Goal: Task Accomplishment & Management: Use online tool/utility

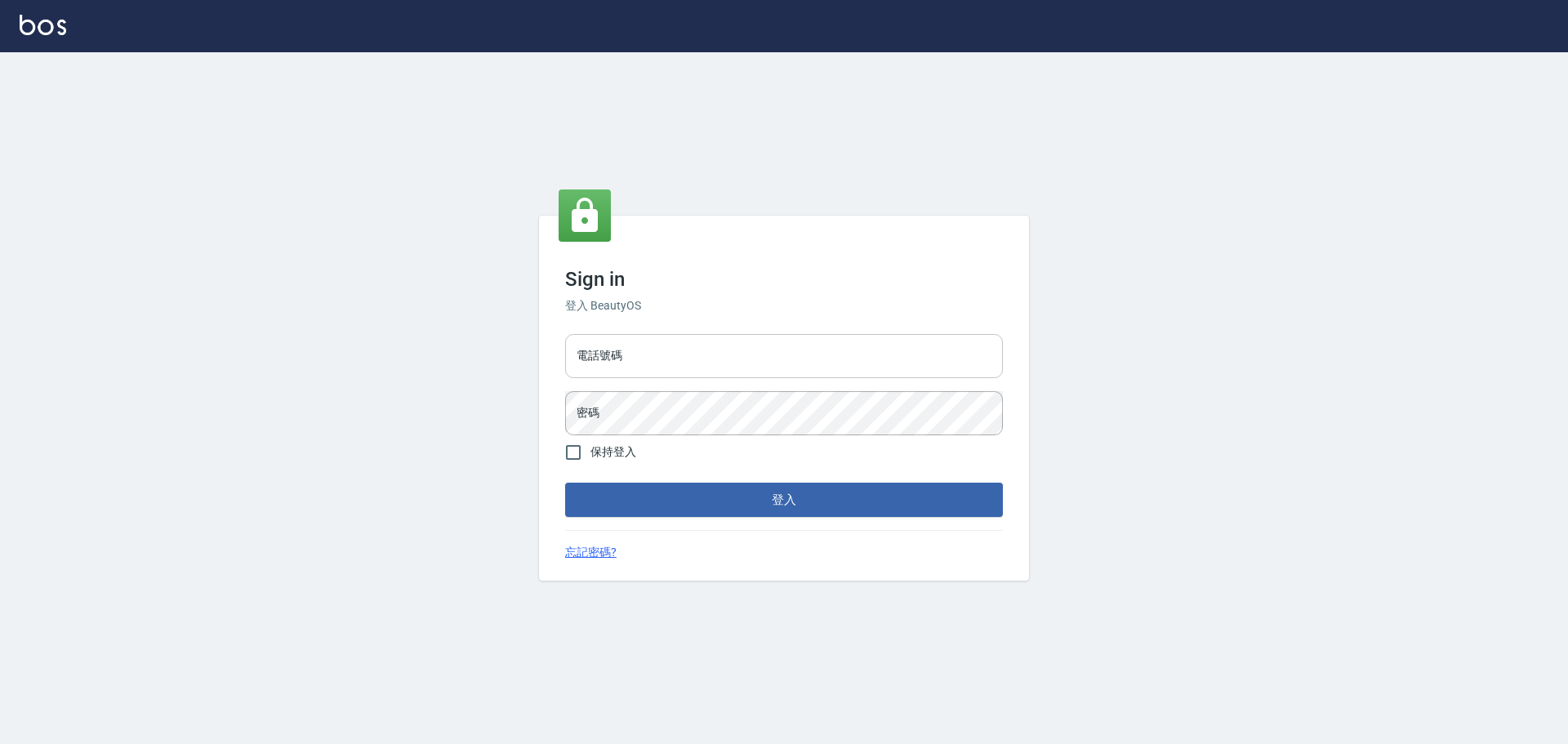
click at [685, 359] on input "電話號碼" at bounding box center [784, 356] width 438 height 44
type input "0989189977"
click at [566, 482] on button "登入" at bounding box center [784, 499] width 438 height 35
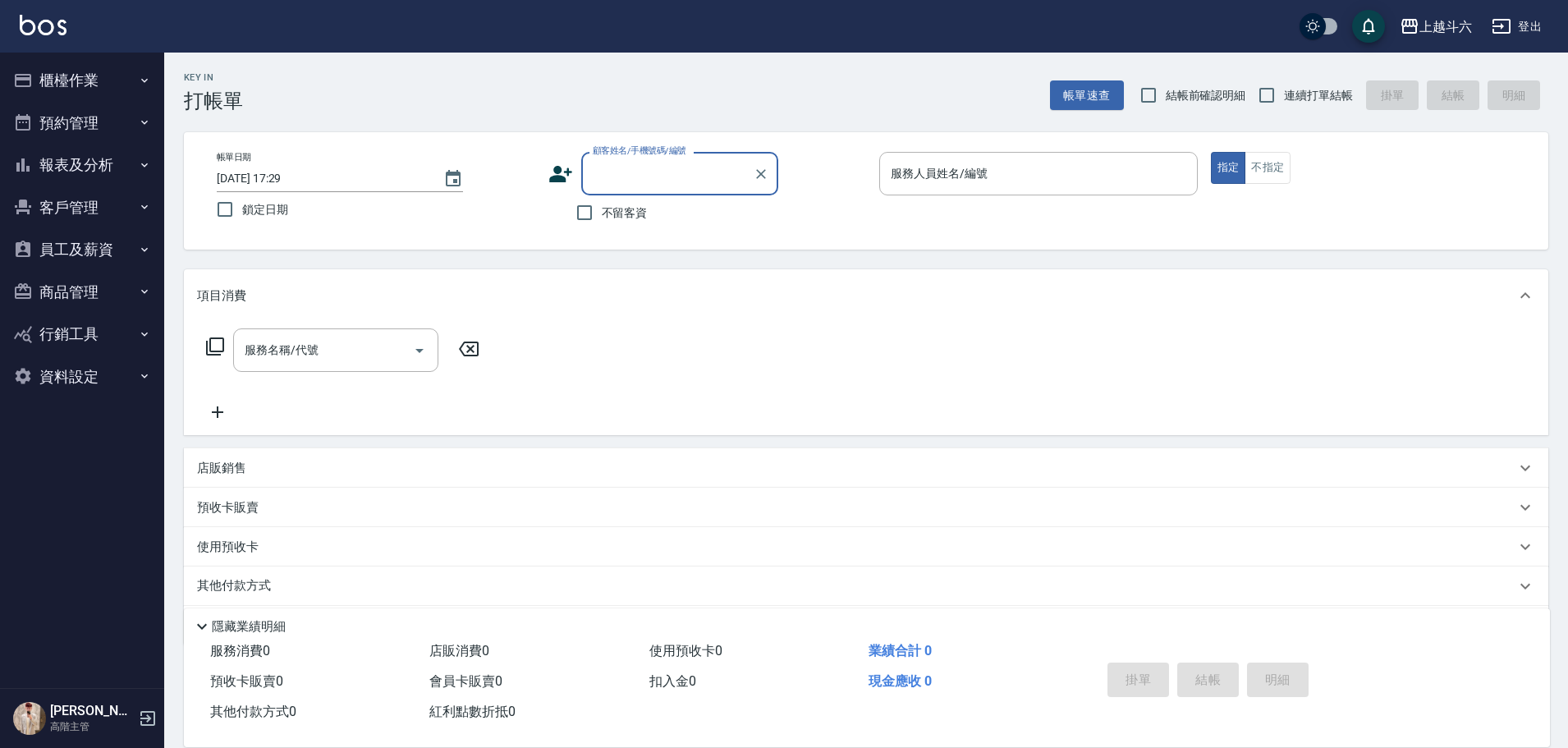
click at [623, 216] on span "不留客資" at bounding box center [624, 213] width 46 height 17
click at [602, 216] on input "不留客資" at bounding box center [584, 213] width 35 height 35
checkbox input "true"
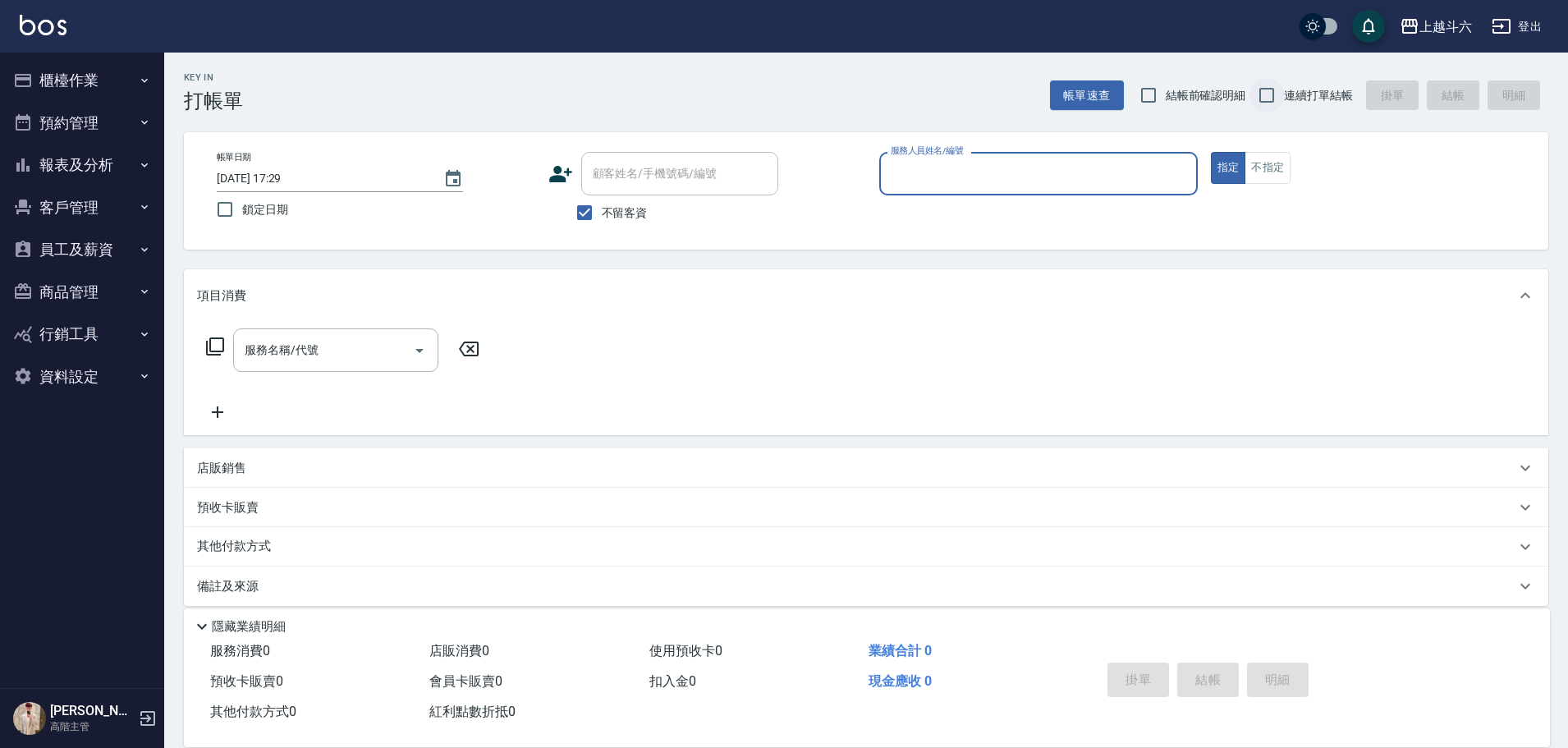
click at [1263, 97] on input "連續打單結帳" at bounding box center [1266, 95] width 35 height 35
checkbox input "true"
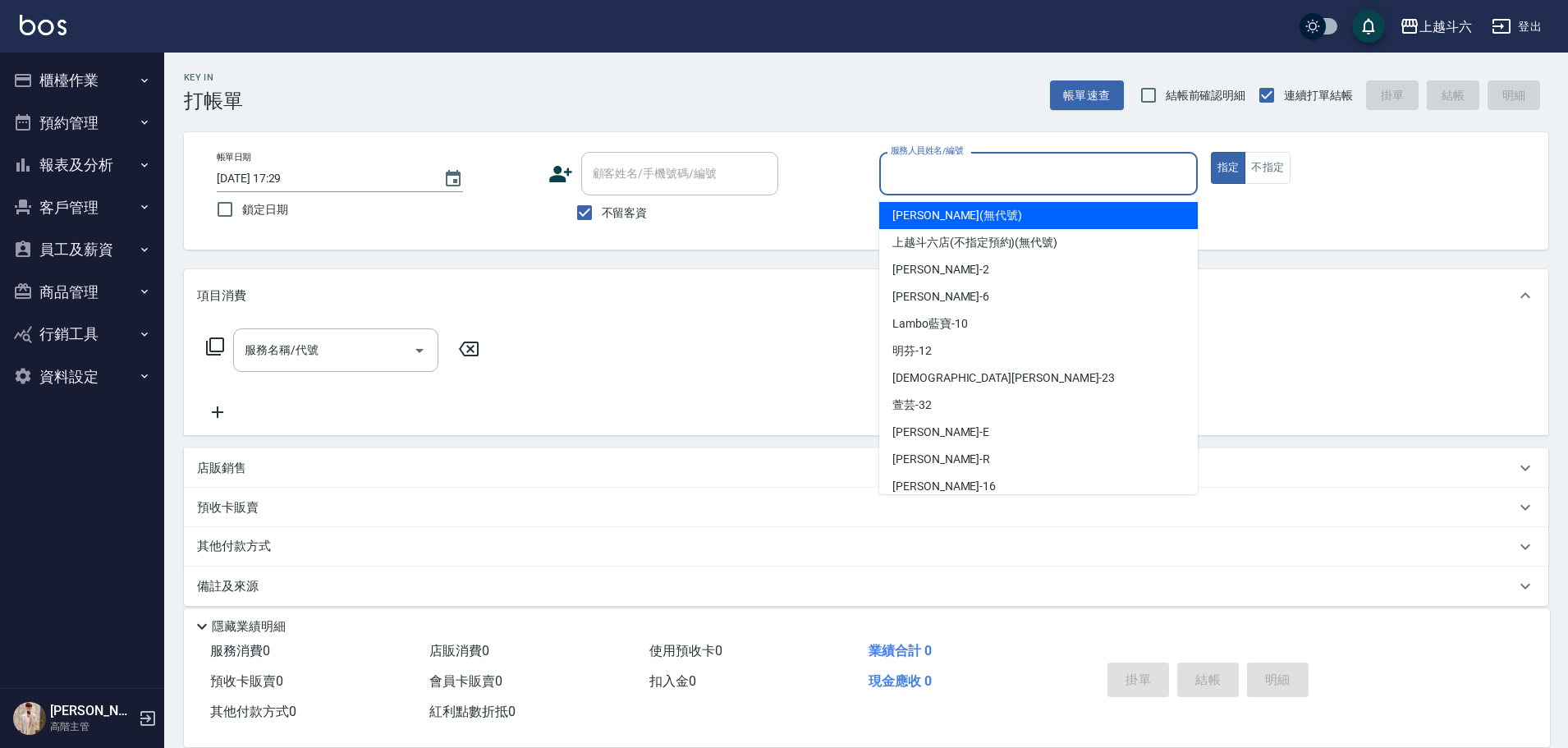
click at [1031, 175] on input "服務人員姓名/編號" at bounding box center [1038, 174] width 304 height 29
type input "e"
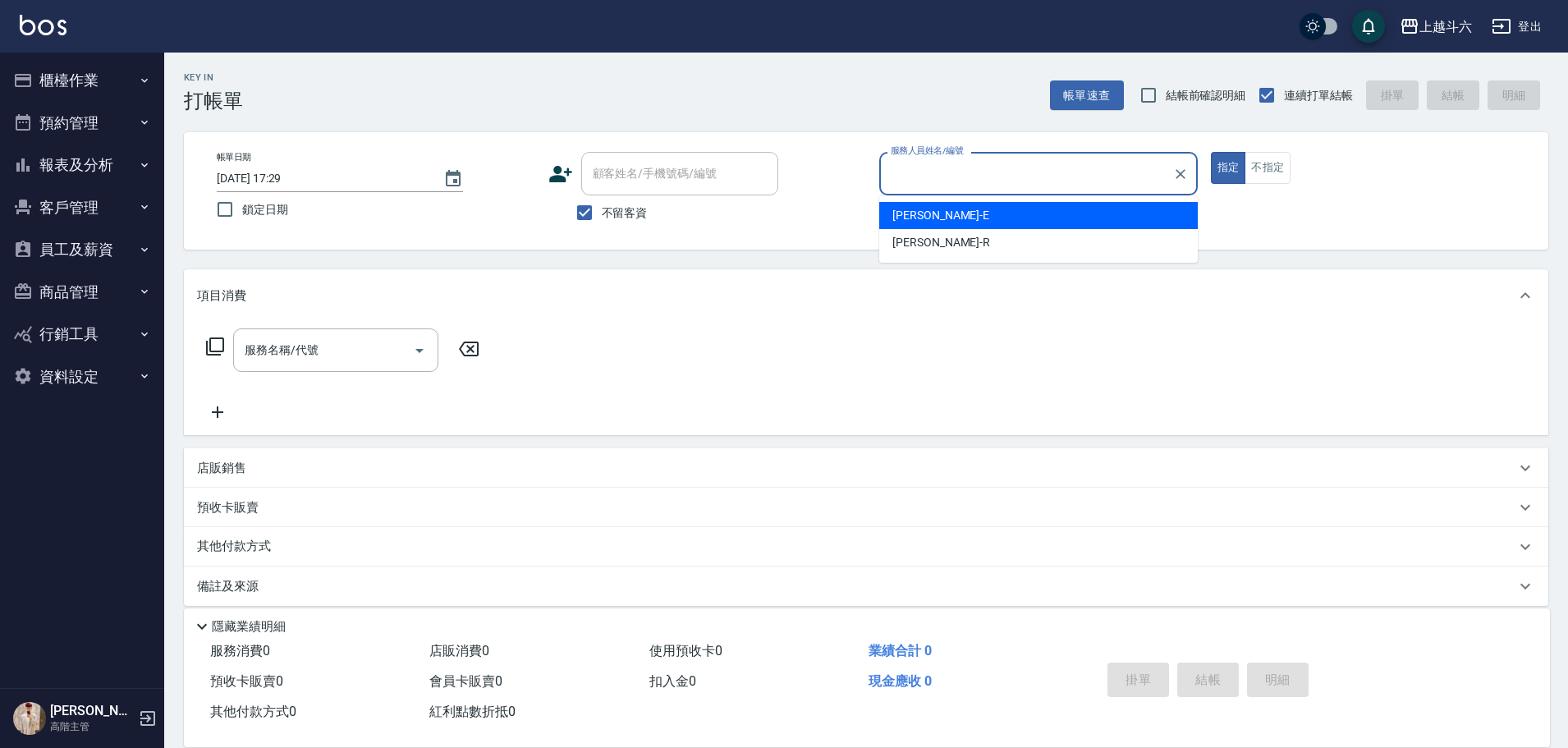
type input "e"
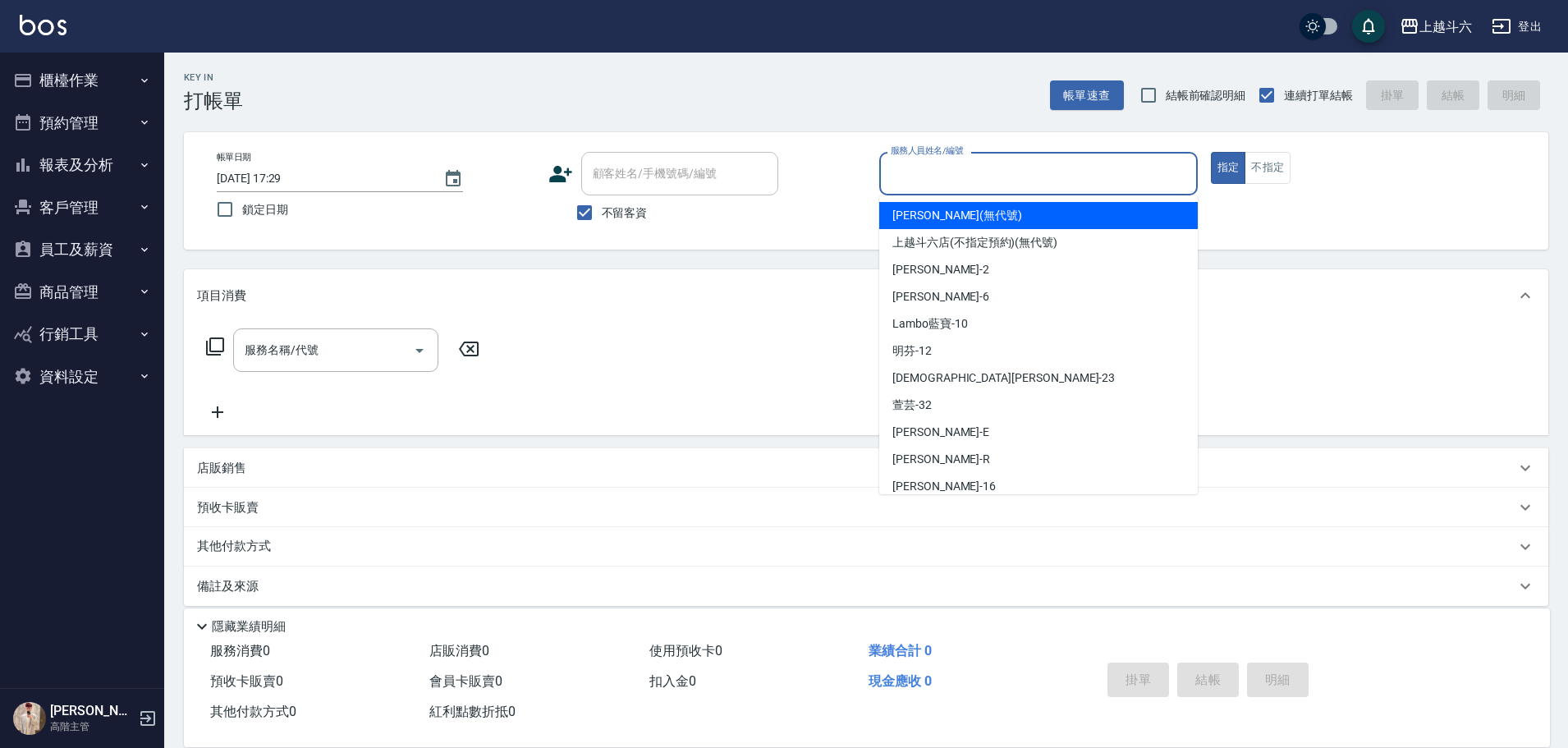
type input "e"
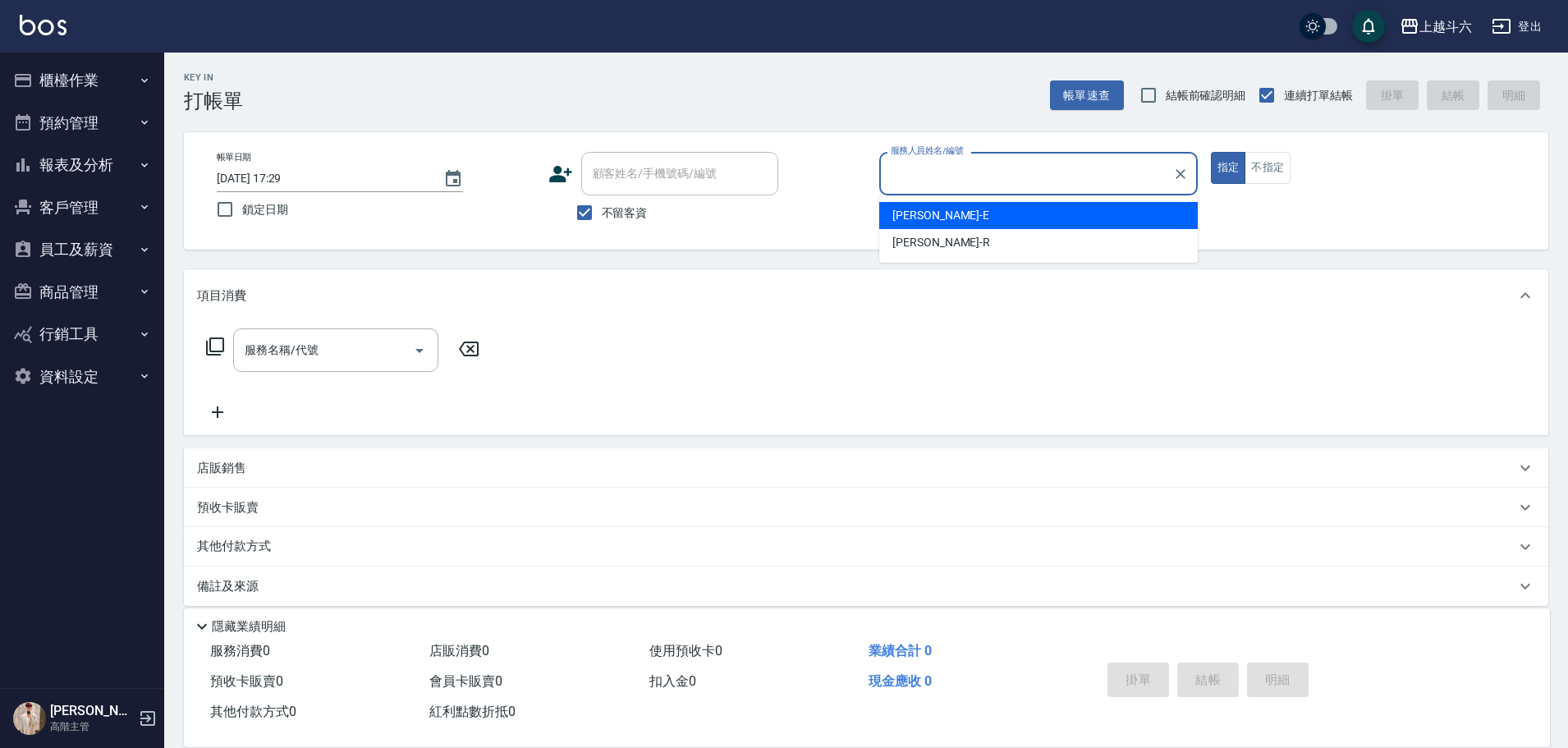
type input "e"
type input "Rebecca瑞瑞-R"
type button "true"
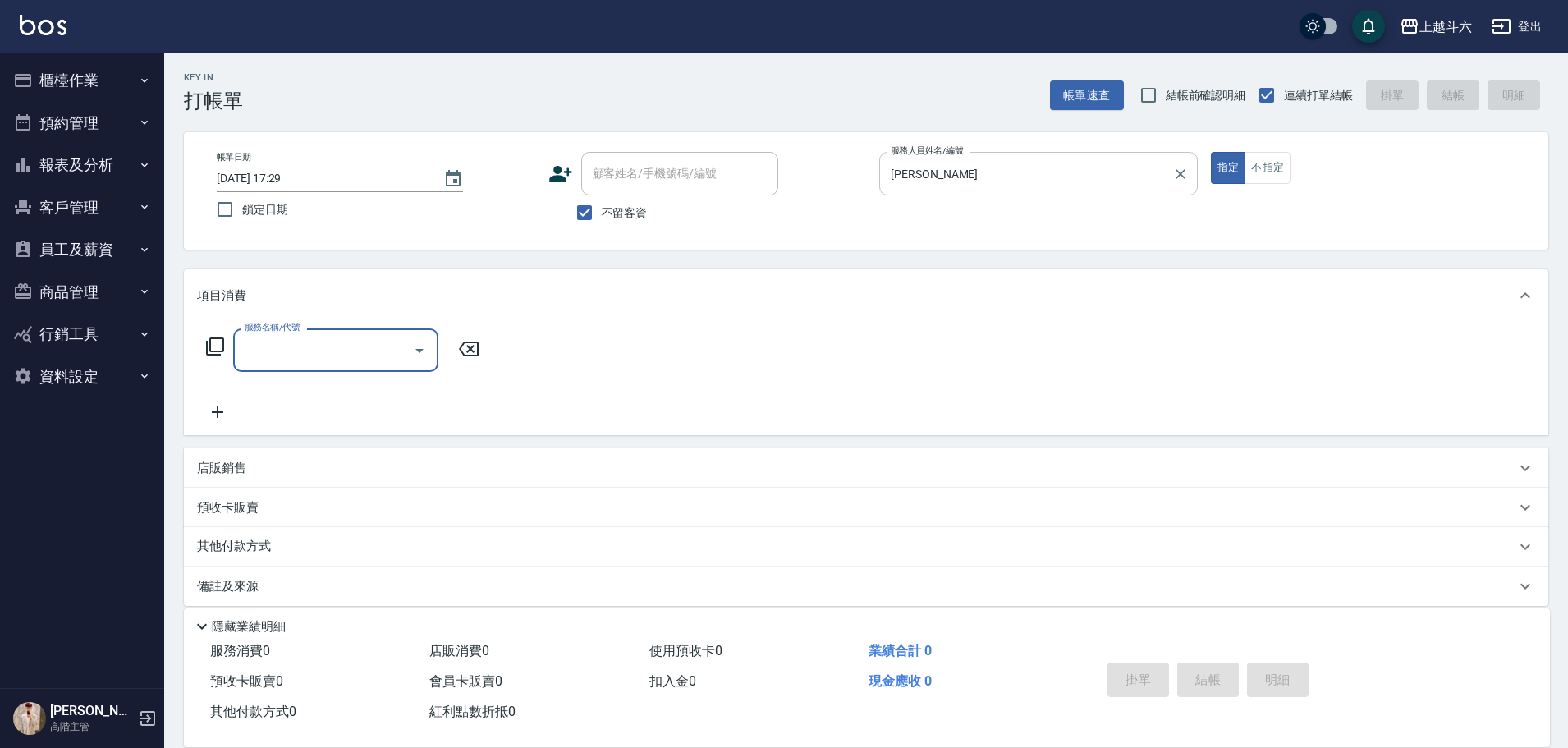
type input "e"
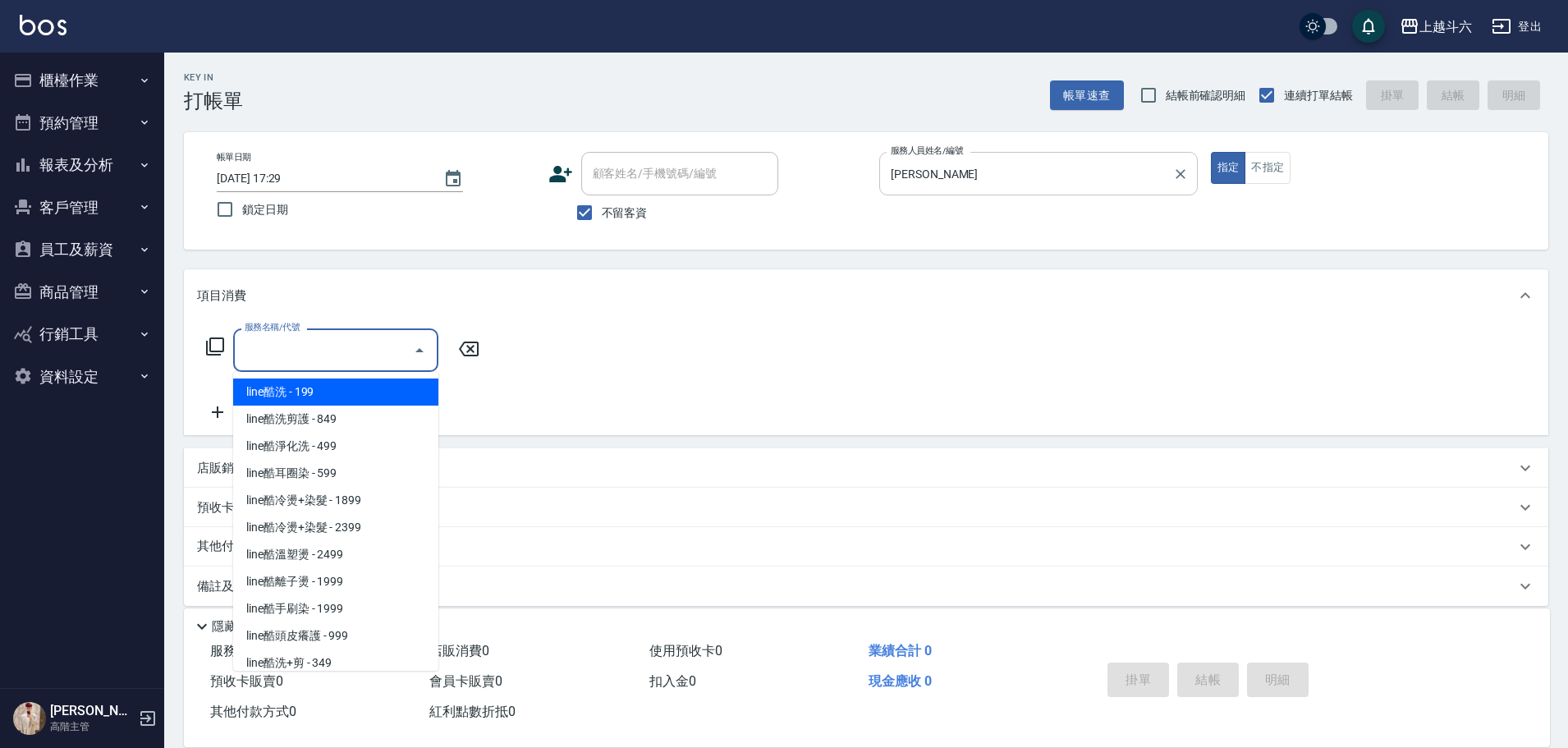
type input "e"
type input "ㄏ"
type input "c"
type input "r"
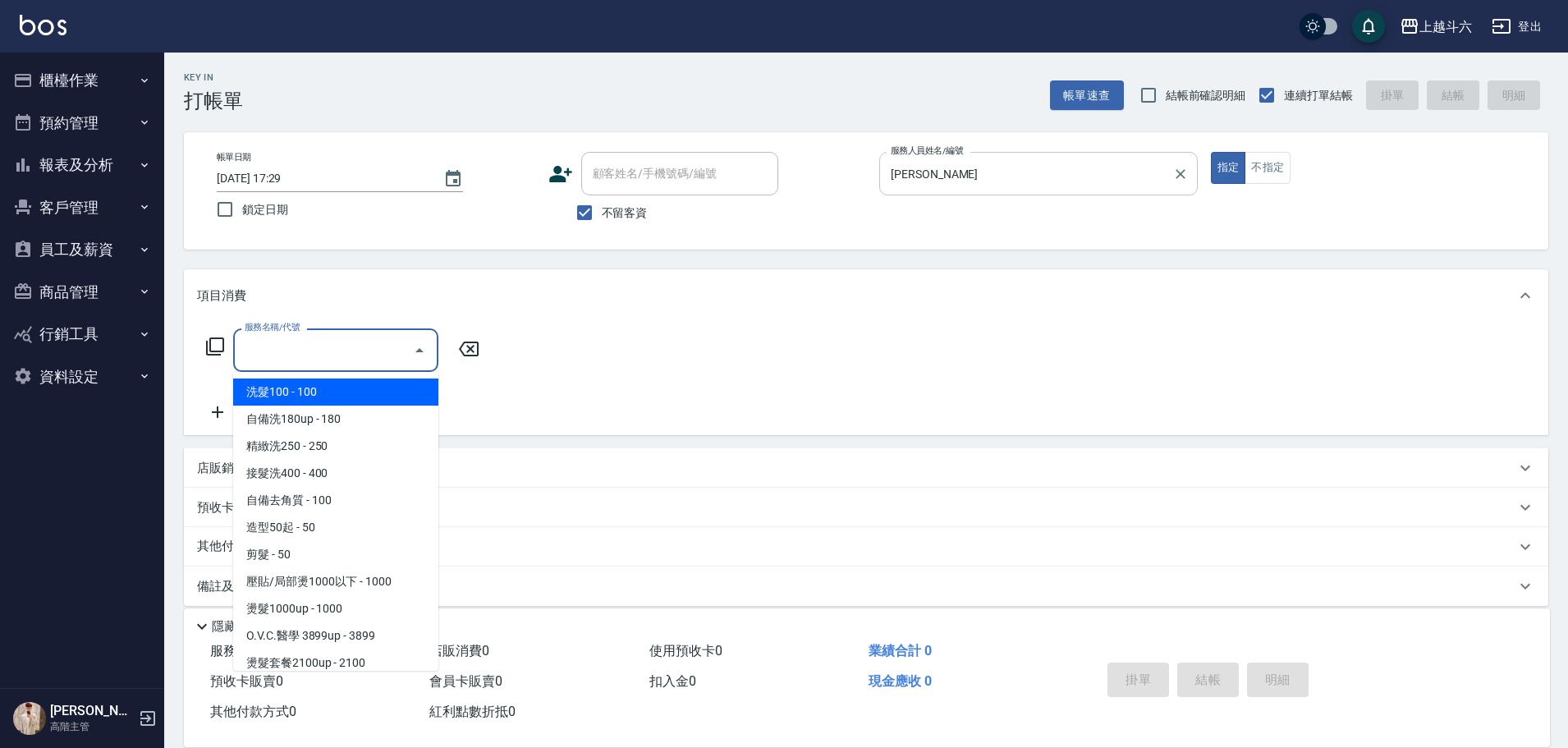
type input "r"
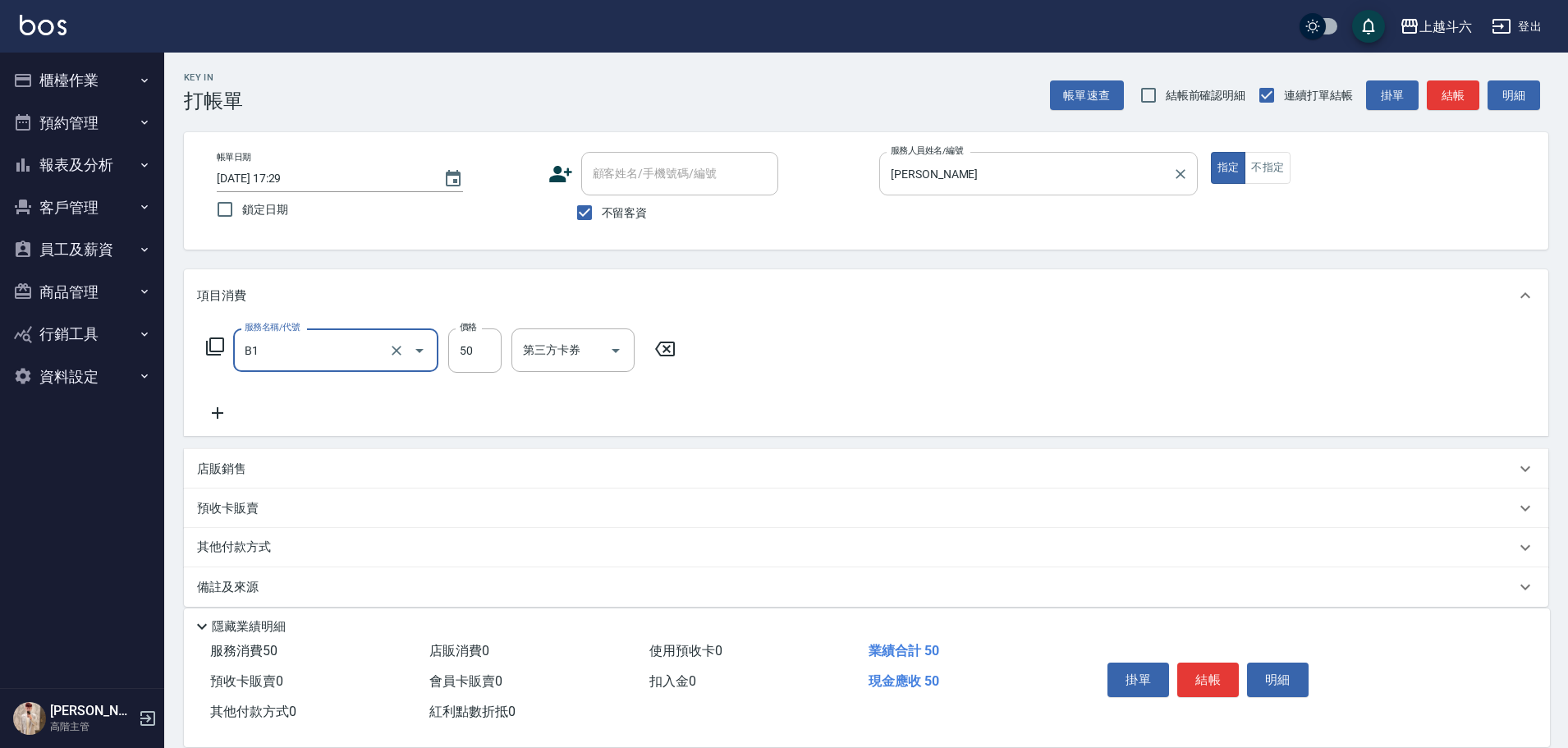
type input "剪髮(B1)"
type input "320"
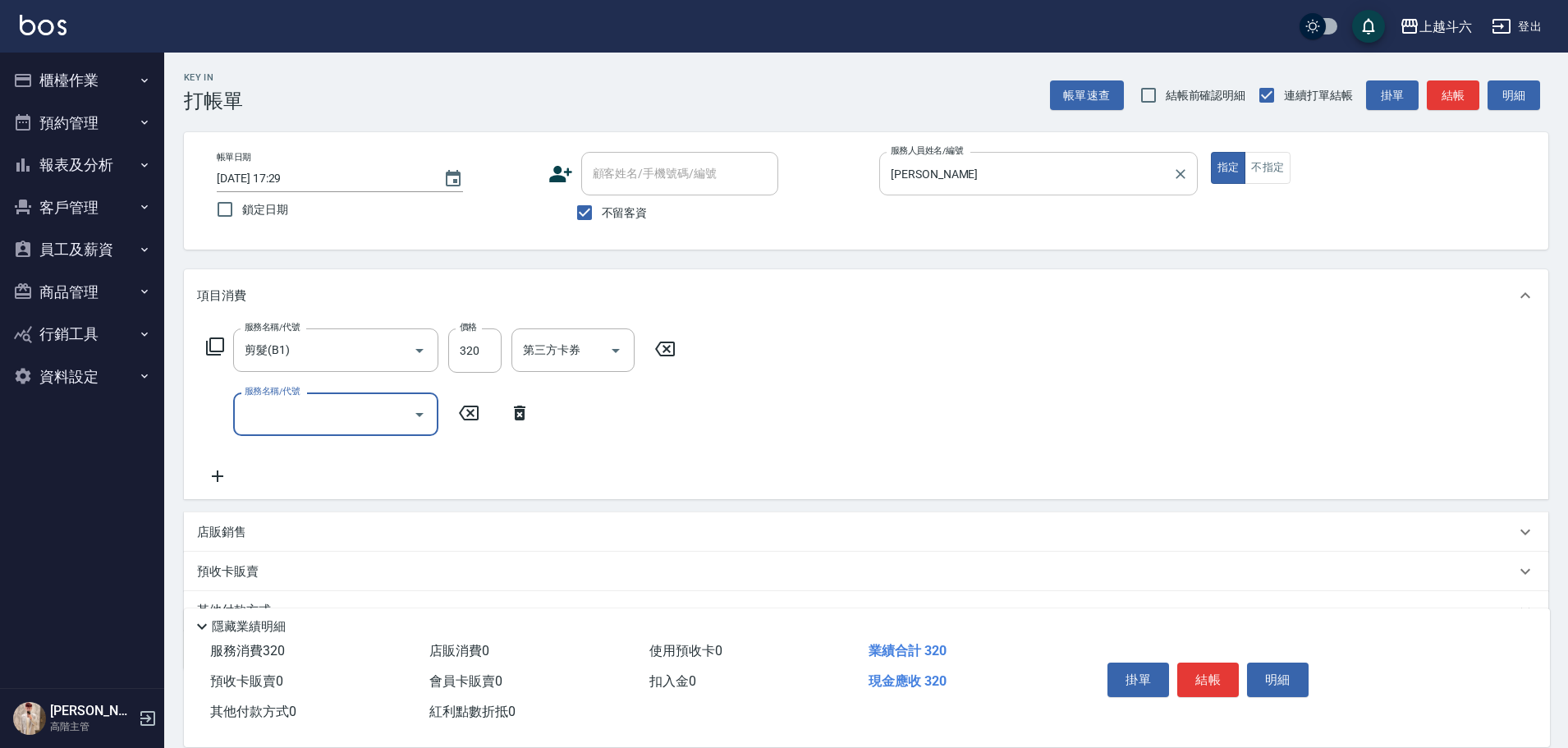
type input "e"
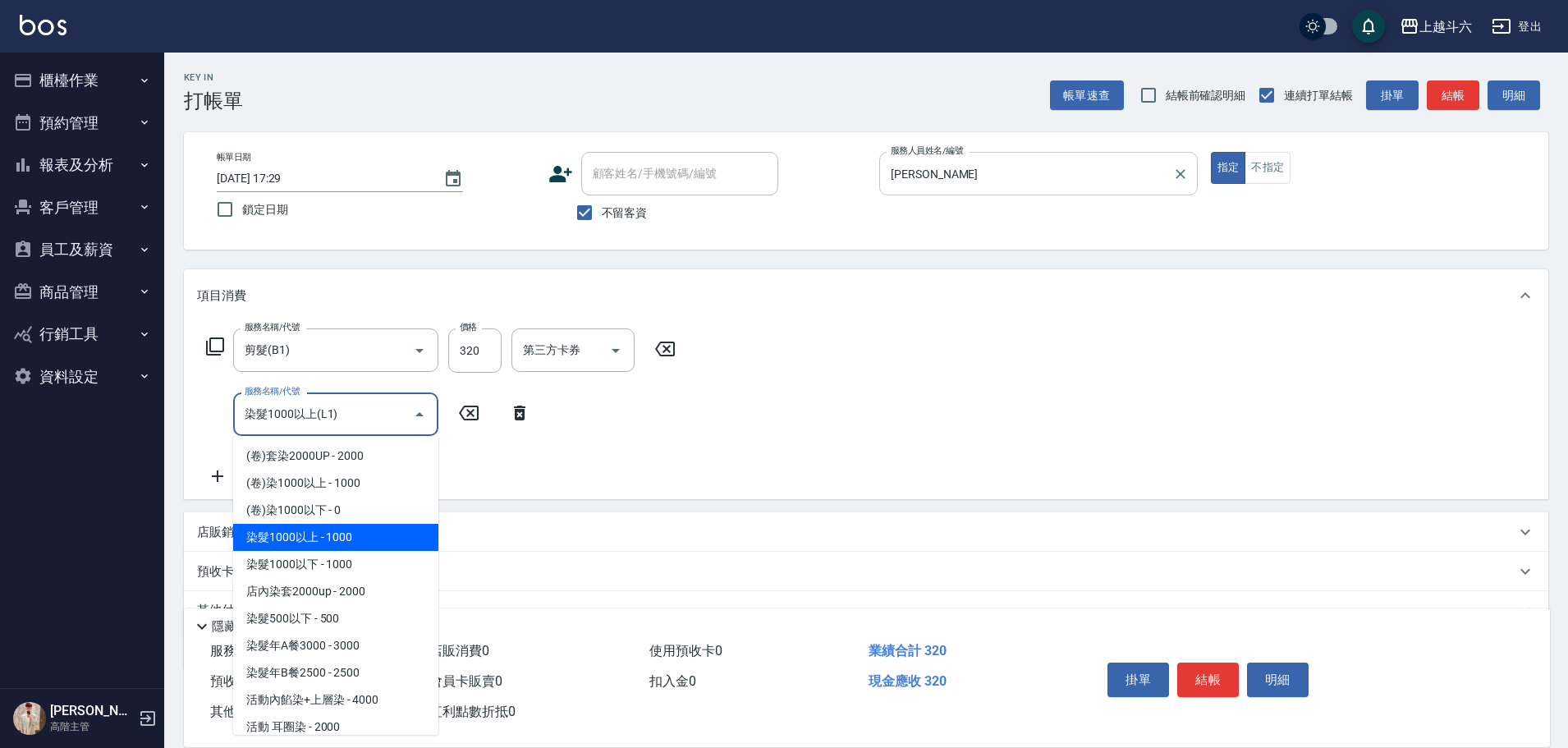
type input "染髮1000以上(L1)"
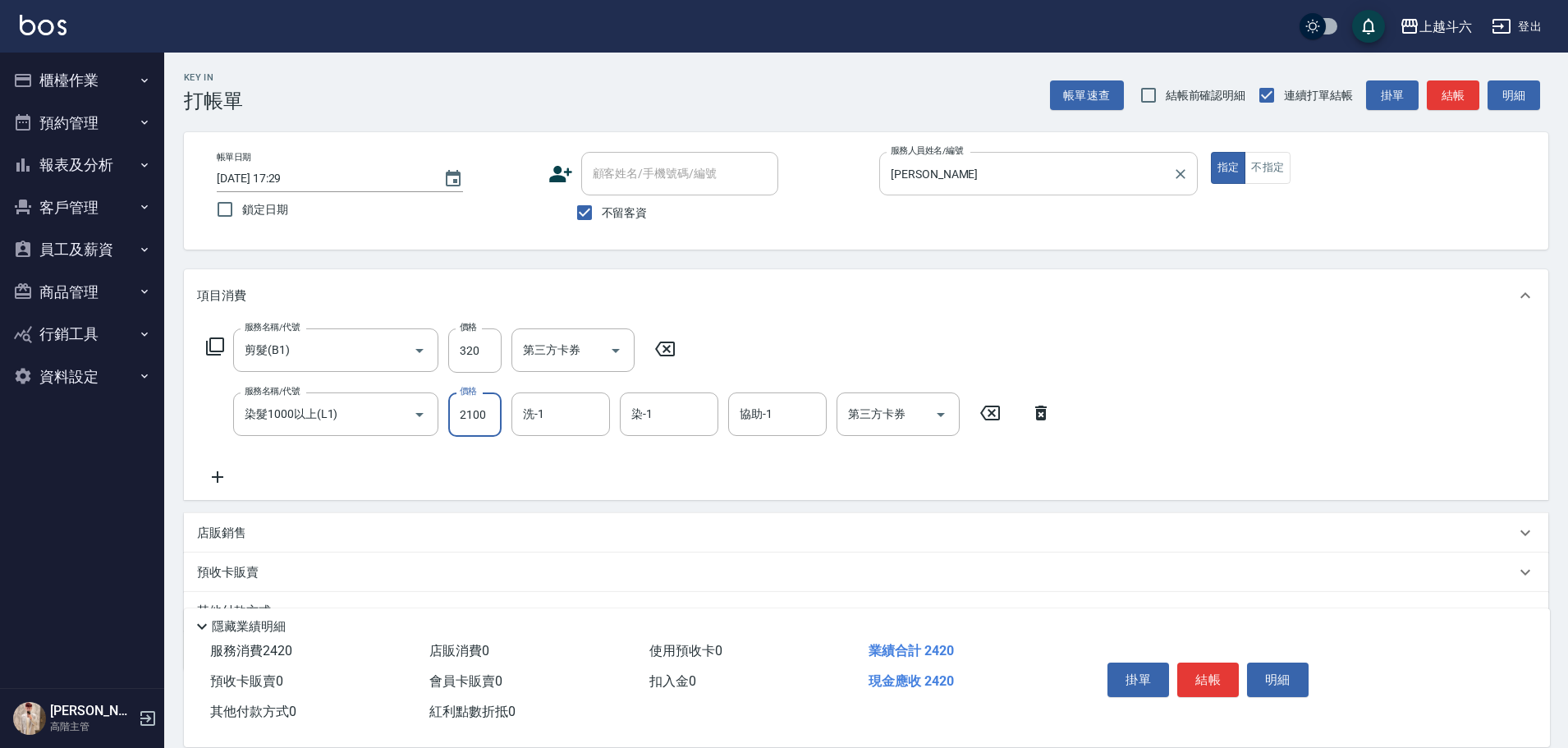
type input "2100"
type input "萱芸-32"
type input "Rebecca瑞瑞-R"
type input "萱芸-32"
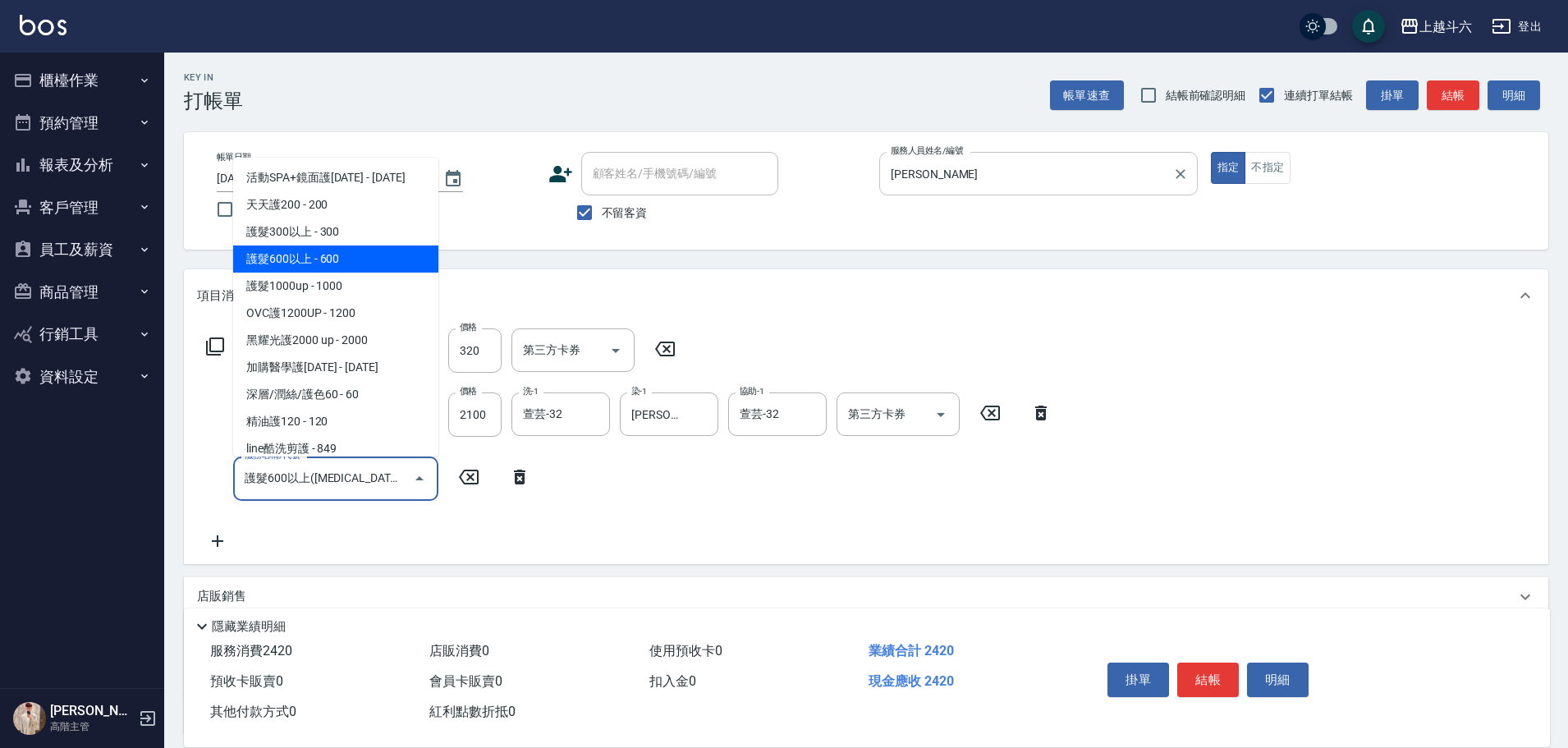
type input "護髮600以上(T3)"
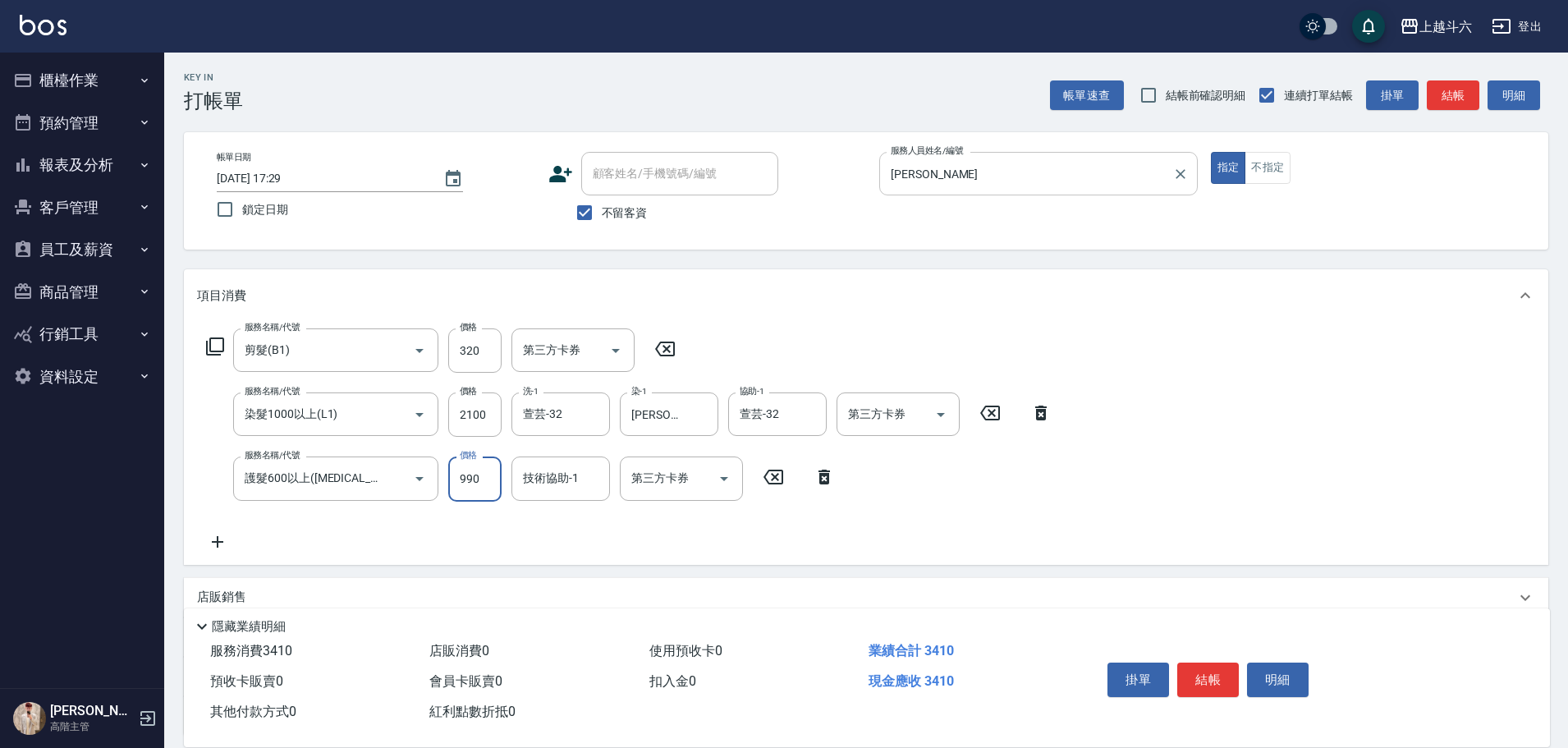
type input "990"
type input "萱芸-32"
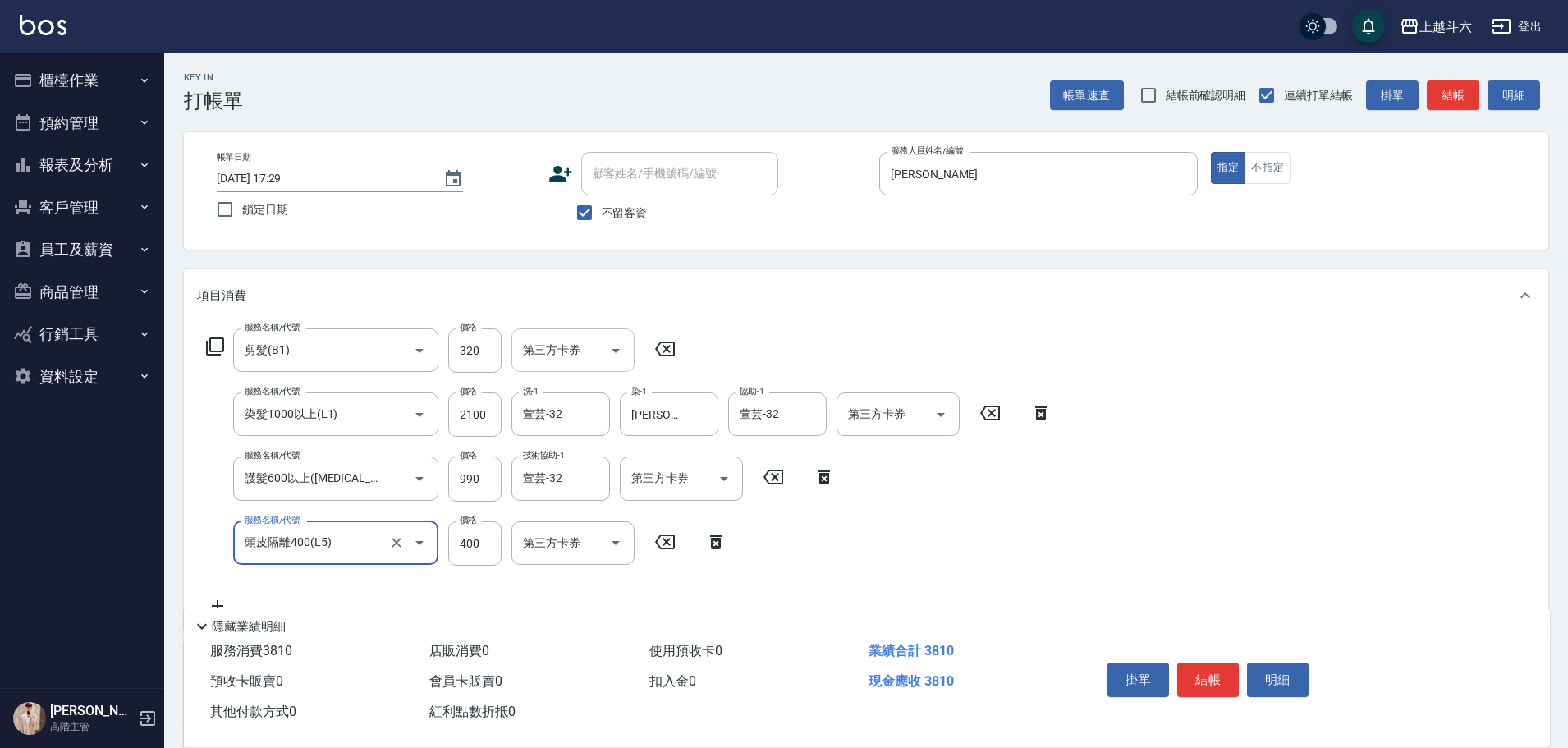
click at [614, 347] on icon "Open" at bounding box center [615, 350] width 20 height 20
type input "頭皮隔離400(L5)"
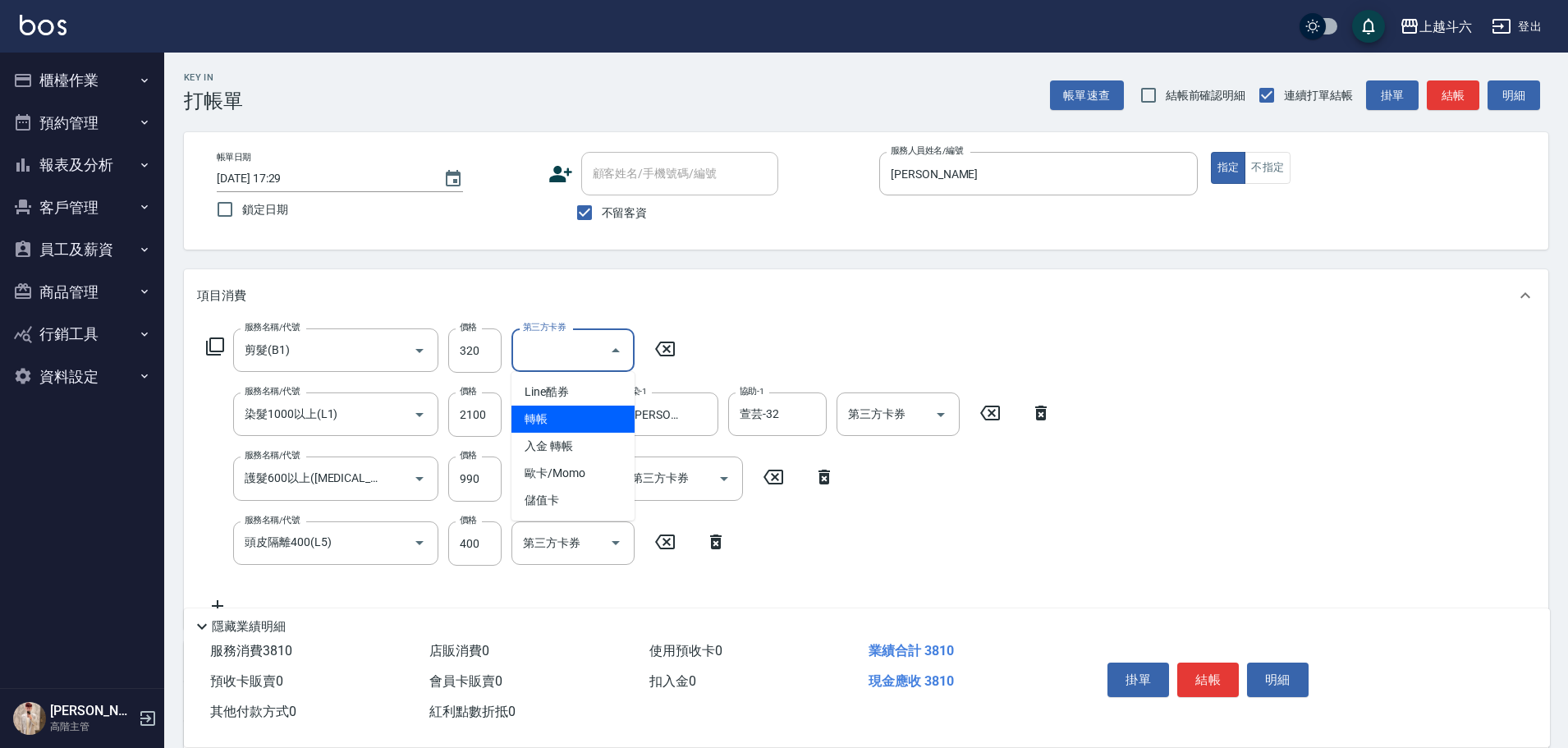
click at [598, 420] on span "轉帳" at bounding box center [573, 420] width 123 height 27
type input "轉帳"
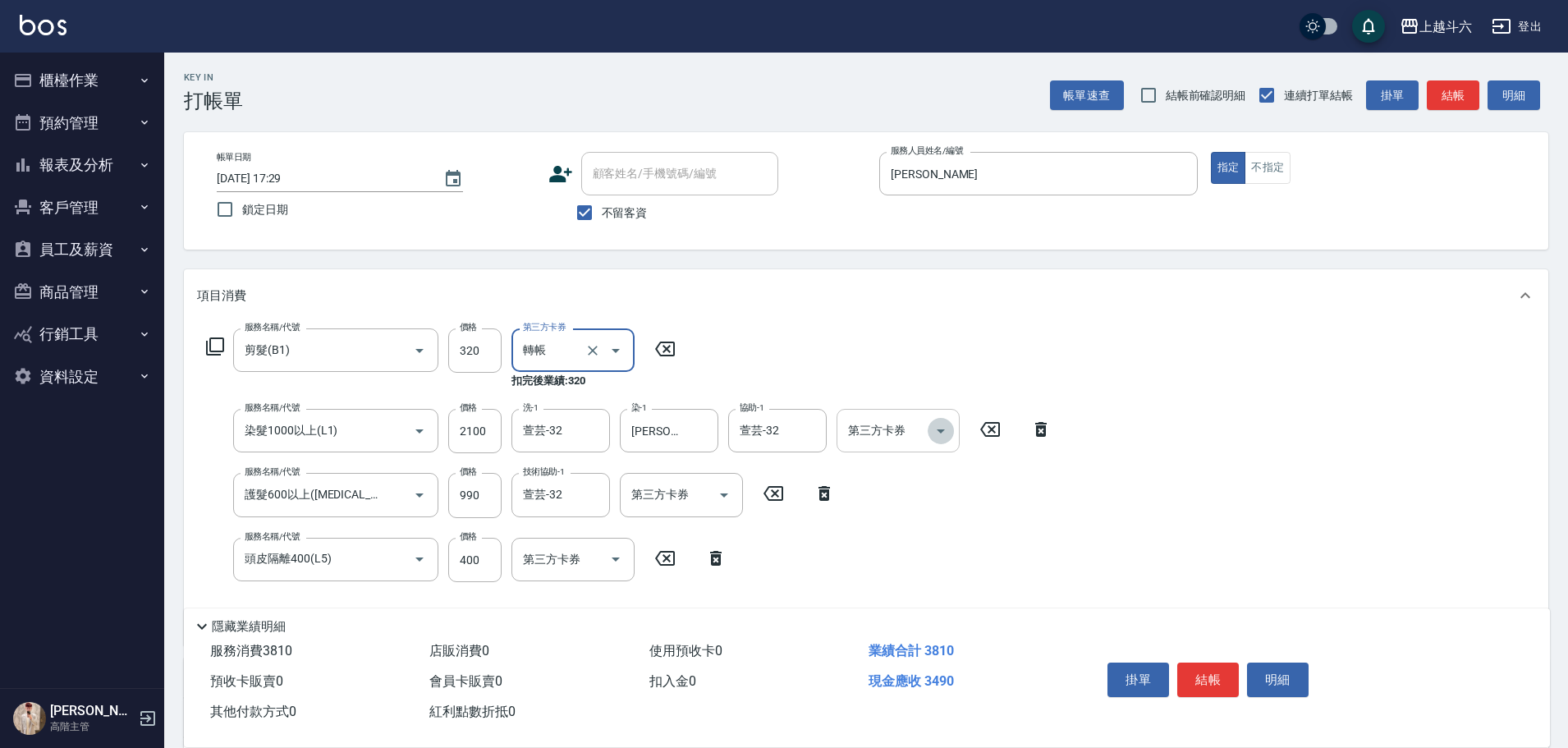
click at [929, 431] on button "Open" at bounding box center [940, 431] width 26 height 26
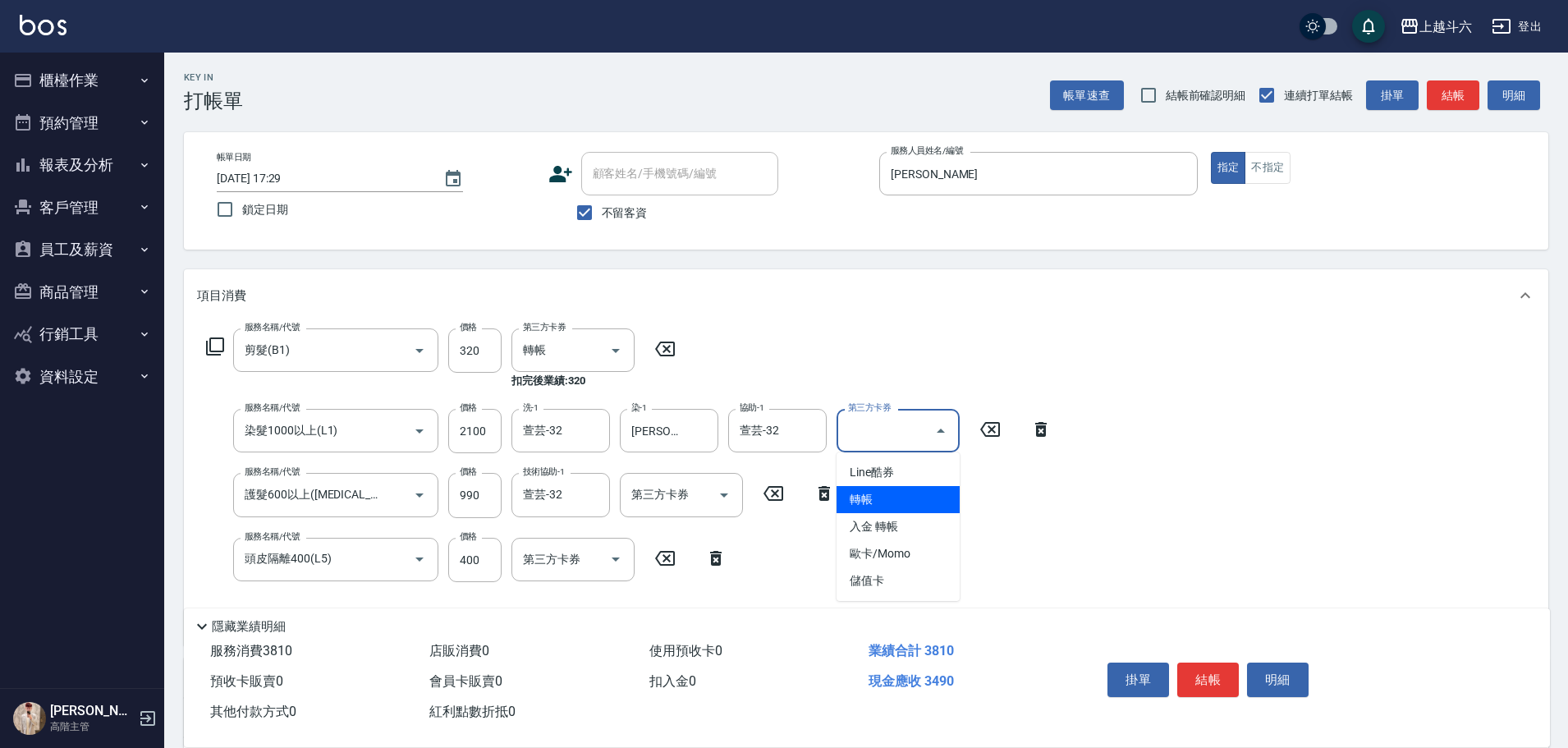
click at [906, 492] on span "轉帳" at bounding box center [898, 500] width 123 height 27
type input "轉帳"
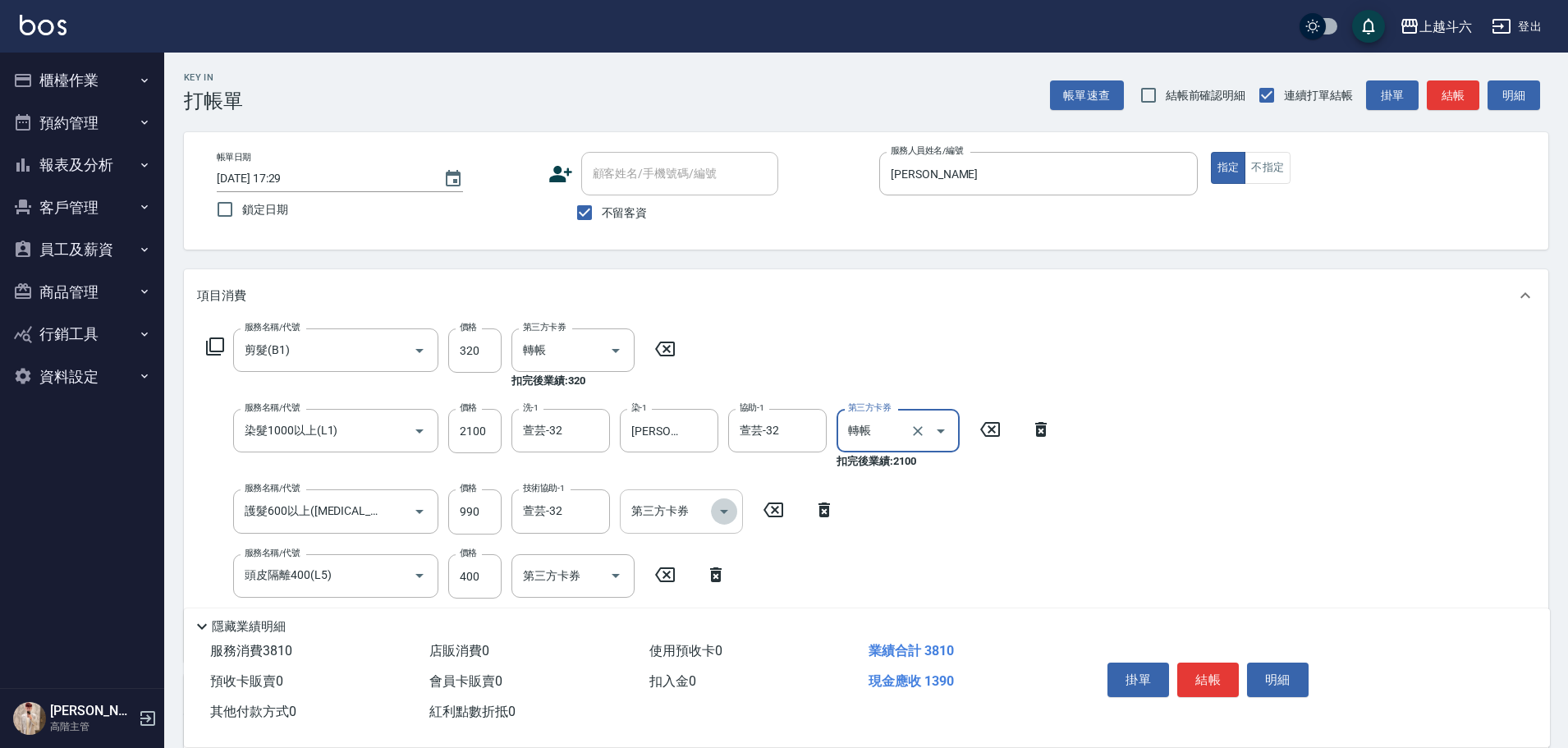
click at [722, 510] on icon "Open" at bounding box center [724, 511] width 9 height 4
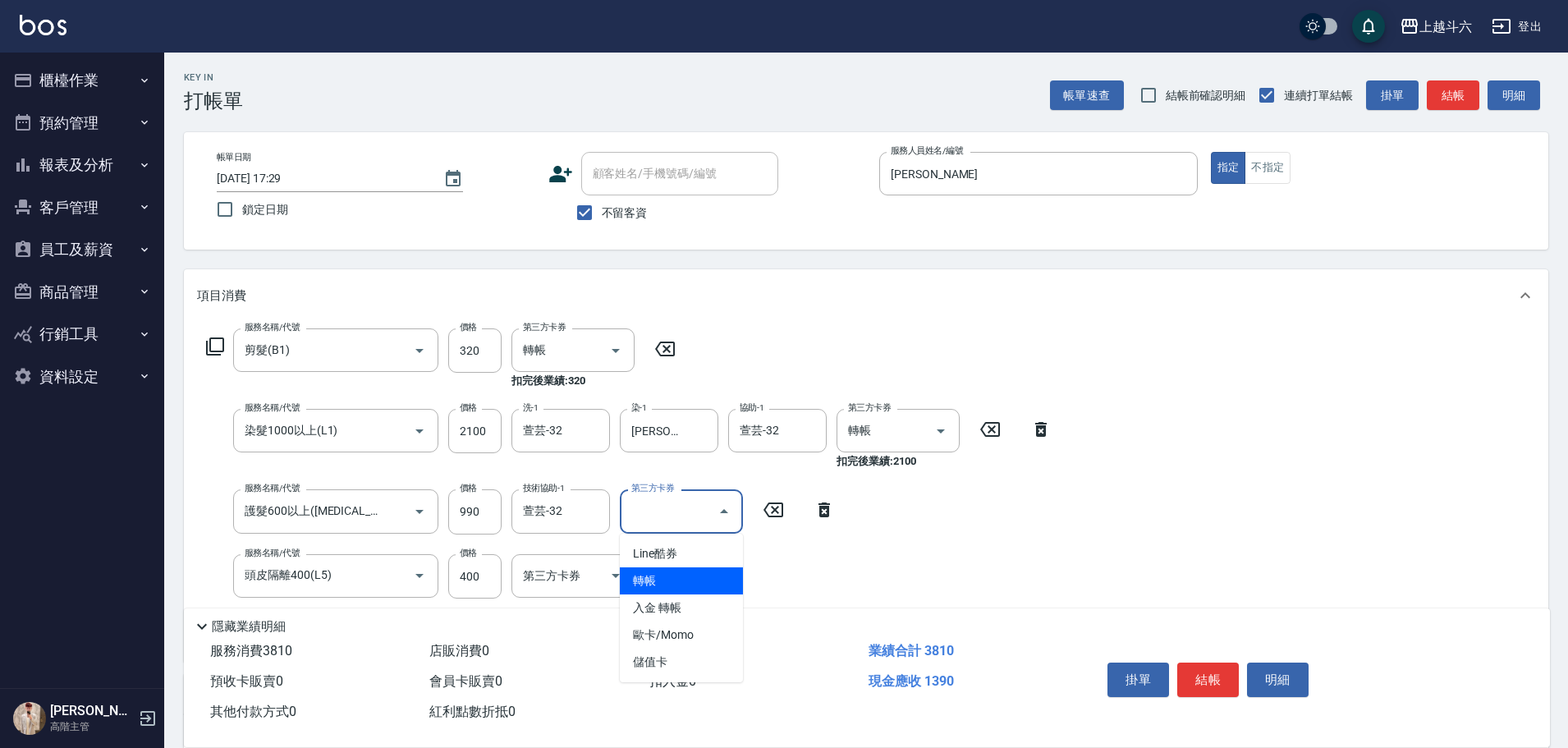
click at [670, 583] on span "轉帳" at bounding box center [681, 581] width 123 height 27
type input "轉帳"
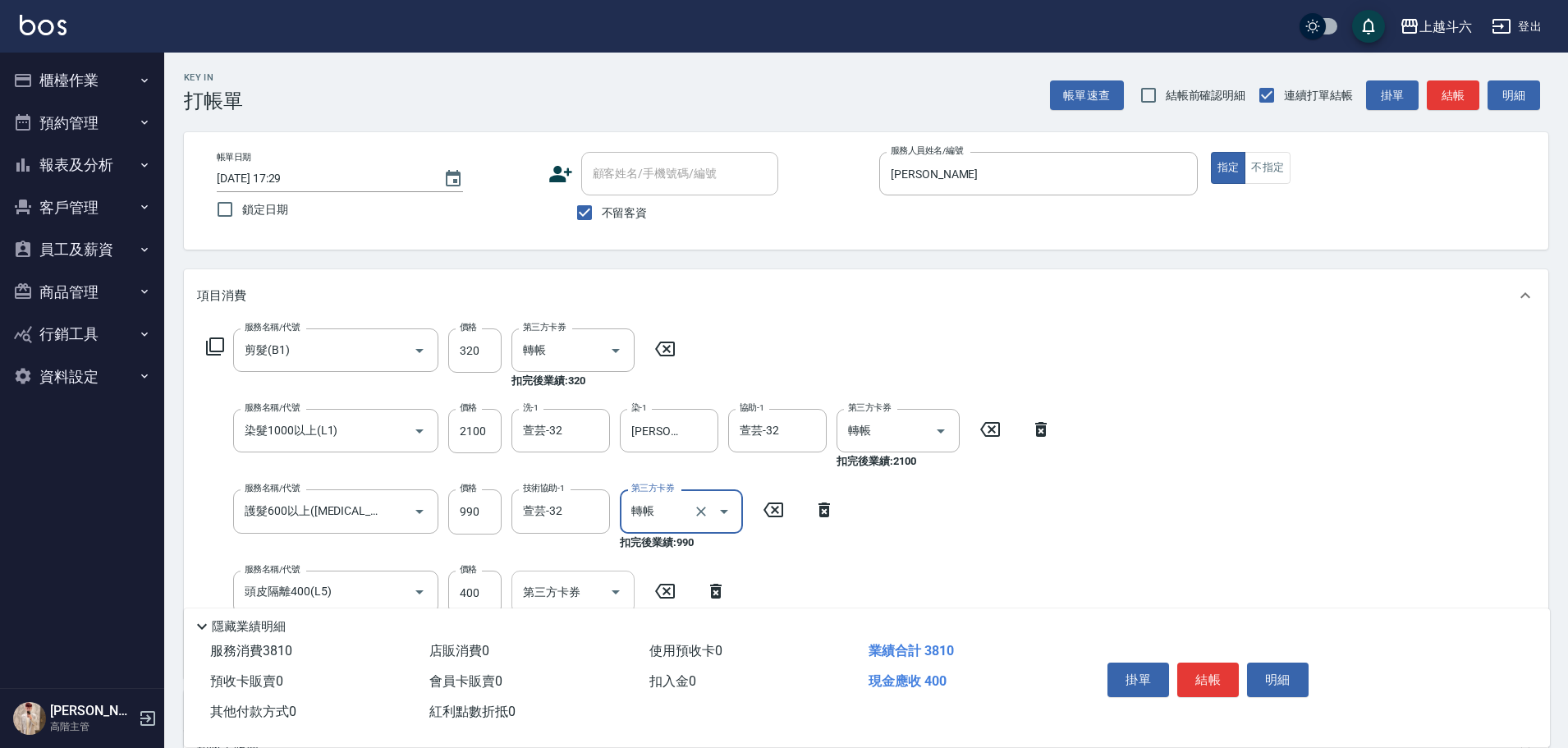
click at [613, 592] on icon "Open" at bounding box center [615, 591] width 20 height 20
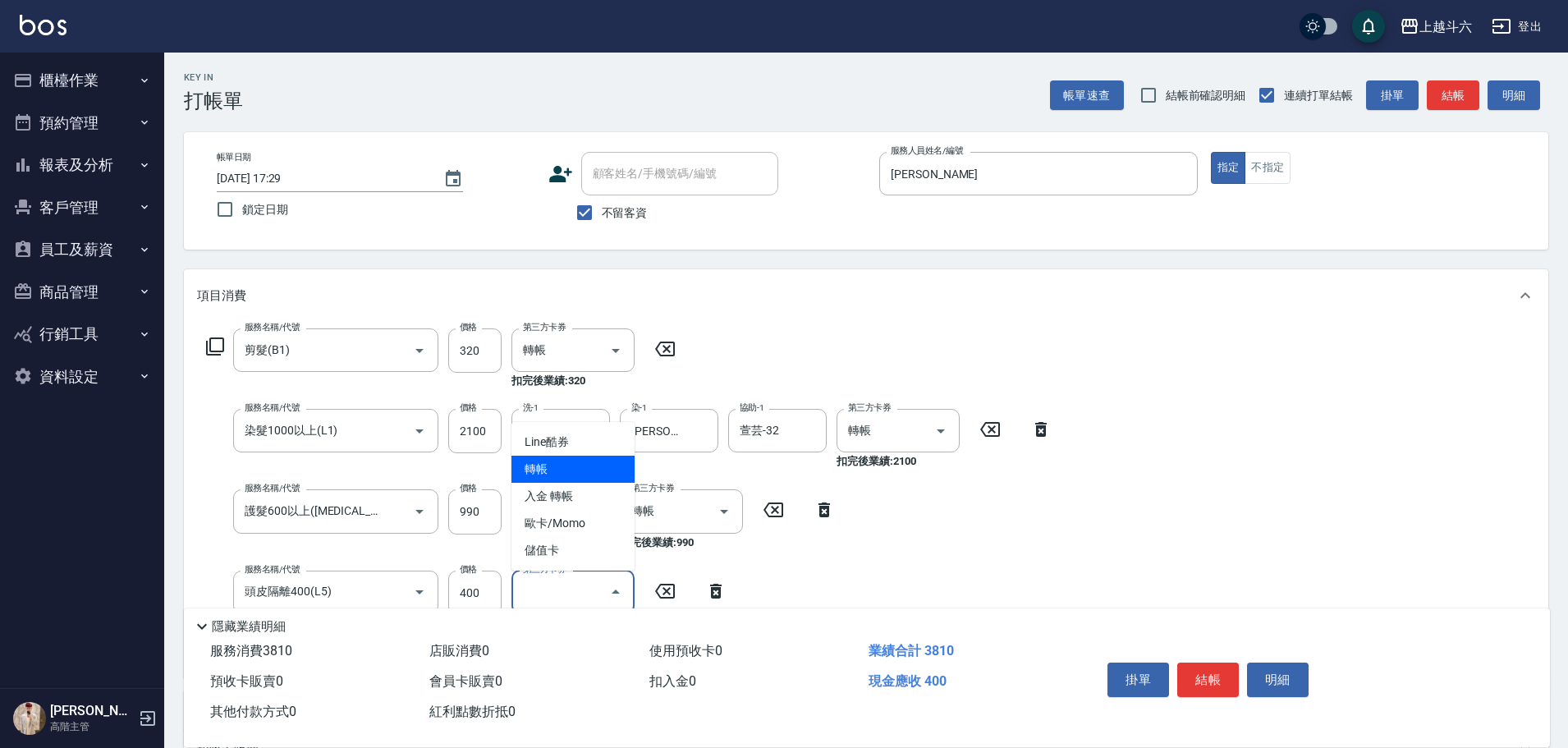
click at [586, 480] on span "轉帳" at bounding box center [573, 469] width 123 height 27
type input "轉帳"
click at [1311, 452] on div "服務名稱/代號 剪髮(B1) 服務名稱/代號 價格 320 價格 第三方卡券 轉帳 第三方卡券 扣完後業績: 320 服務名稱/代號 染髮1000以上(L1)…" at bounding box center [865, 508] width 1364 height 373
click at [1220, 317] on div "項目消費" at bounding box center [865, 295] width 1364 height 53
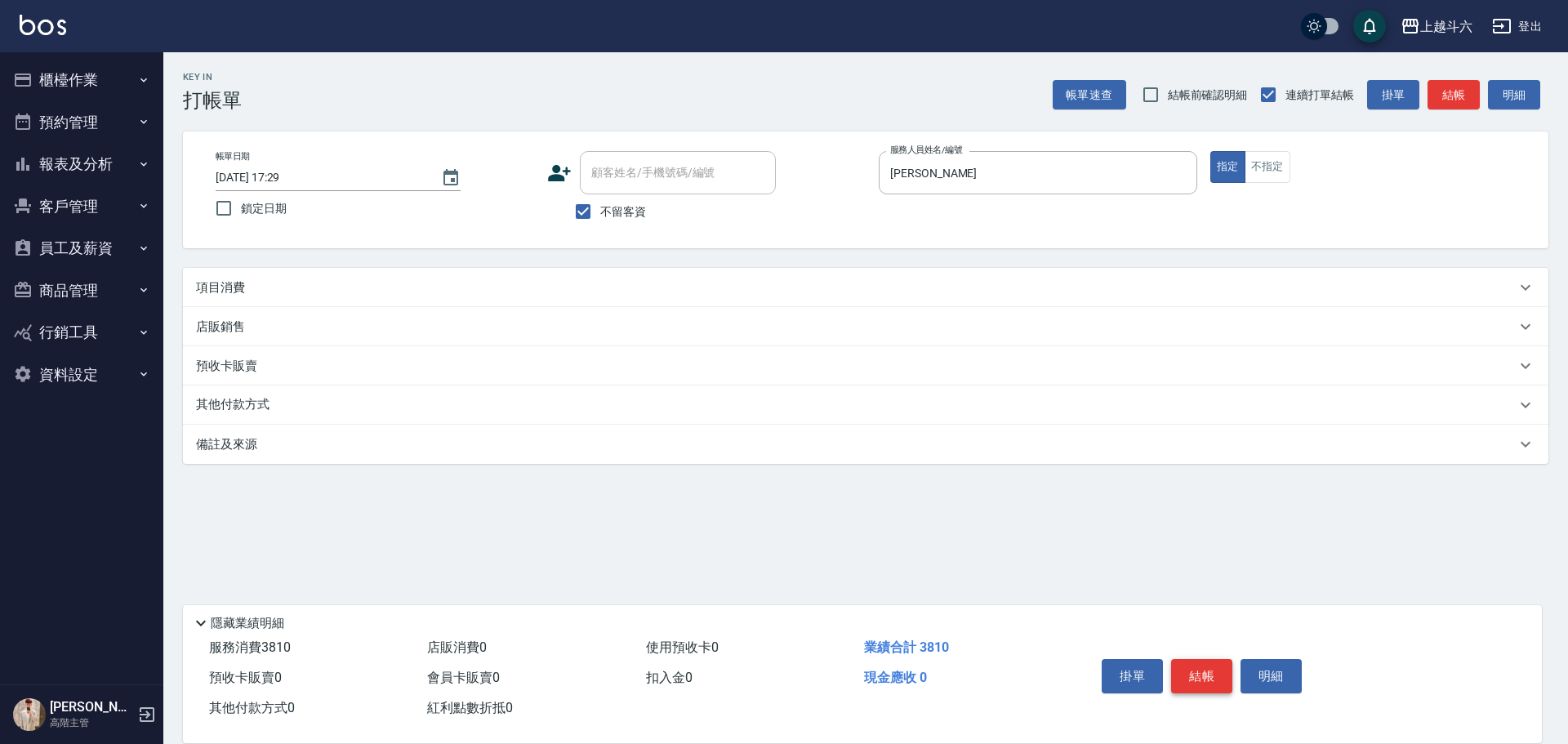
click at [1199, 673] on button "結帳" at bounding box center [1201, 676] width 61 height 35
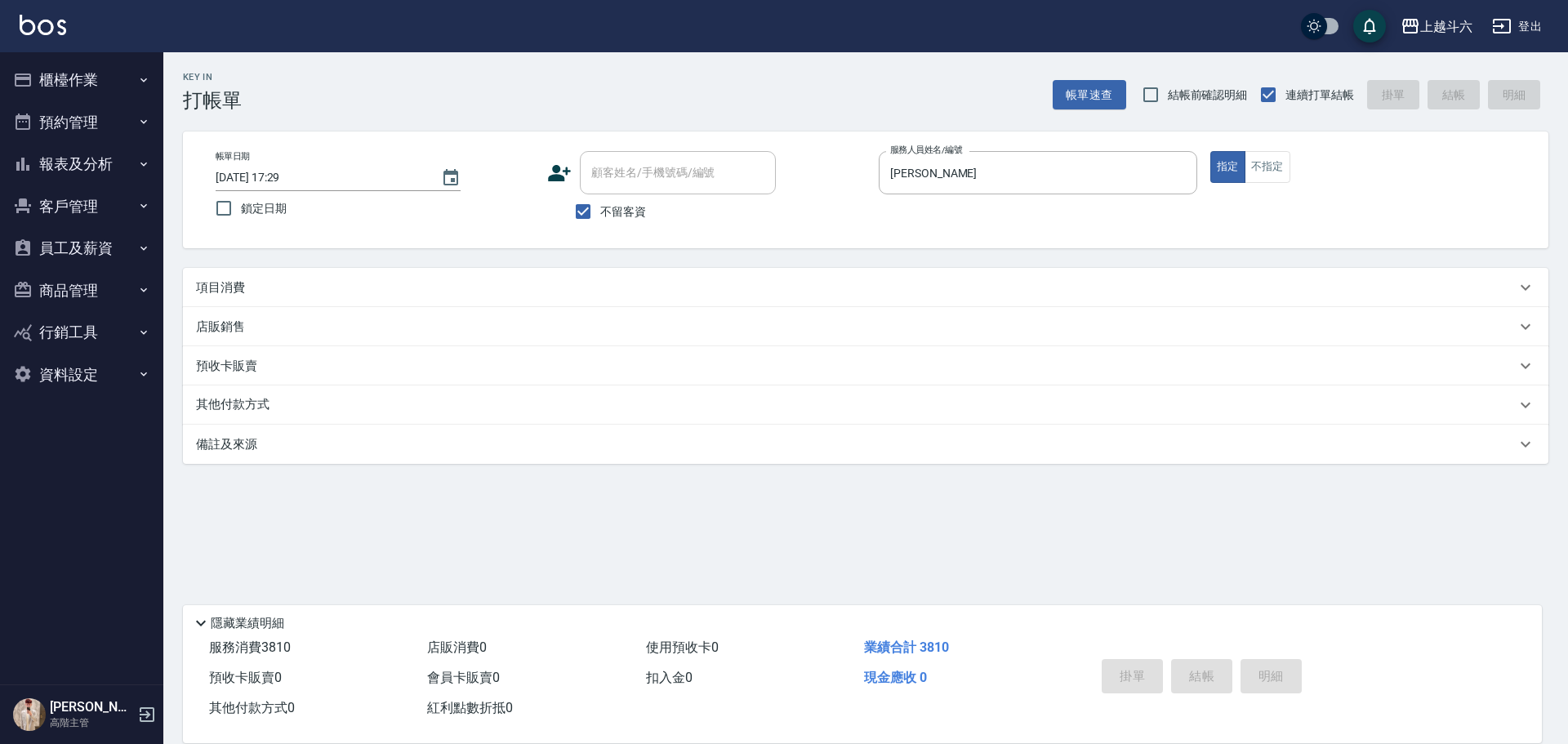
type input "2025/09/08 17:30"
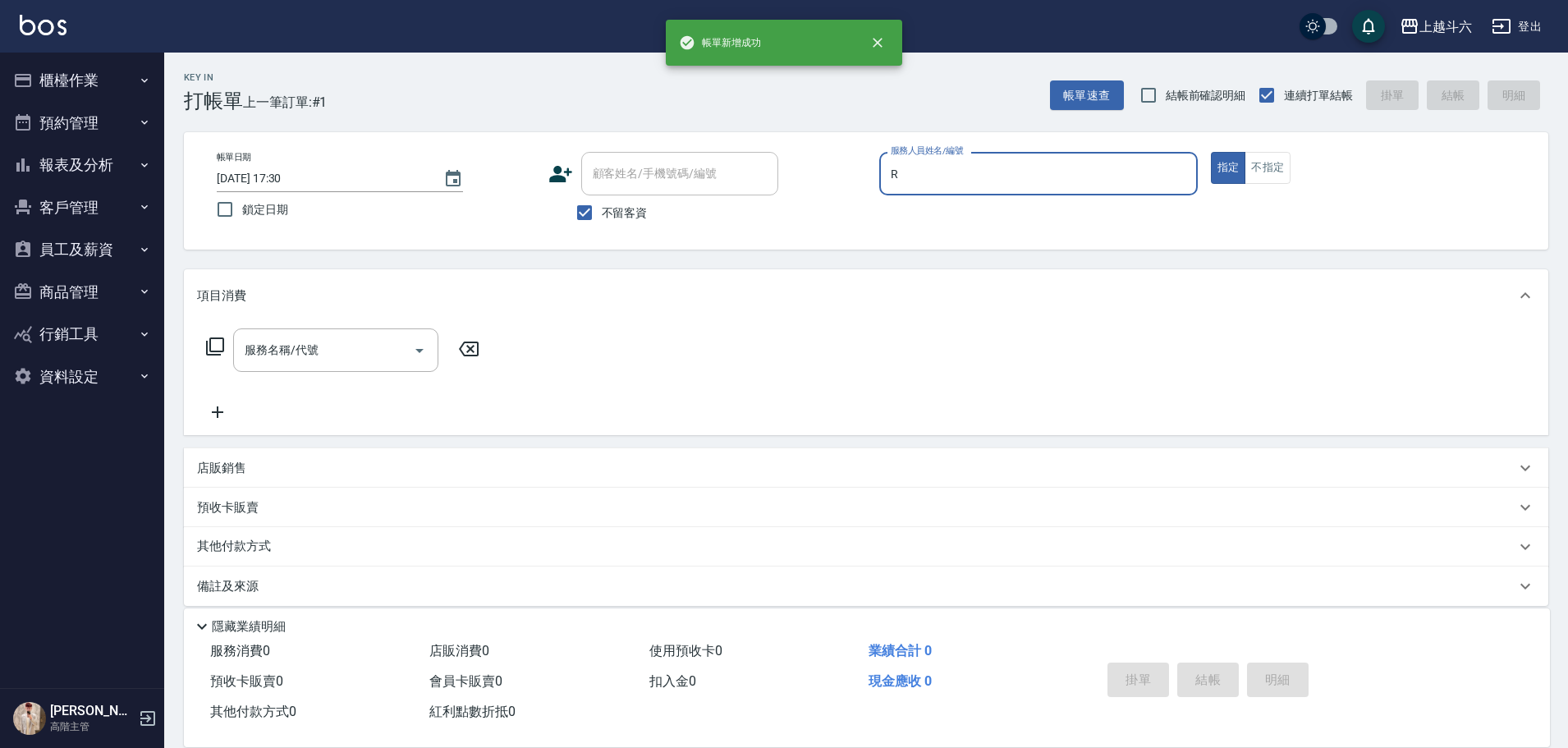
type input "Rebecca瑞瑞-R"
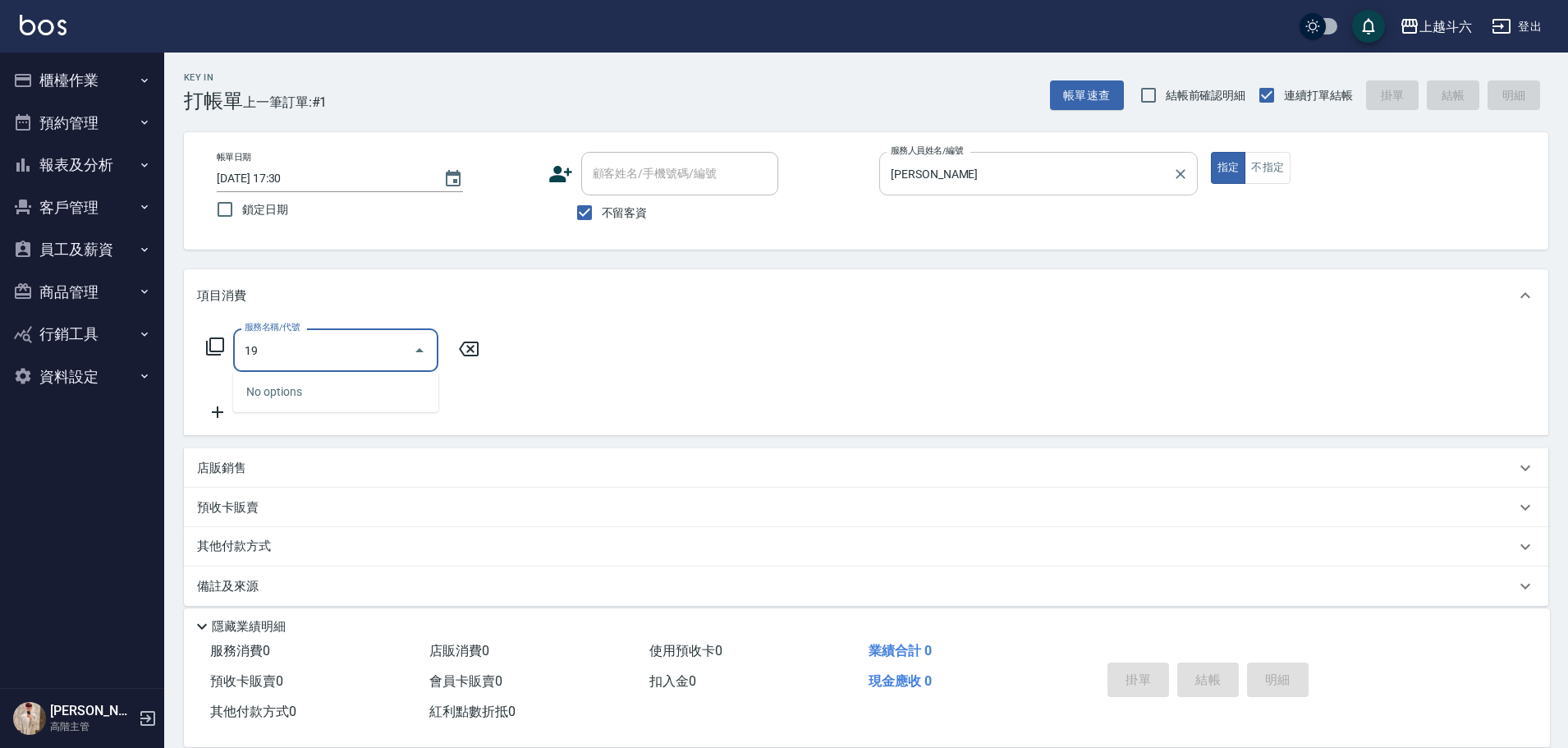
type input "1"
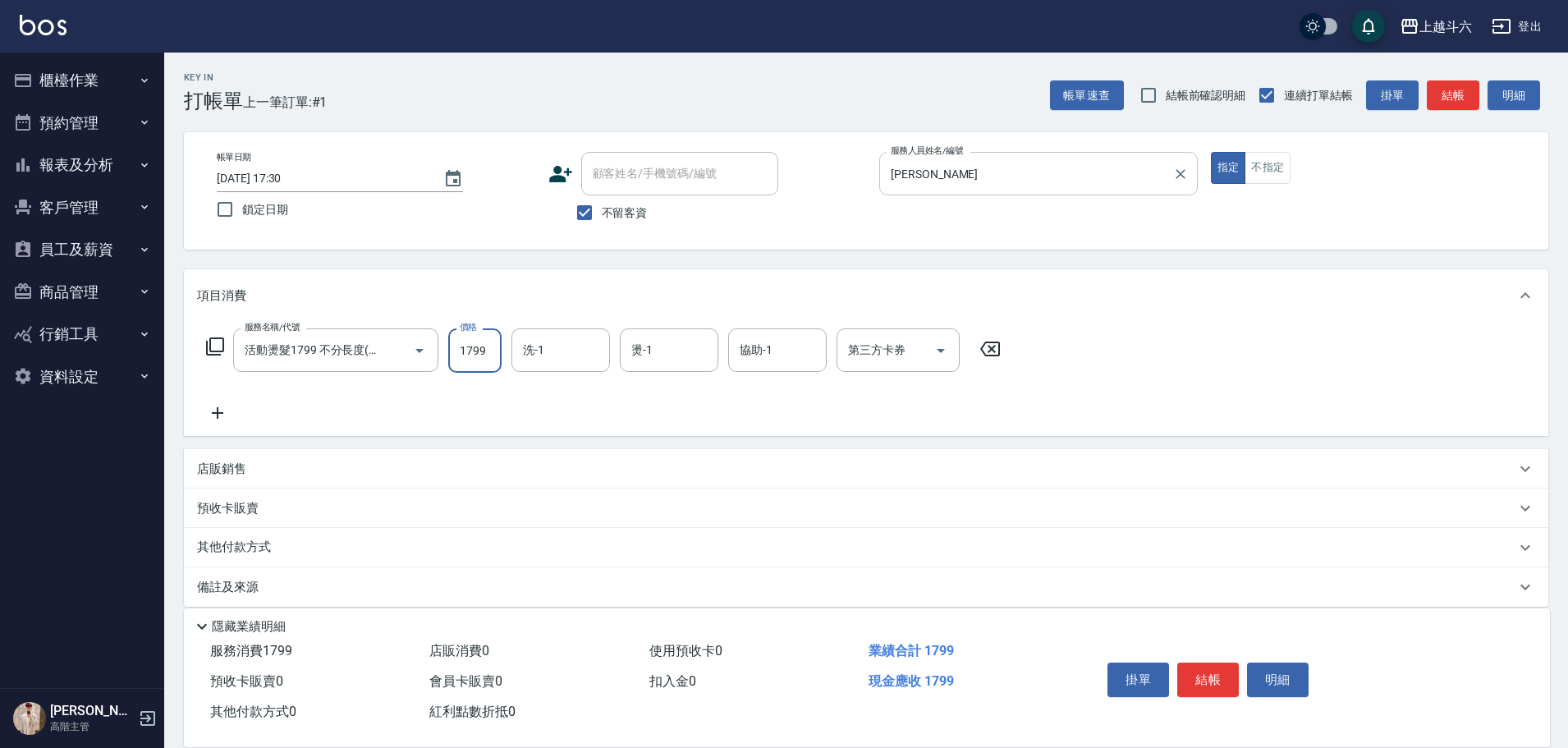
type input "活動燙髮1799 不分長度"
type input "2000"
type input "Rebecca瑞瑞-R"
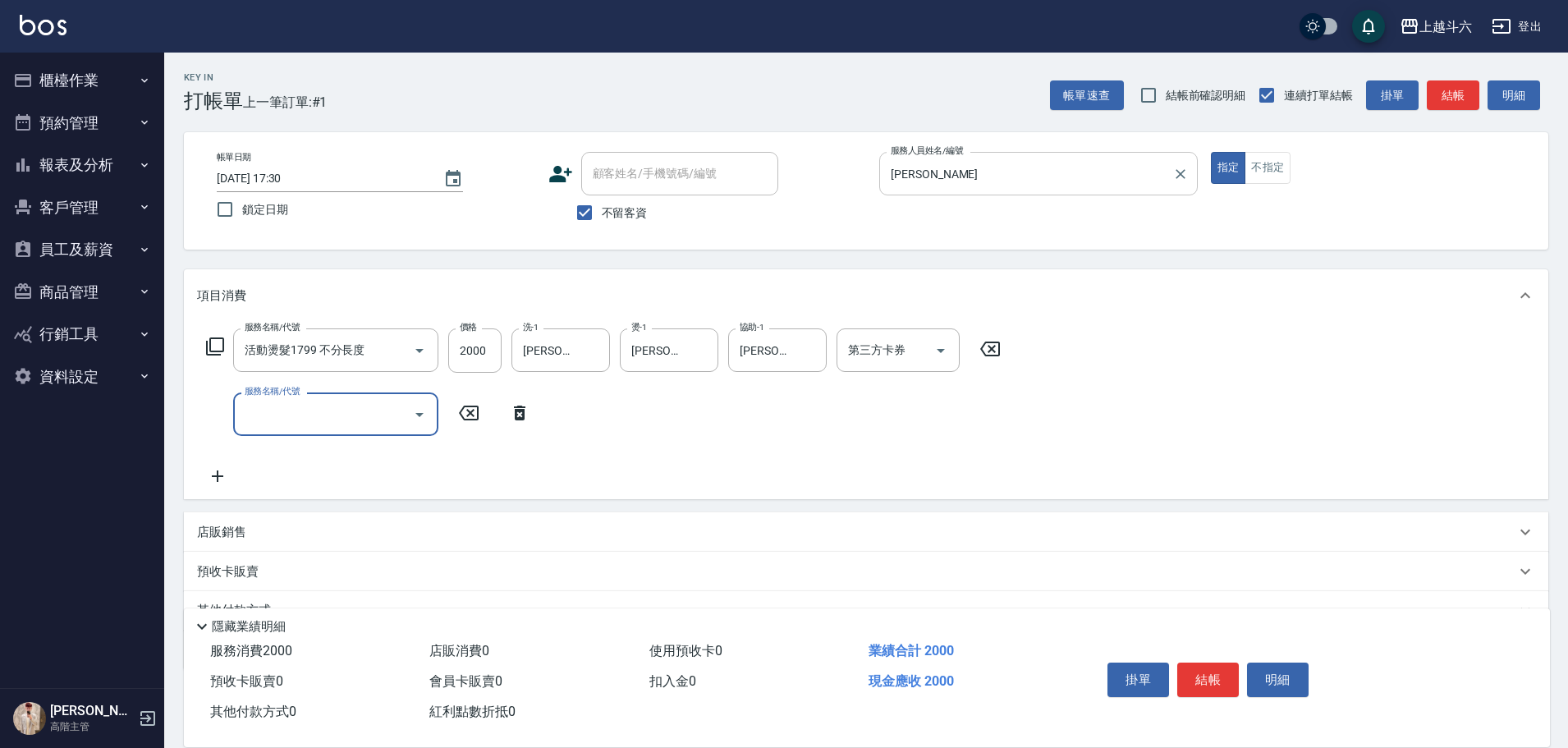
type input "ㄐ"
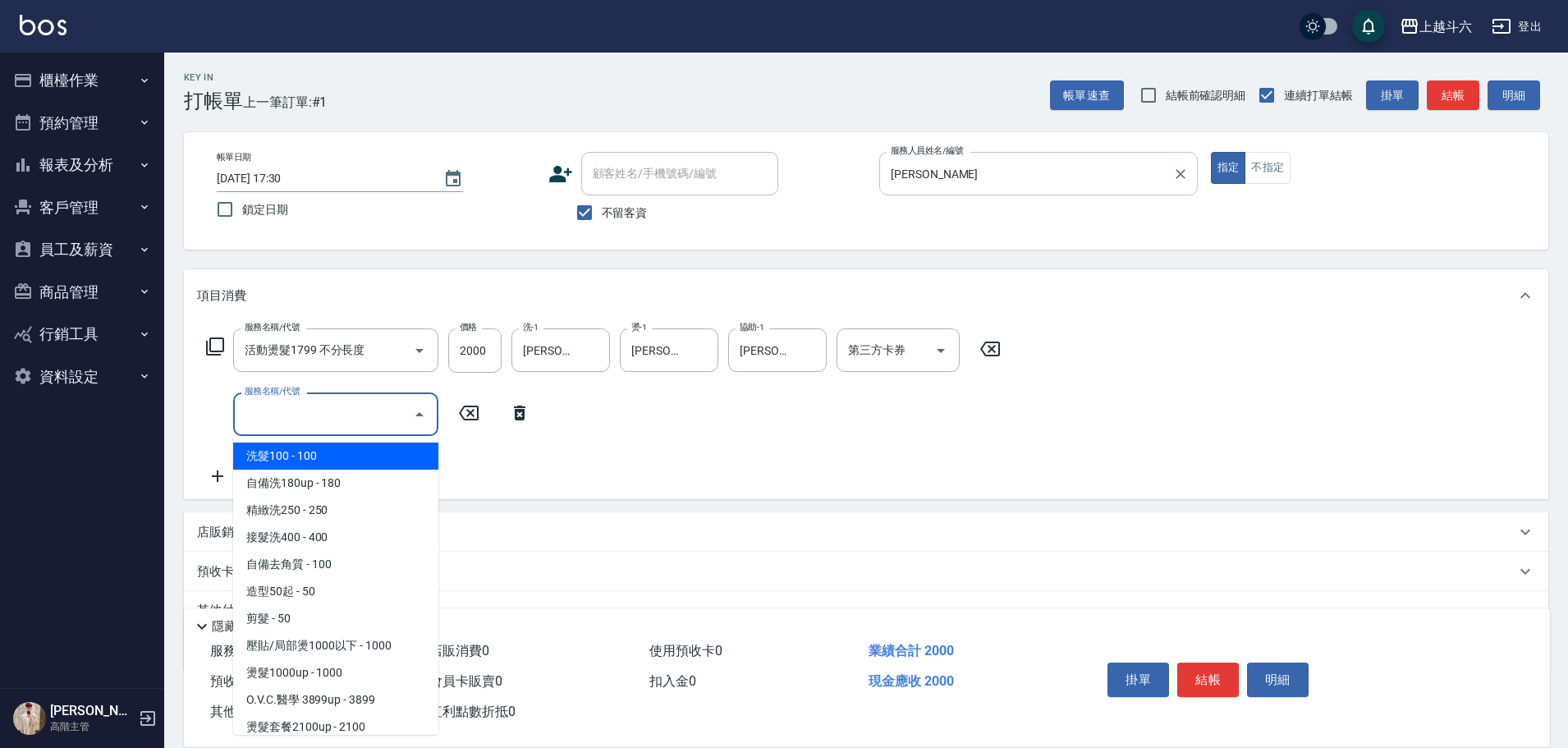
type input "ㄑ"
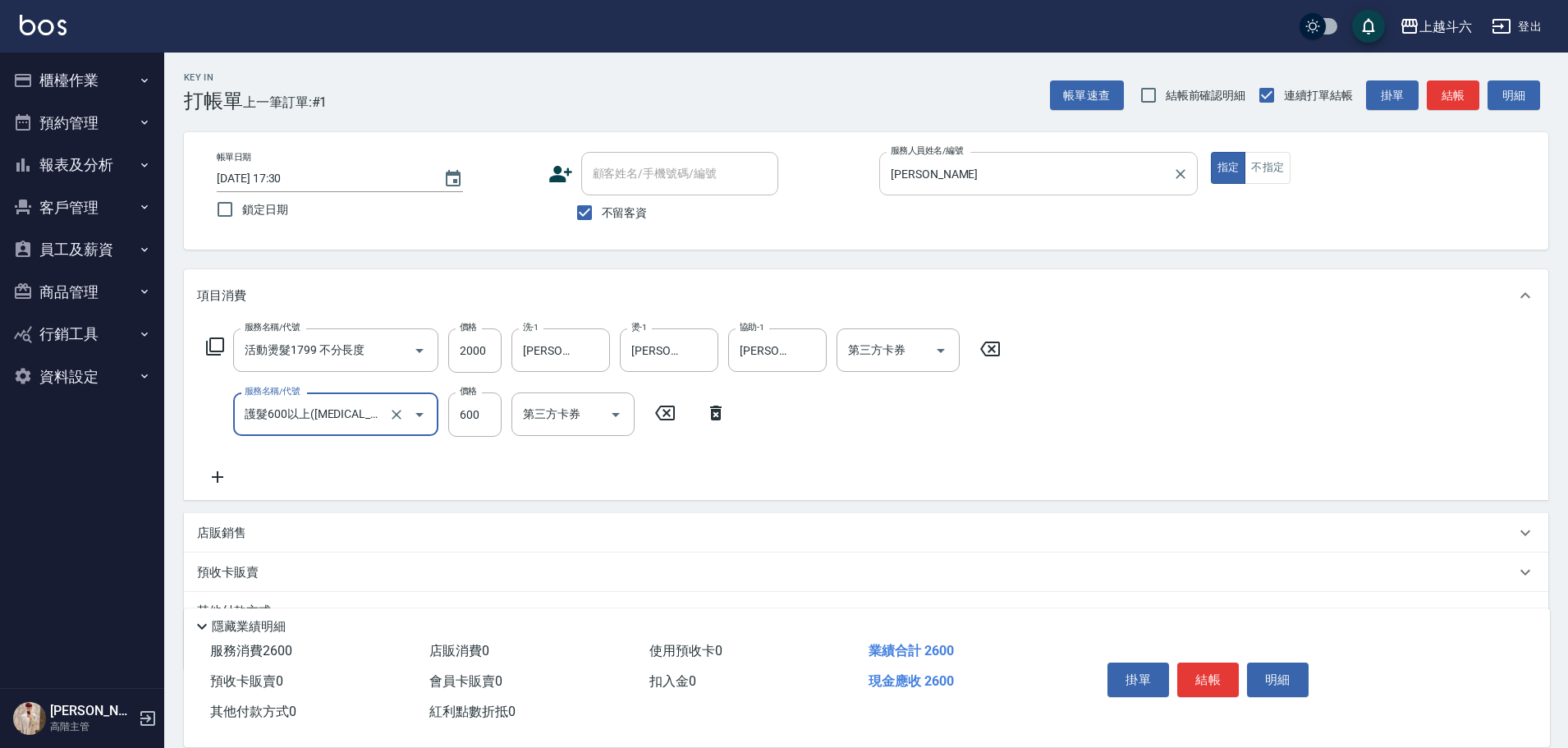
type input "護髮600以上(T3)"
type input "800"
type input "萱芸-32"
click at [1155, 677] on button "掛單" at bounding box center [1138, 680] width 61 height 35
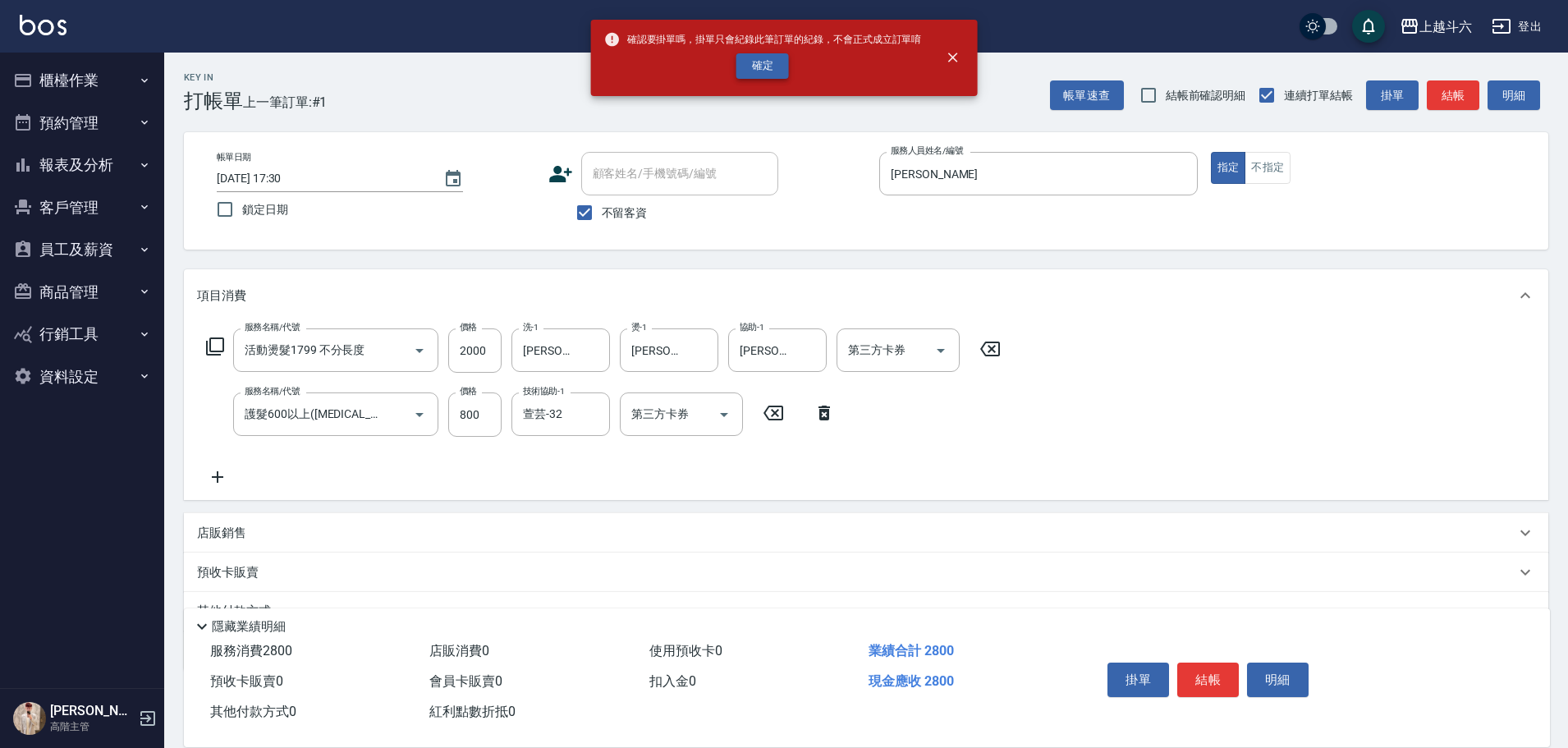
click at [765, 71] on button "確定" at bounding box center [762, 66] width 53 height 26
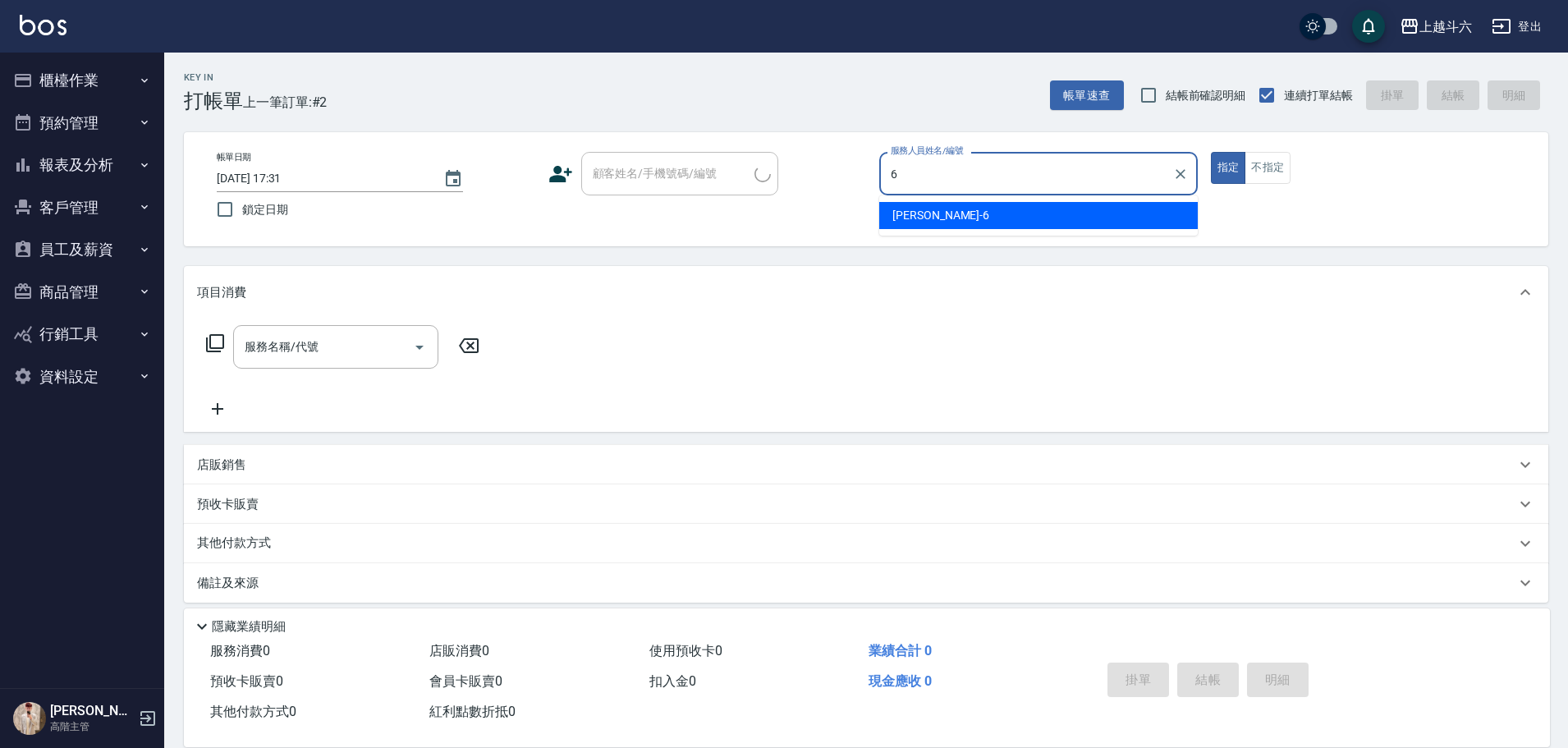
type input "[PERSON_NAME]-6"
type button "true"
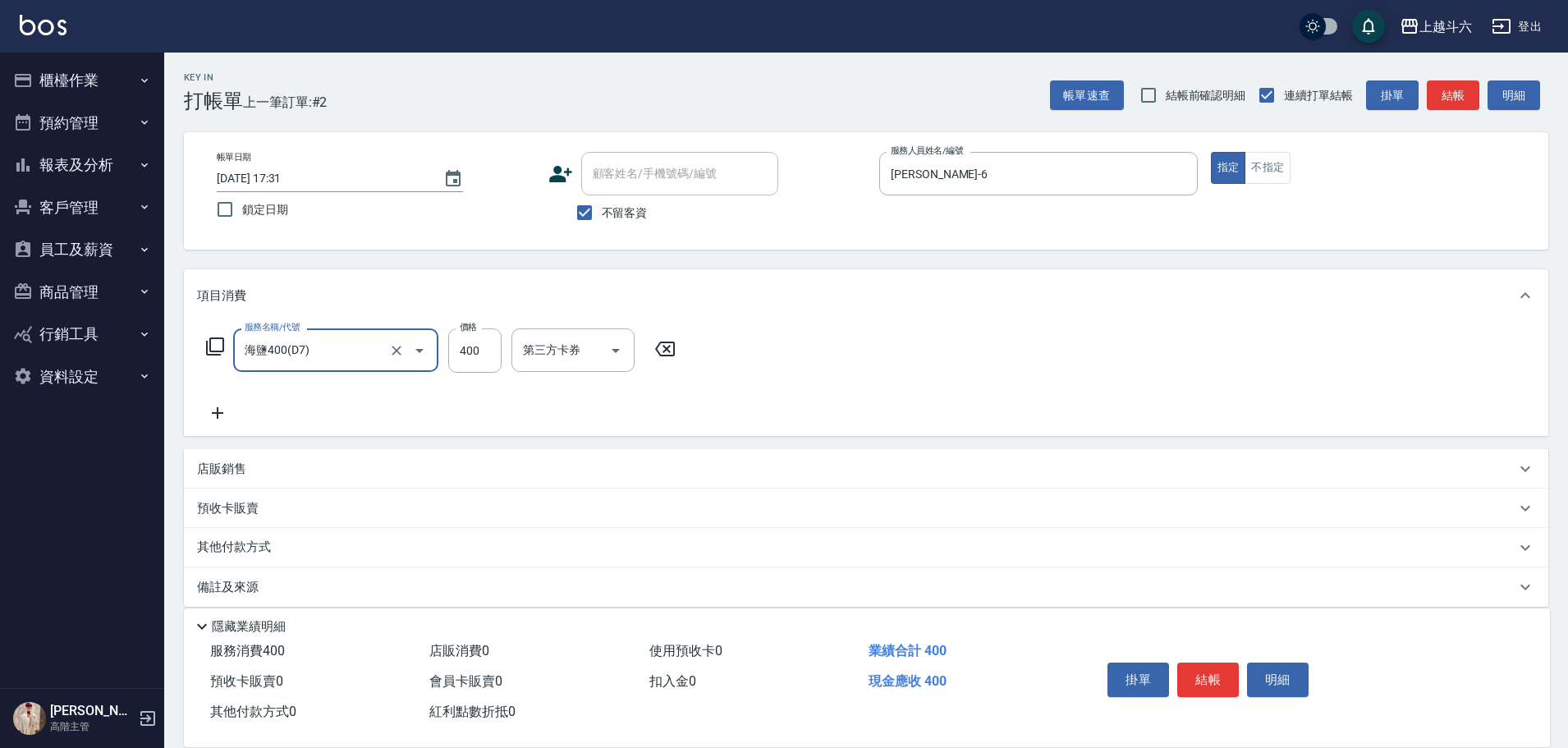
type input "海鹽400(D7)"
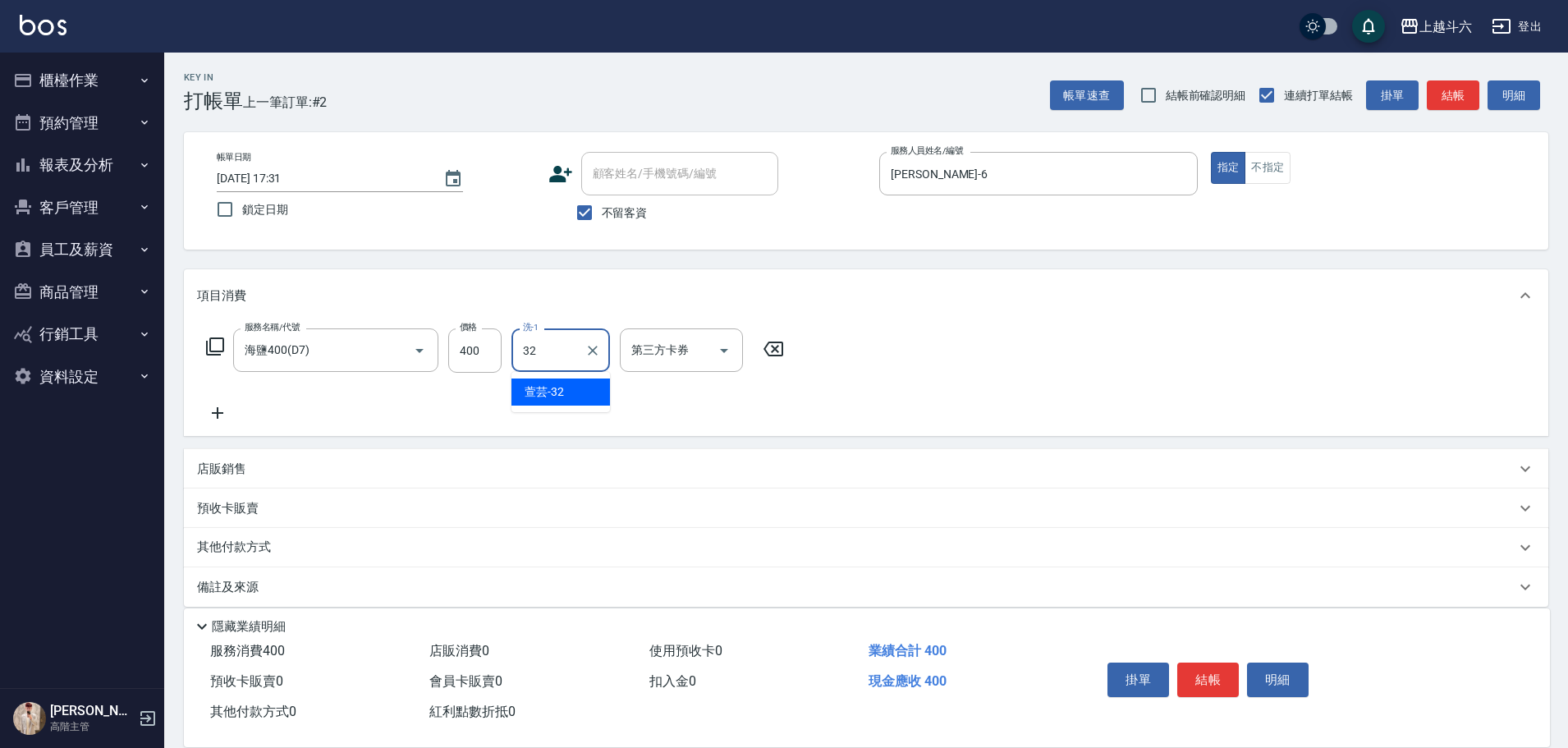
type input "萱芸-32"
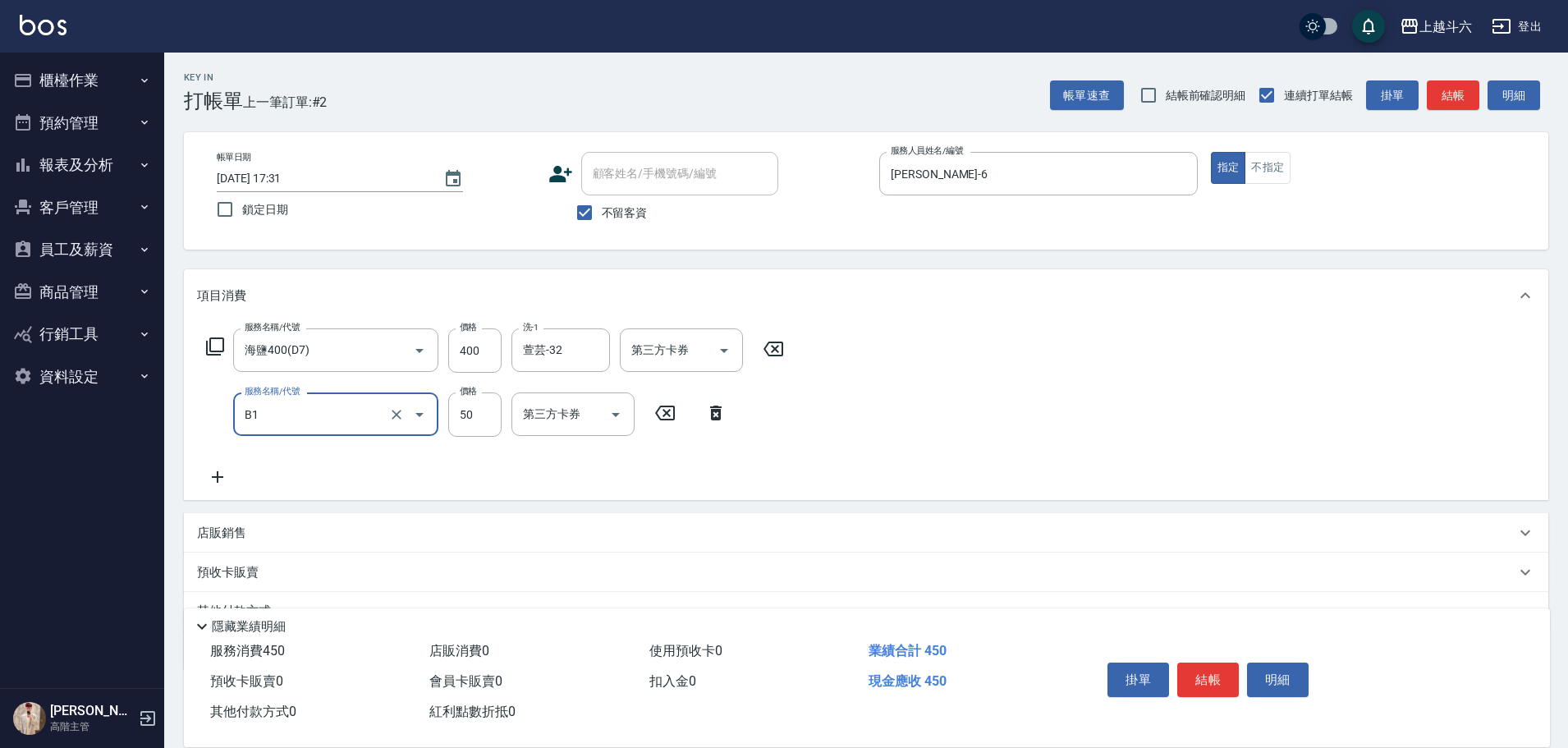
type input "剪髮(B1)"
type input "350"
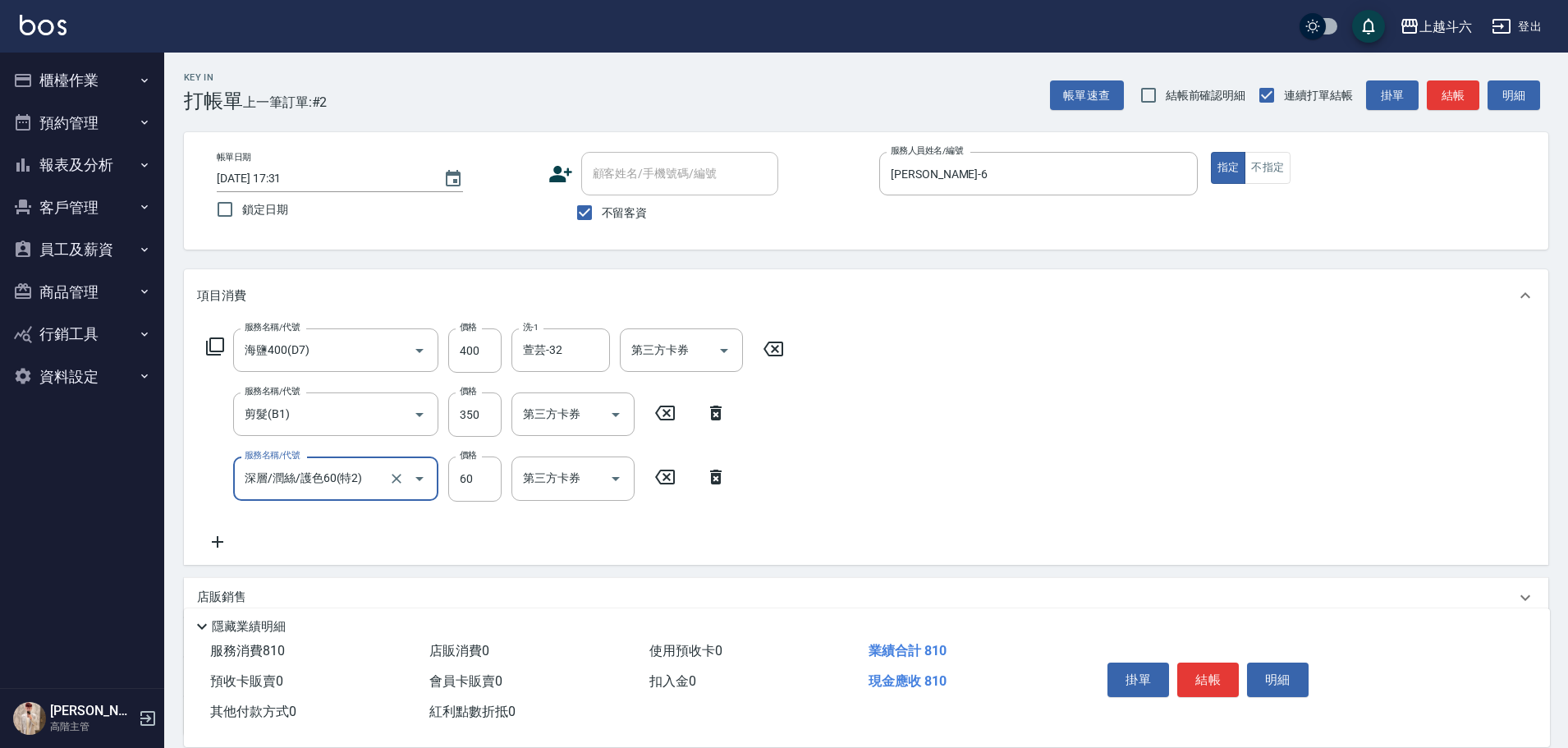
type input "深層/潤絲/護色60(特2)"
type input "萱芸-32"
click at [1012, 365] on div "服務名稱/代號 海鹽400(D7) 服務名稱/代號 價格 400 價格 洗-1 萱芸-32 洗-1 第三方卡券 第三方卡券 服務名稱/代號 剪髮(B1) 服務…" at bounding box center [865, 443] width 1364 height 243
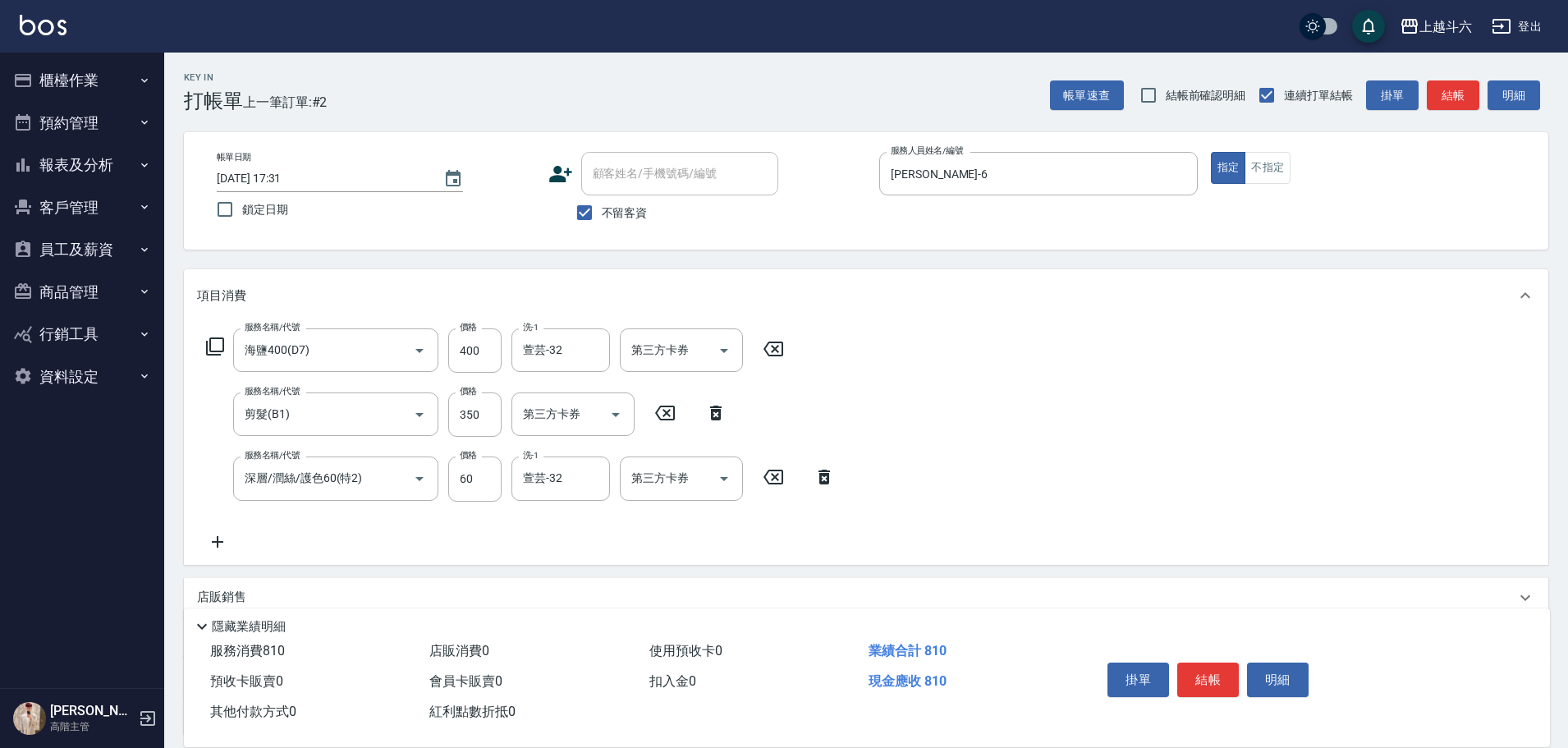
click at [1012, 365] on div "服務名稱/代號 海鹽400(D7) 服務名稱/代號 價格 400 價格 洗-1 萱芸-32 洗-1 第三方卡券 第三方卡券 服務名稱/代號 剪髮(B1) 服務…" at bounding box center [865, 443] width 1364 height 243
drag, startPoint x: 1012, startPoint y: 365, endPoint x: 1010, endPoint y: 388, distance: 23.1
click at [1012, 376] on div "服務名稱/代號 海鹽400(D7) 服務名稱/代號 價格 400 價格 洗-1 萱芸-32 洗-1 第三方卡券 第三方卡券 服務名稱/代號 剪髮(B1) 服務…" at bounding box center [865, 443] width 1364 height 243
click at [1010, 390] on div "服務名稱/代號 海鹽400(D7) 服務名稱/代號 價格 400 價格 洗-1 萱芸-32 洗-1 第三方卡券 第三方卡券 服務名稱/代號 剪髮(B1) 服務…" at bounding box center [865, 443] width 1364 height 243
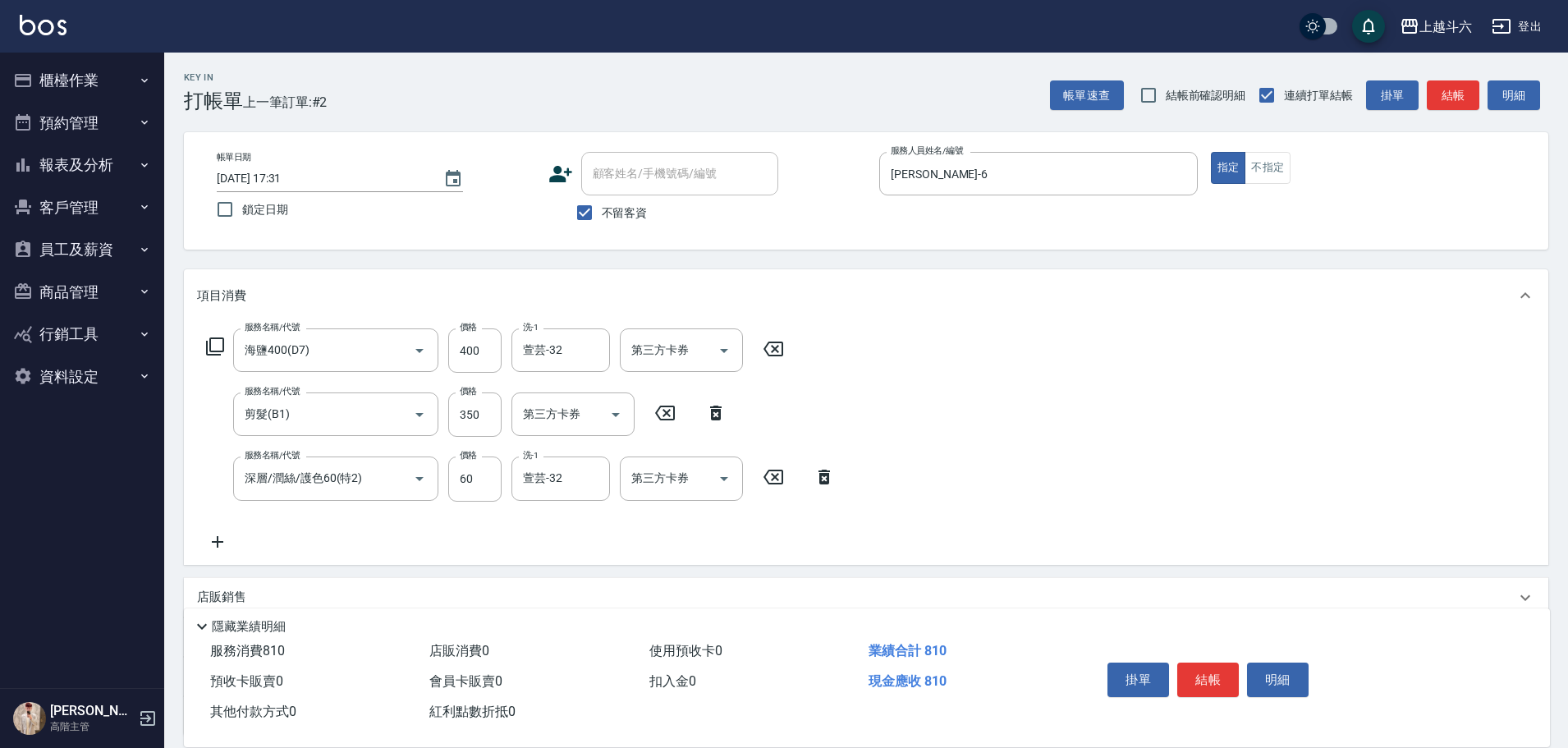
click at [1010, 390] on div "服務名稱/代號 海鹽400(D7) 服務名稱/代號 價格 400 價格 洗-1 萱芸-32 洗-1 第三方卡券 第三方卡券 服務名稱/代號 剪髮(B1) 服務…" at bounding box center [865, 443] width 1364 height 243
drag, startPoint x: 1010, startPoint y: 390, endPoint x: 1083, endPoint y: 322, distance: 99.8
click at [1008, 388] on div "服務名稱/代號 海鹽400(D7) 服務名稱/代號 價格 400 價格 洗-1 萱芸-32 洗-1 第三方卡券 第三方卡券 服務名稱/代號 剪髮(B1) 服務…" at bounding box center [865, 443] width 1364 height 243
click at [1187, 683] on button "結帳" at bounding box center [1207, 680] width 61 height 35
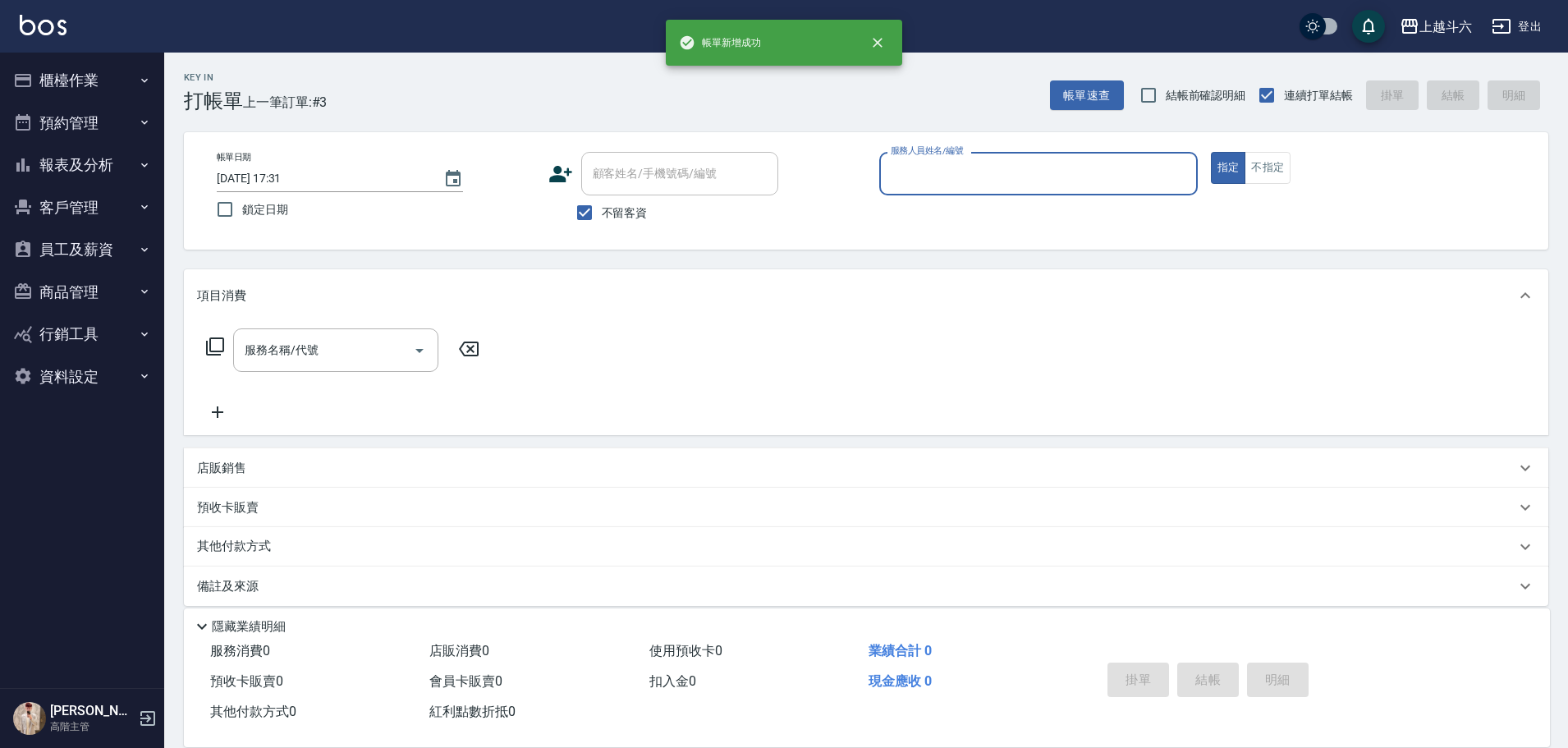
click at [986, 194] on div "服務人員姓名/編號" at bounding box center [1038, 173] width 318 height 43
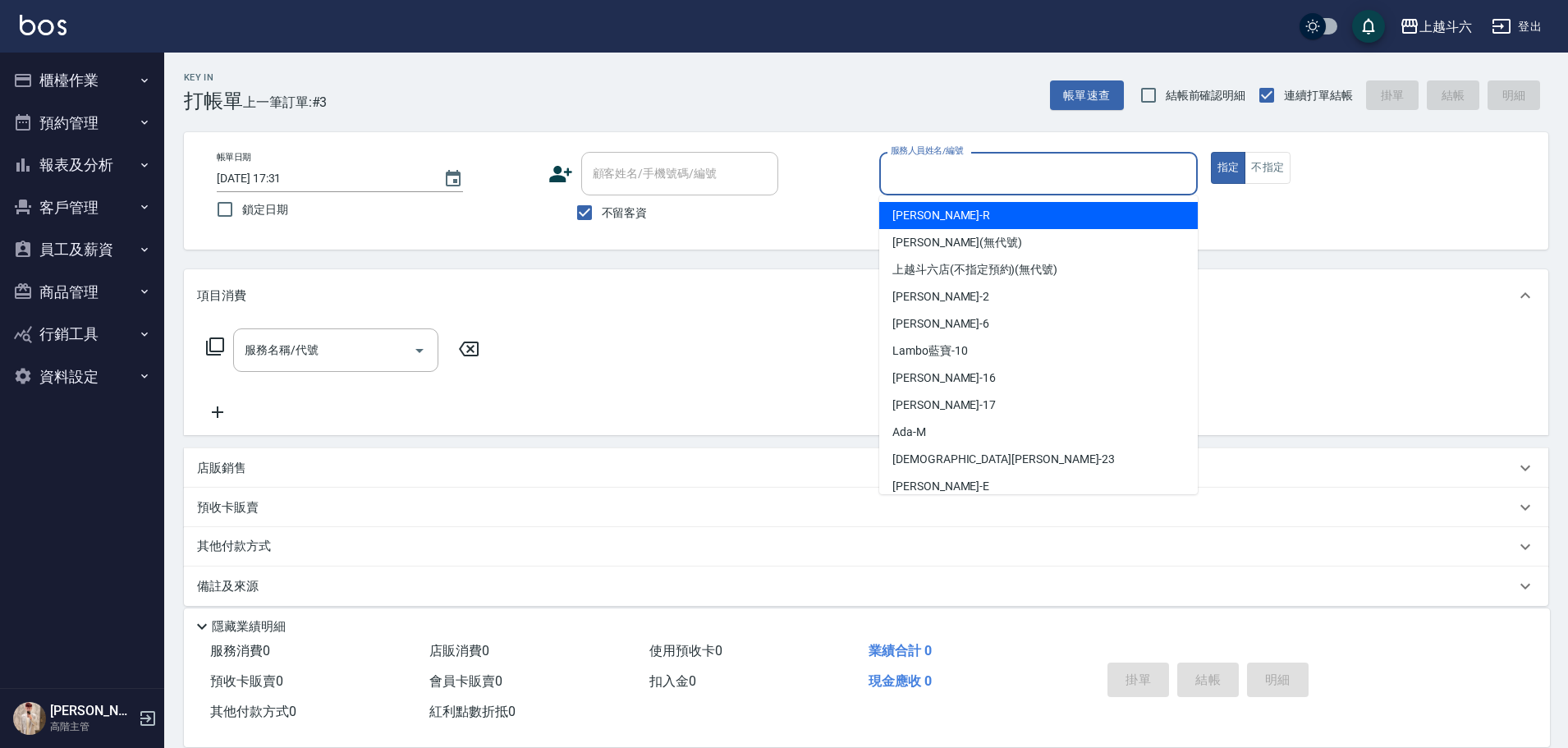
click at [984, 189] on div "服務人員姓名/編號" at bounding box center [1038, 173] width 318 height 43
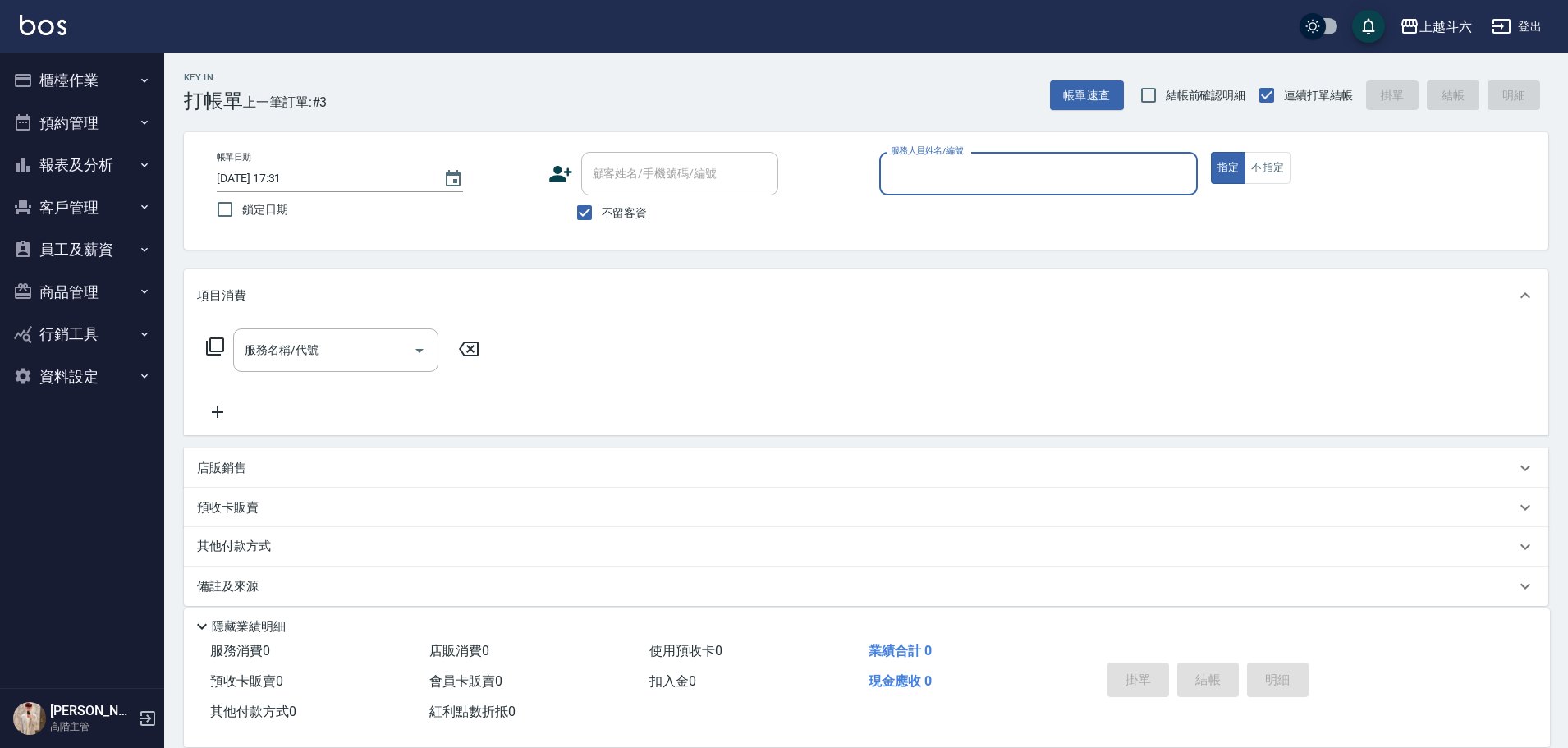
click at [984, 189] on div "服務人員姓名/編號" at bounding box center [1038, 173] width 318 height 43
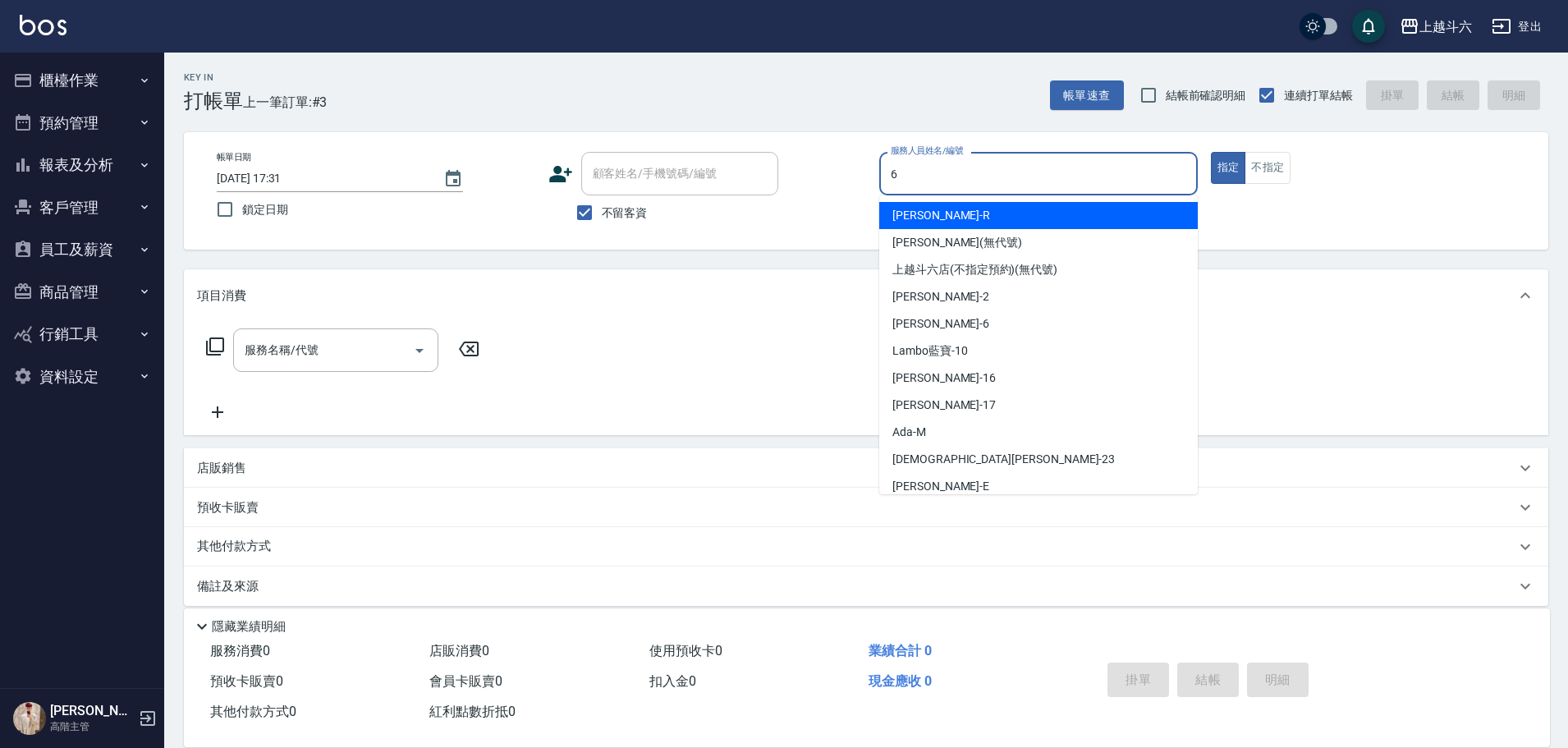
type input "紫宜-6"
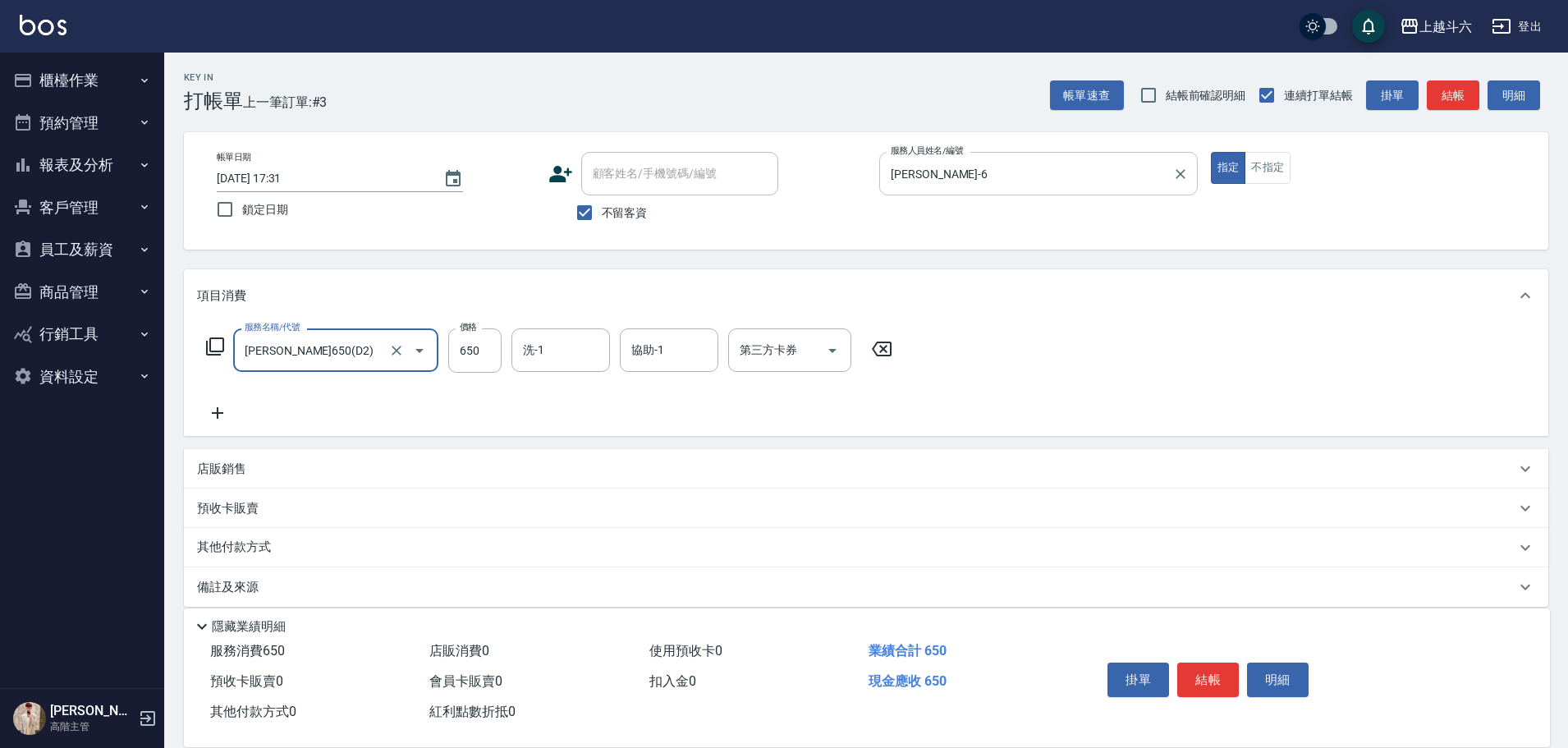
type input "伊黛莉650(D2)"
type input "萱芸-32"
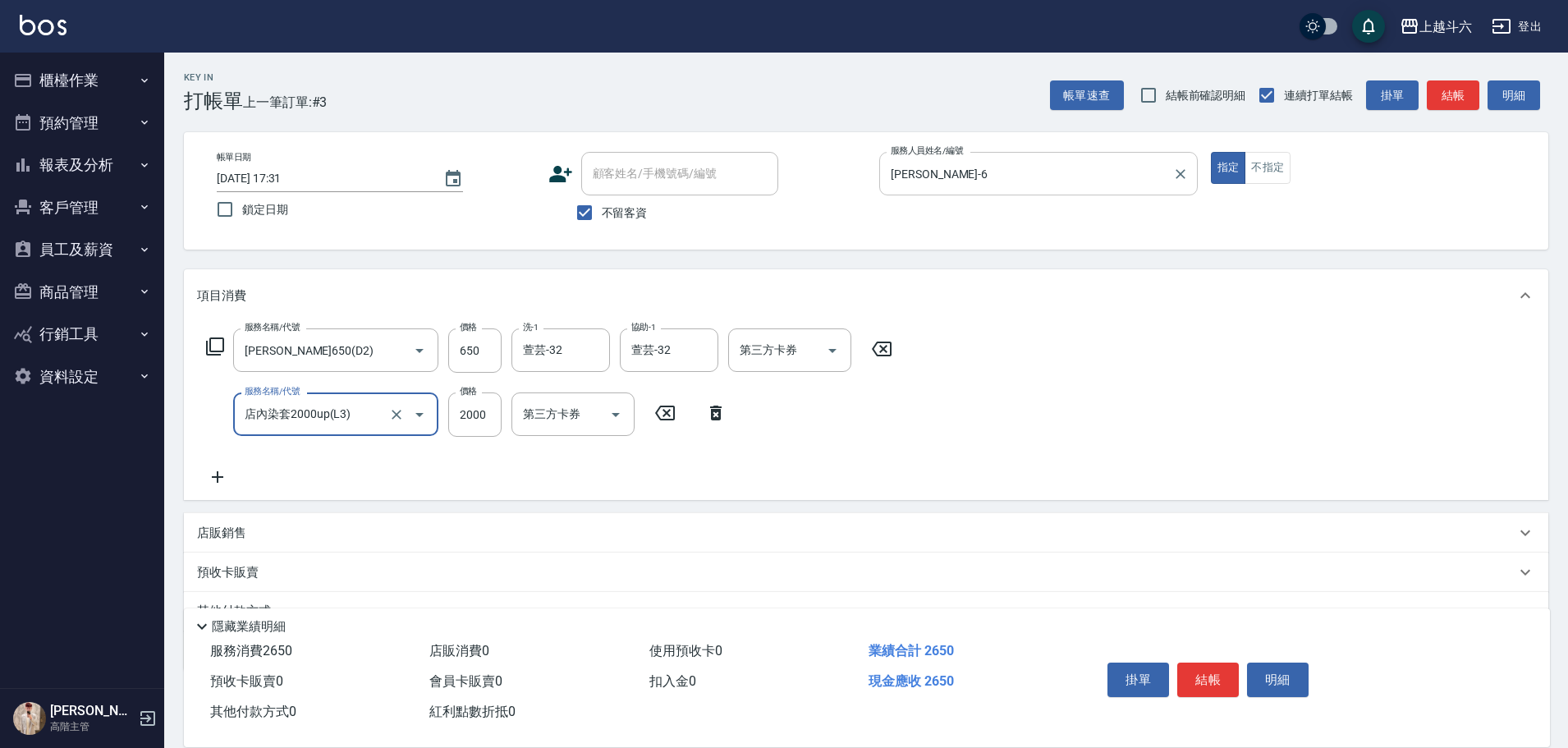
type input "店內染套2000up(L3)"
type input "2700"
type input "紫宜-6"
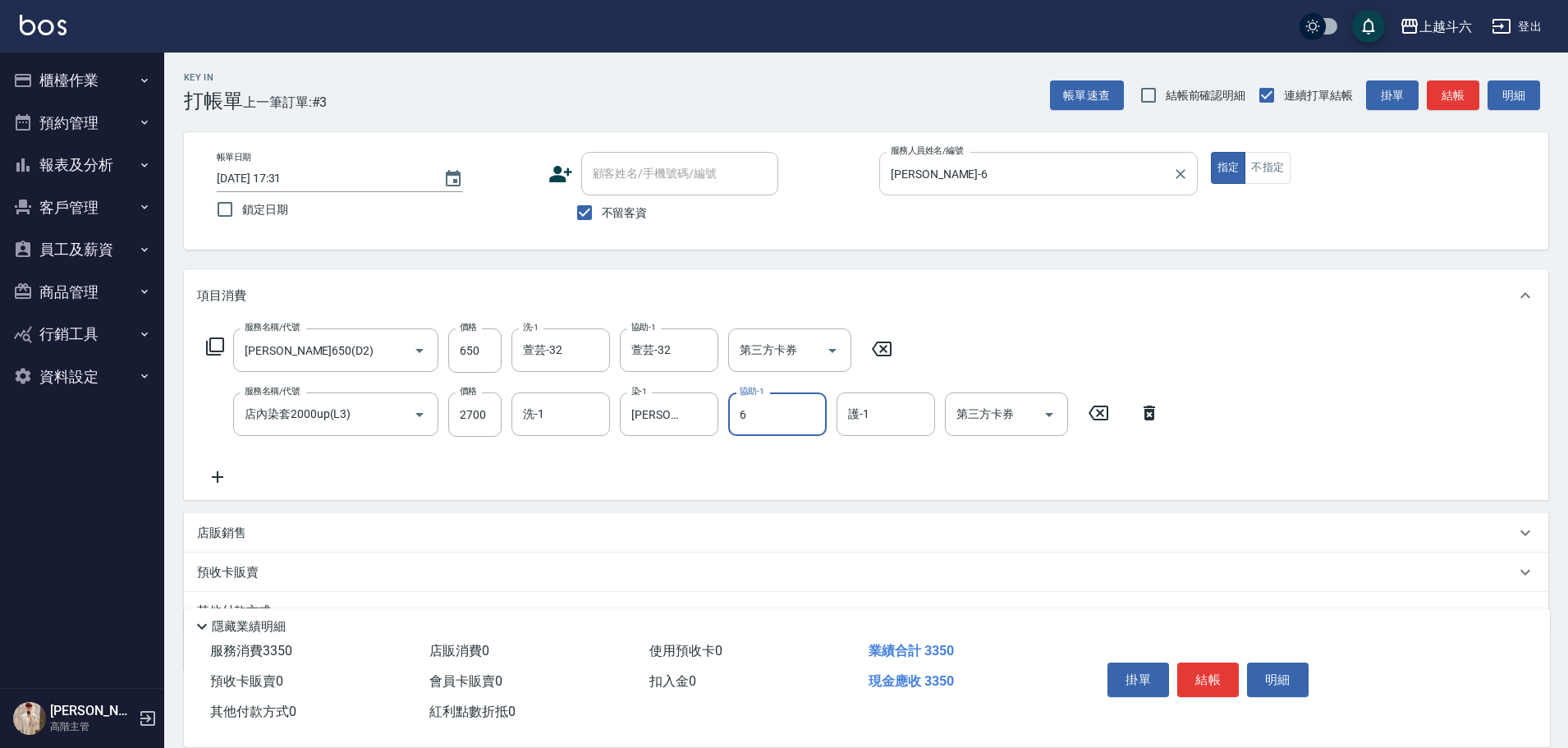
type input "紫宜-6"
click at [1195, 357] on div "服務名稱/代號 伊黛莉650(D2) 服務名稱/代號 價格 650 價格 洗-1 萱芸-32 洗-1 協助-1 萱芸-32 協助-1 第三方卡券 第三方卡券 …" at bounding box center [865, 410] width 1364 height 178
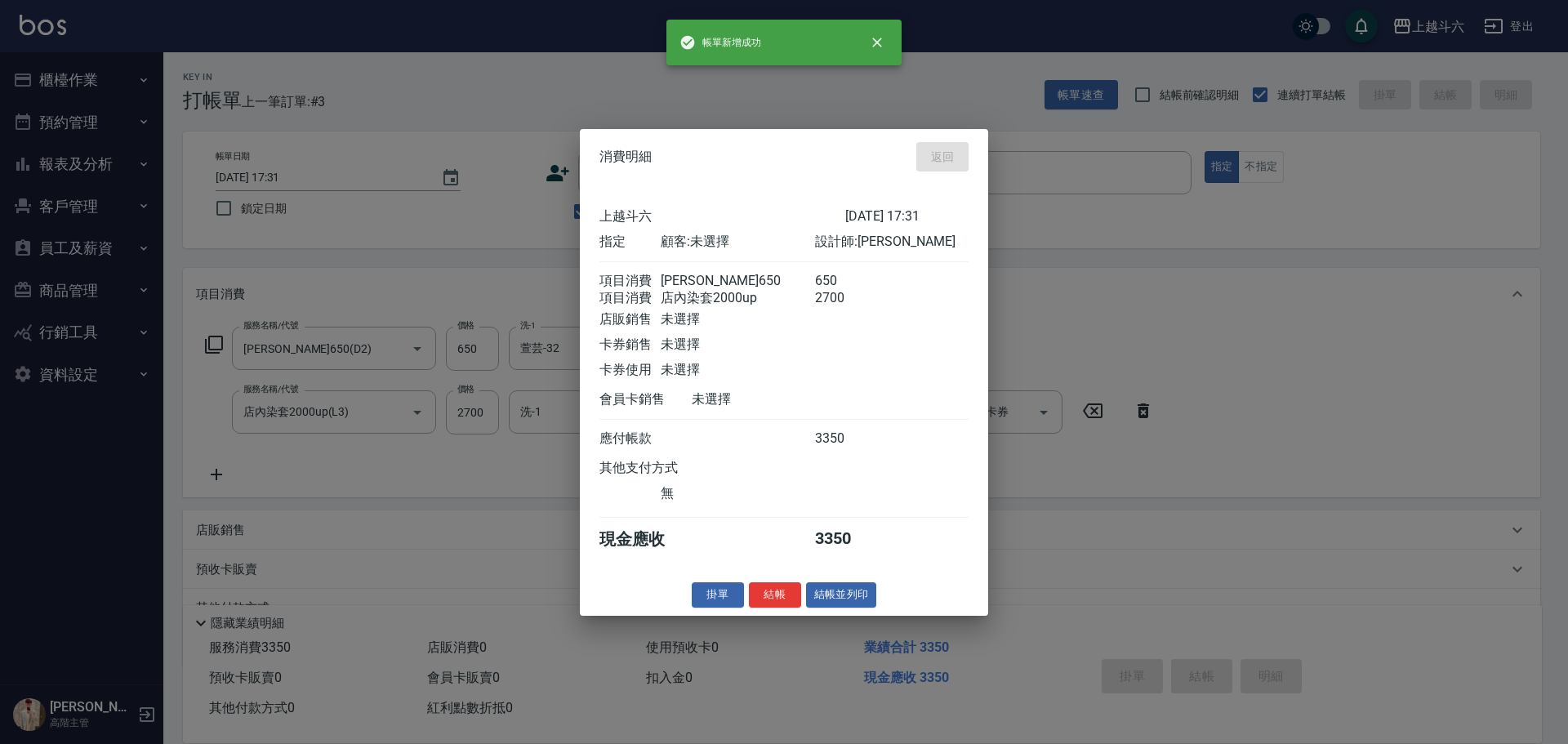
type input "2025/09/08 17:32"
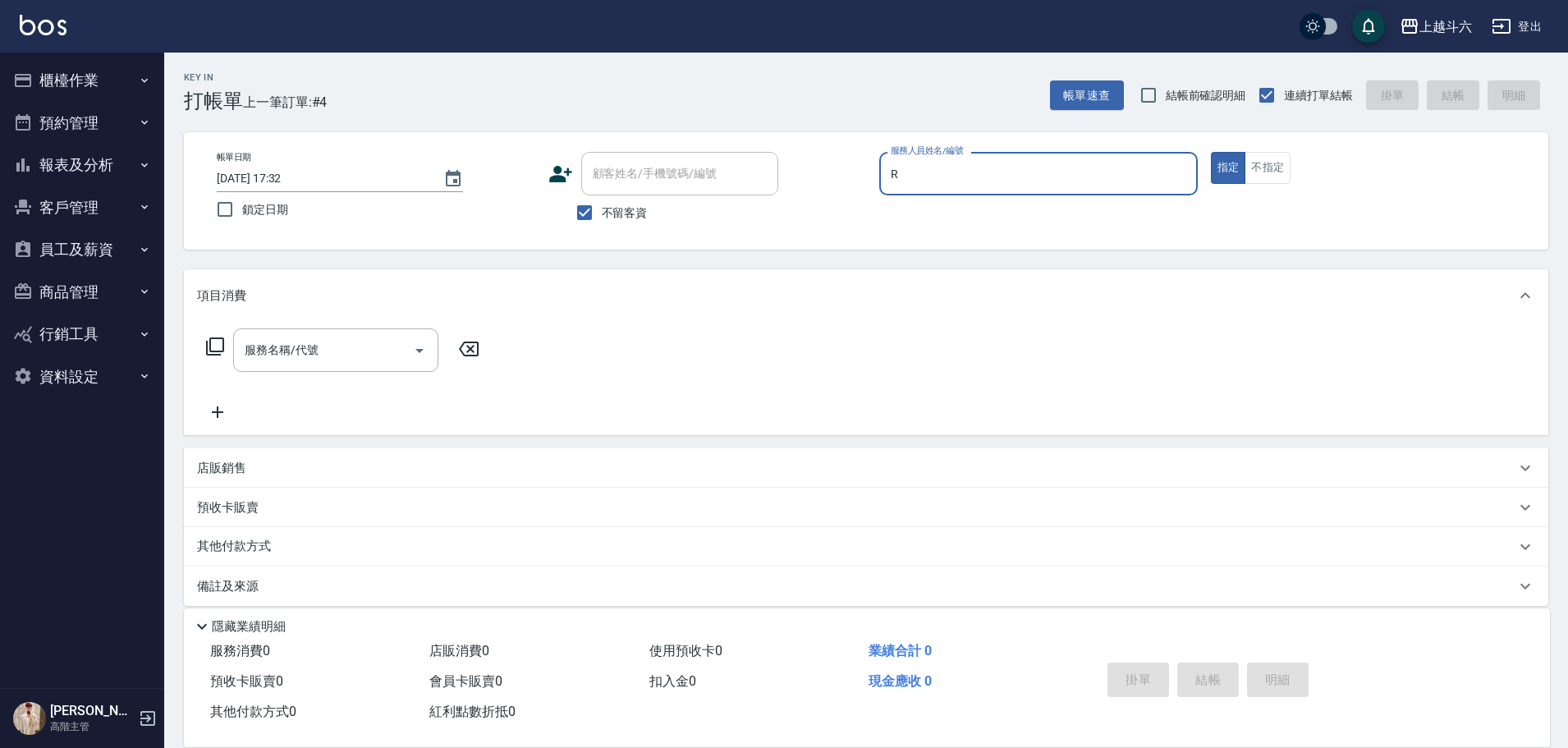
type input "Rebecca瑞瑞-R"
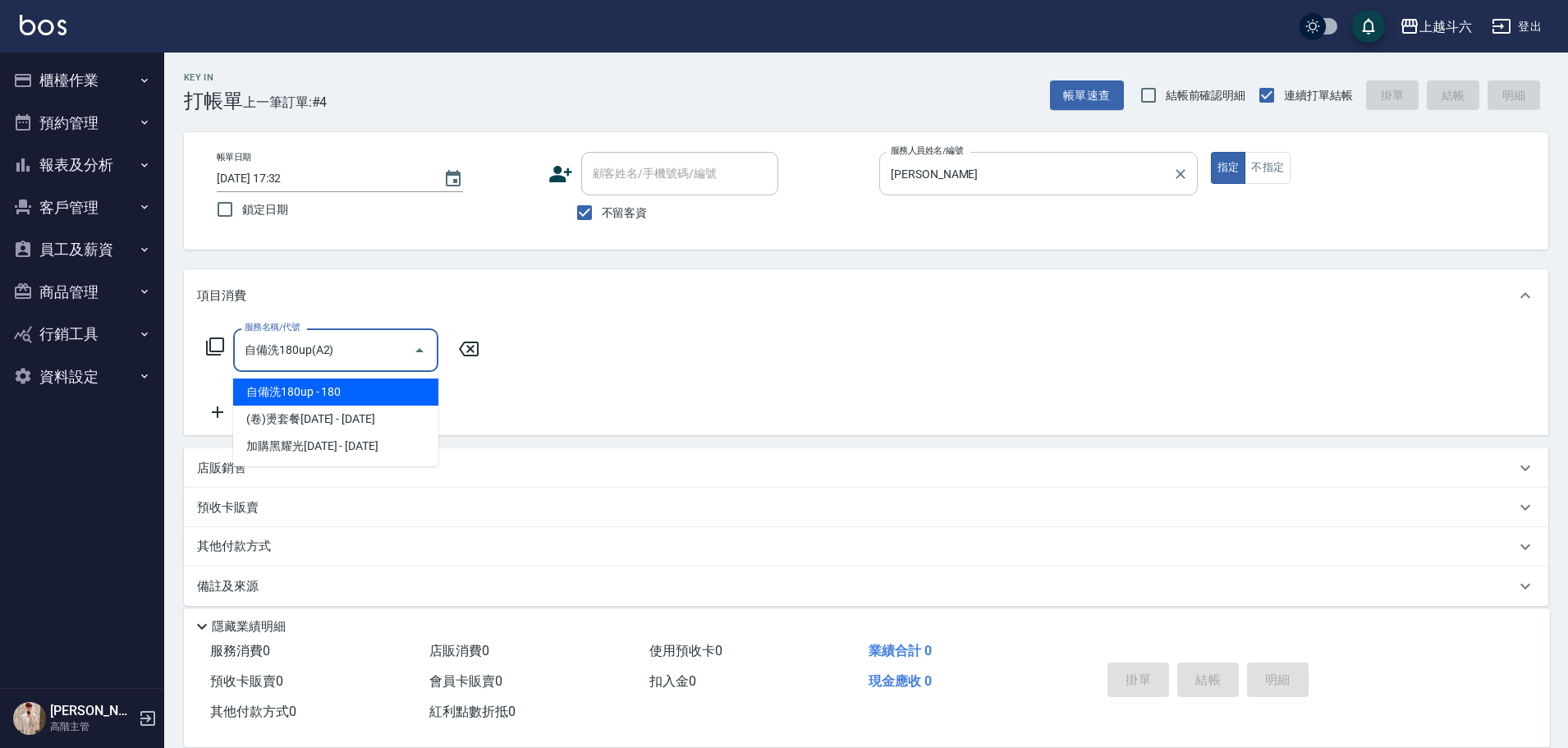
type input "自備洗180up(A2)"
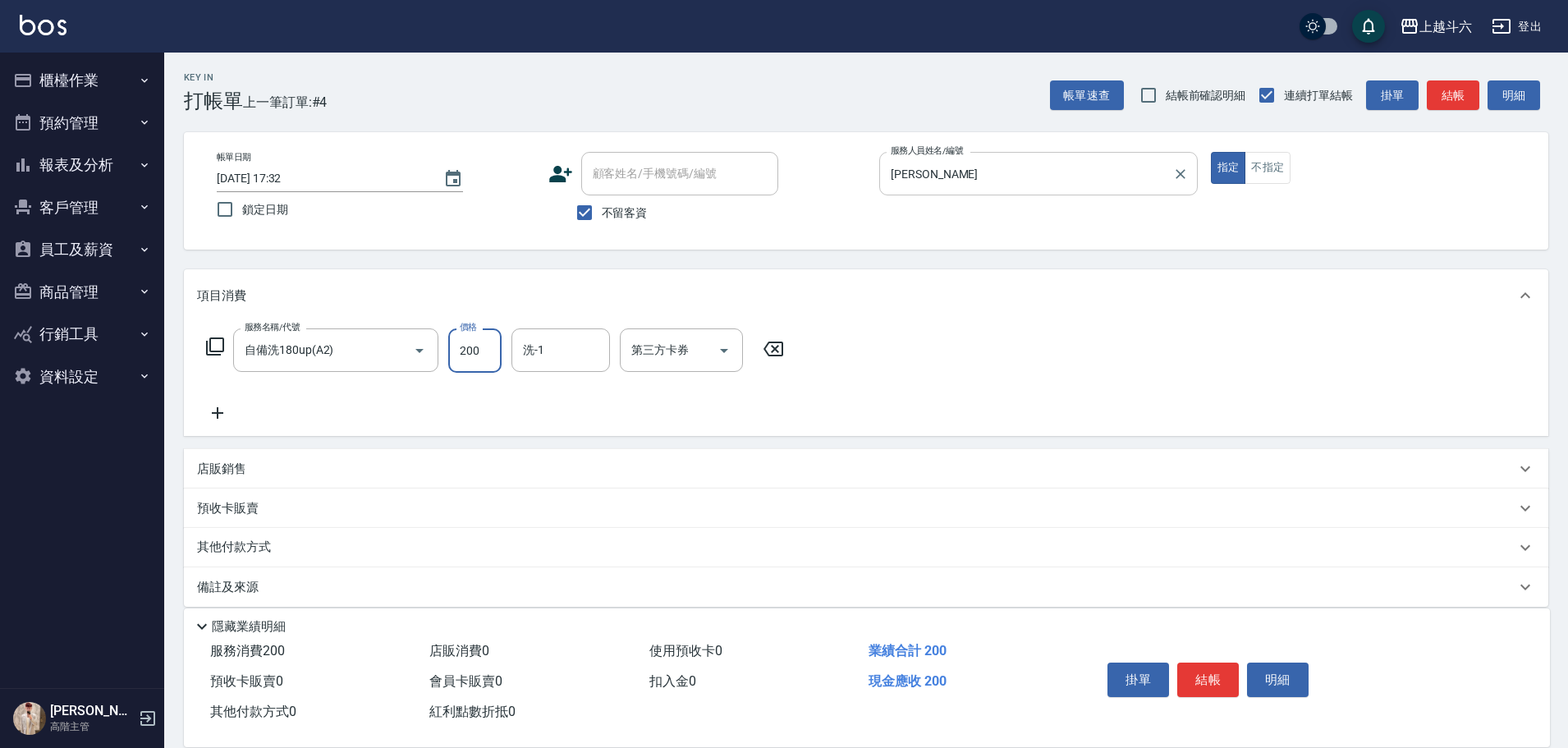
type input "200"
type input "萱芸-32"
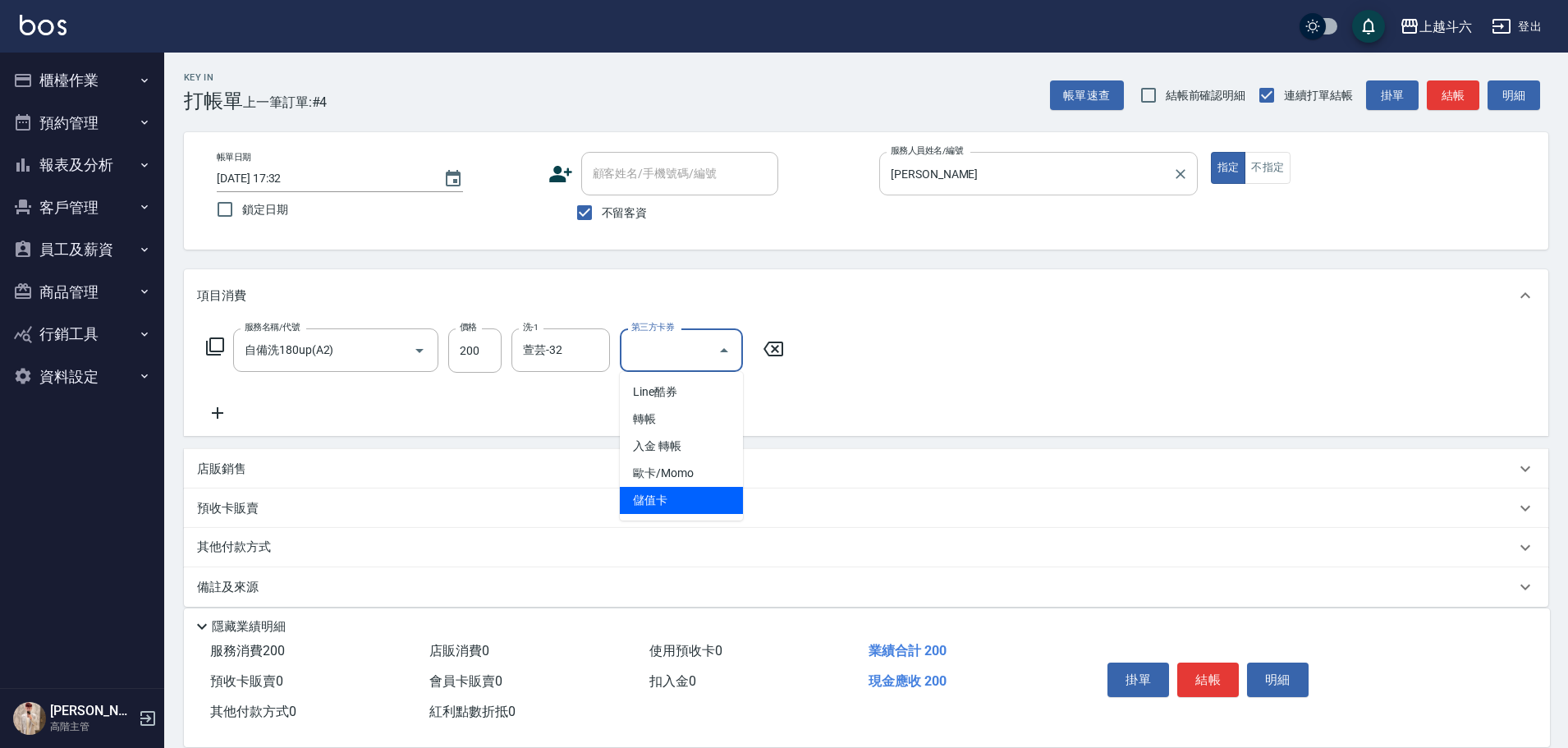
type input "儲值卡"
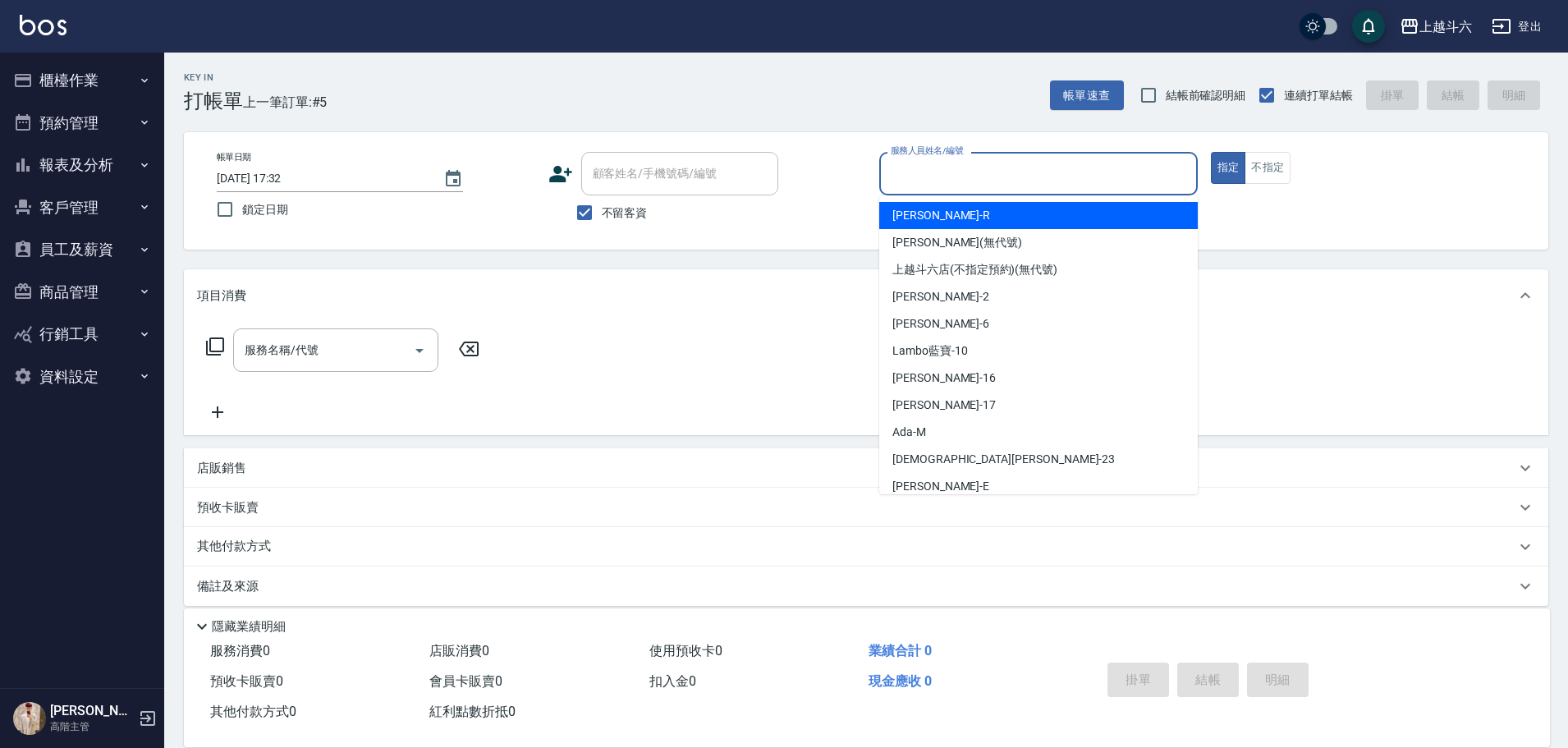
click at [953, 184] on input "服務人員姓名/編號" at bounding box center [1038, 174] width 304 height 29
type input "紫宜-6"
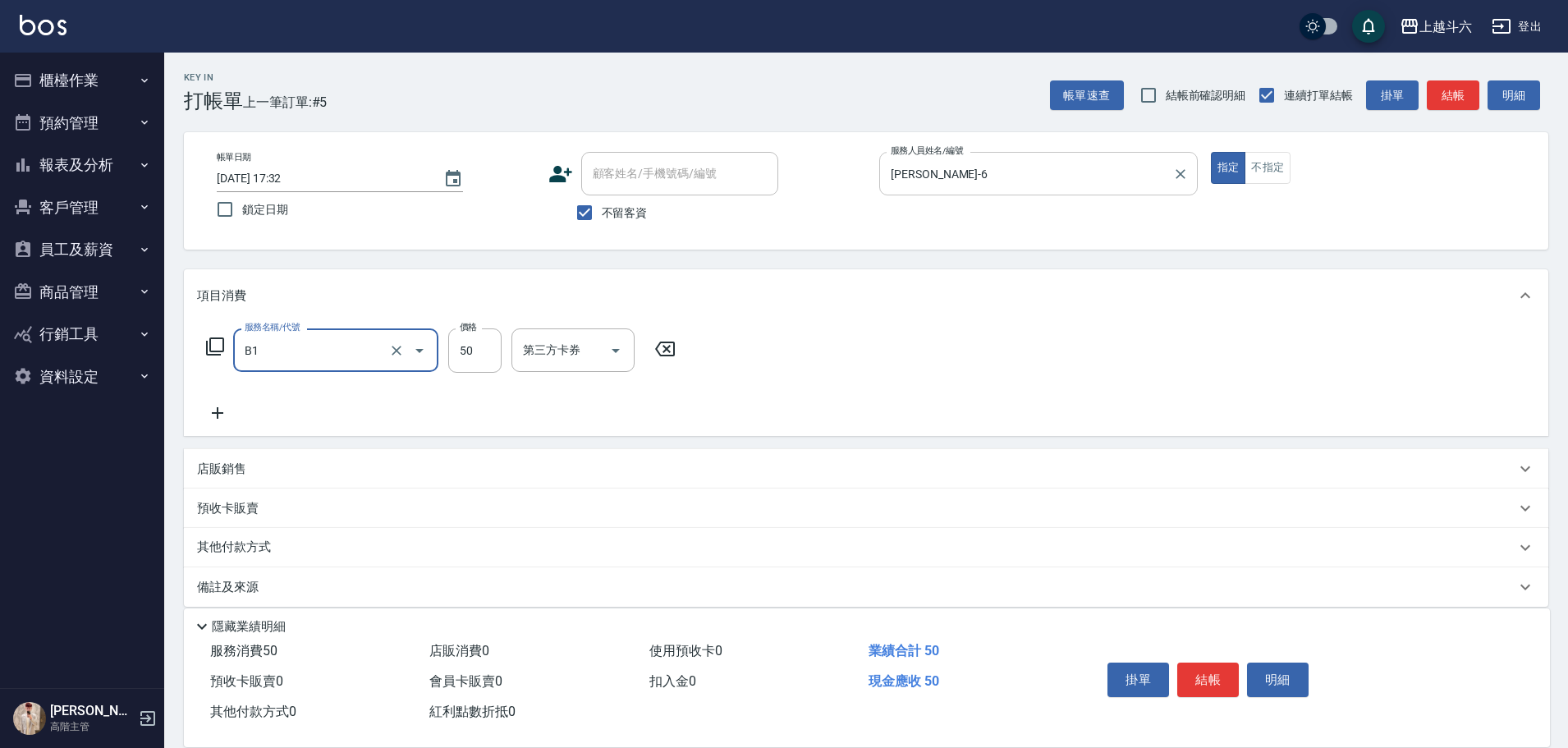
type input "剪髮(B1)"
type input "350"
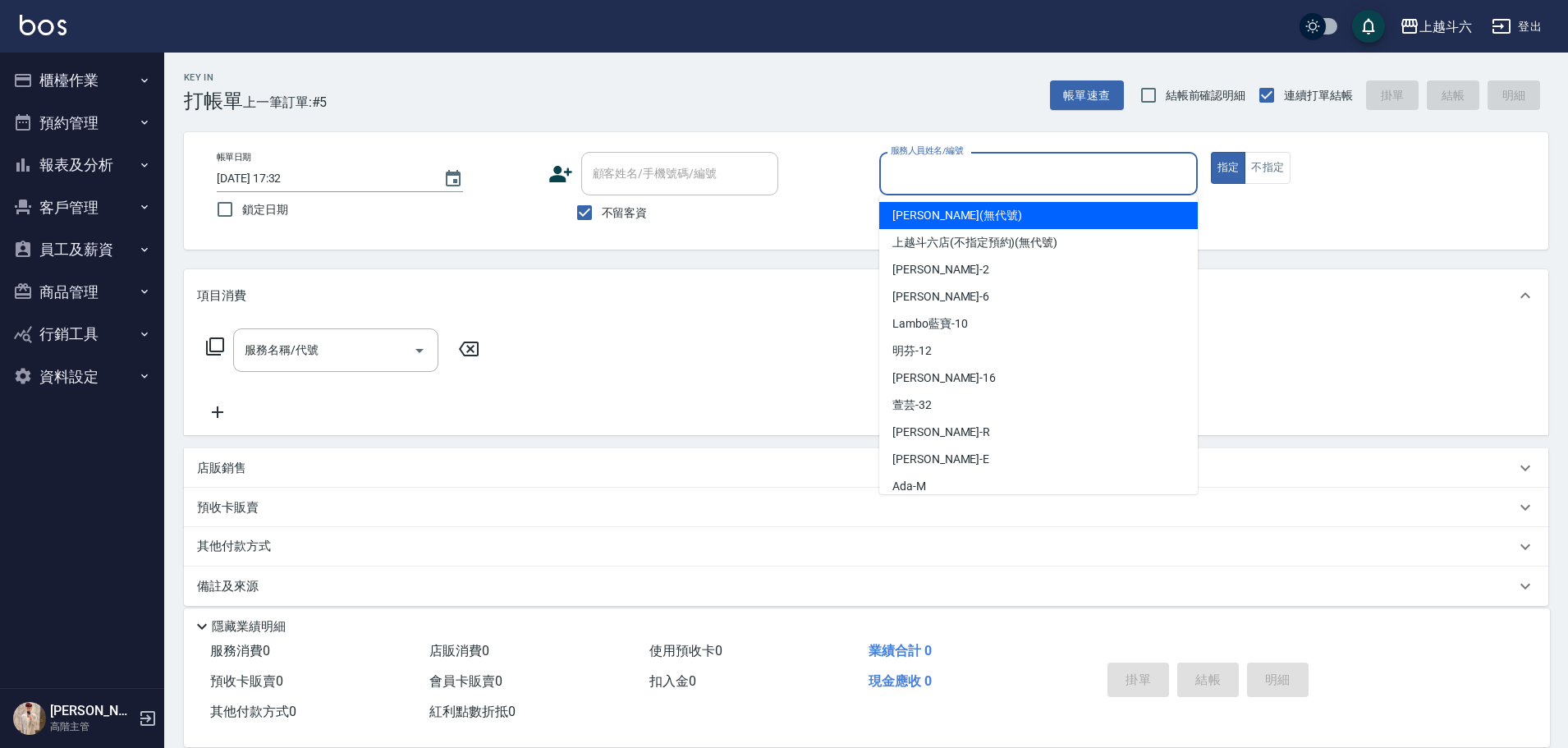
click at [954, 182] on input "服務人員姓名/編號" at bounding box center [1038, 174] width 304 height 29
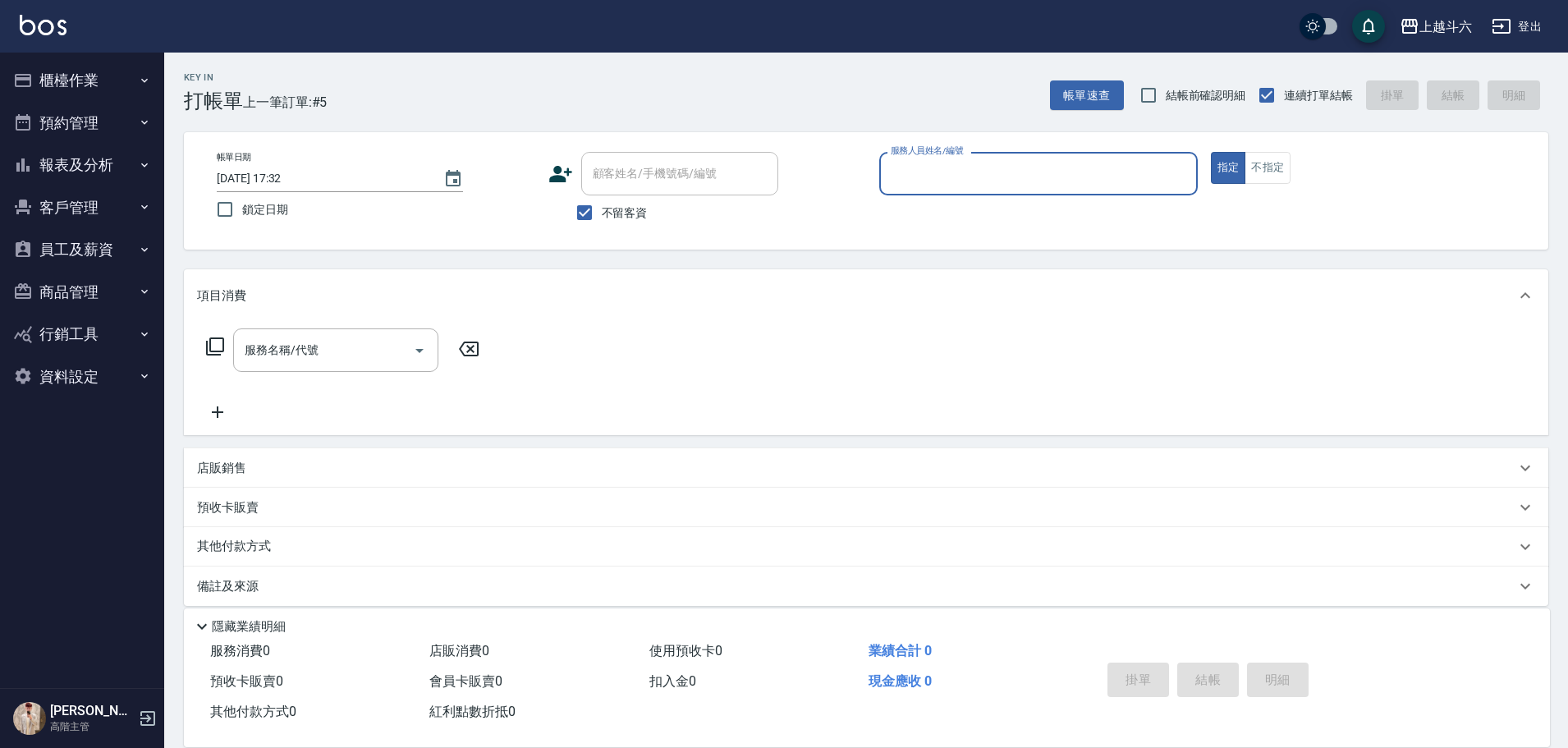
click at [954, 182] on input "服務人員姓名/編號" at bounding box center [1038, 174] width 304 height 29
type input "6"
type button "true"
type input "紫宜-6"
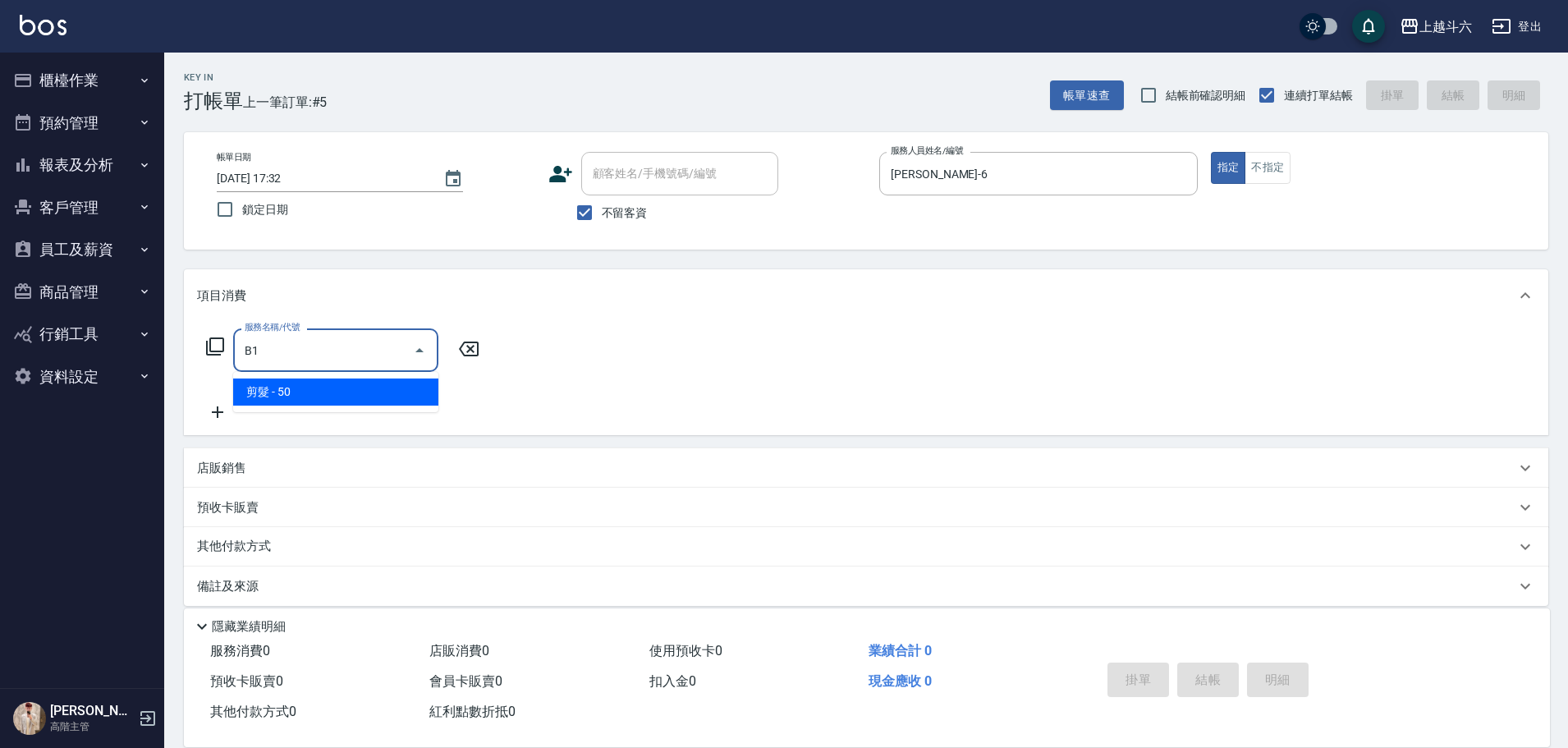
type input "剪髮(B1)"
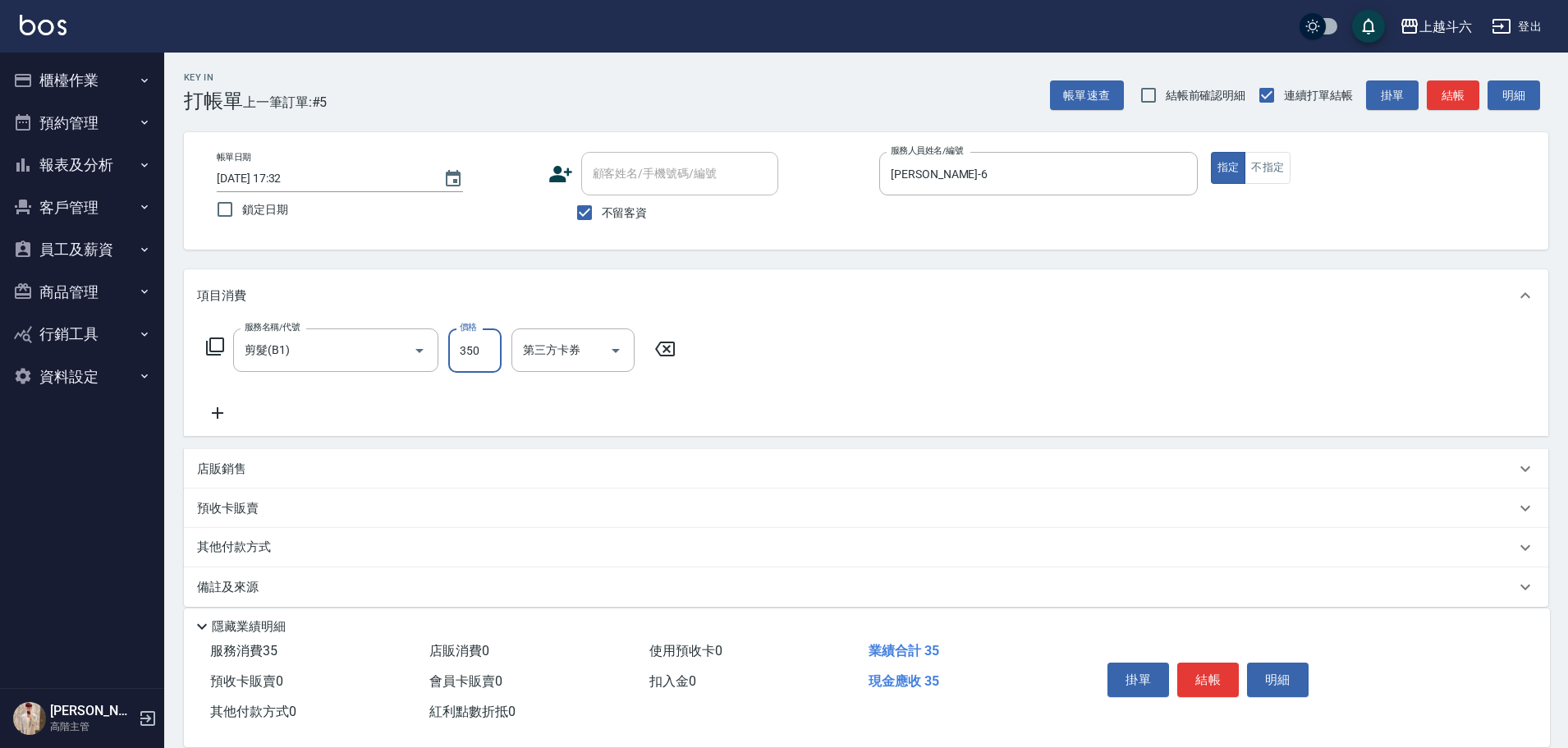
type input "350"
click at [1063, 339] on div "服務名稱/代號 剪髮(B1) 服務名稱/代號 價格 350 價格 第三方卡券 第三方卡券" at bounding box center [865, 379] width 1364 height 114
click at [1196, 674] on button "結帳" at bounding box center [1207, 680] width 61 height 35
type input "2025/09/08 17:33"
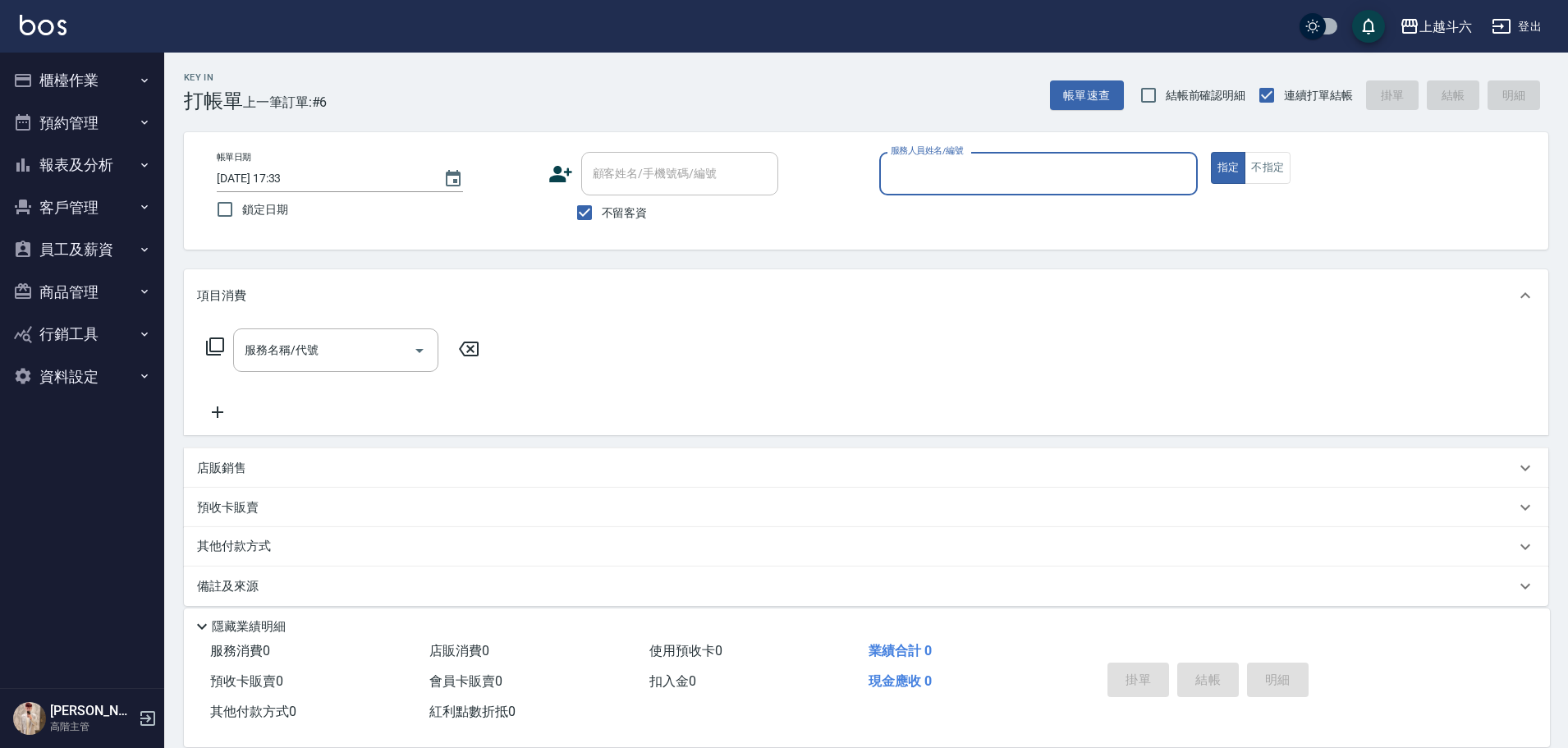
click at [133, 157] on button "報表及分析" at bounding box center [83, 165] width 151 height 43
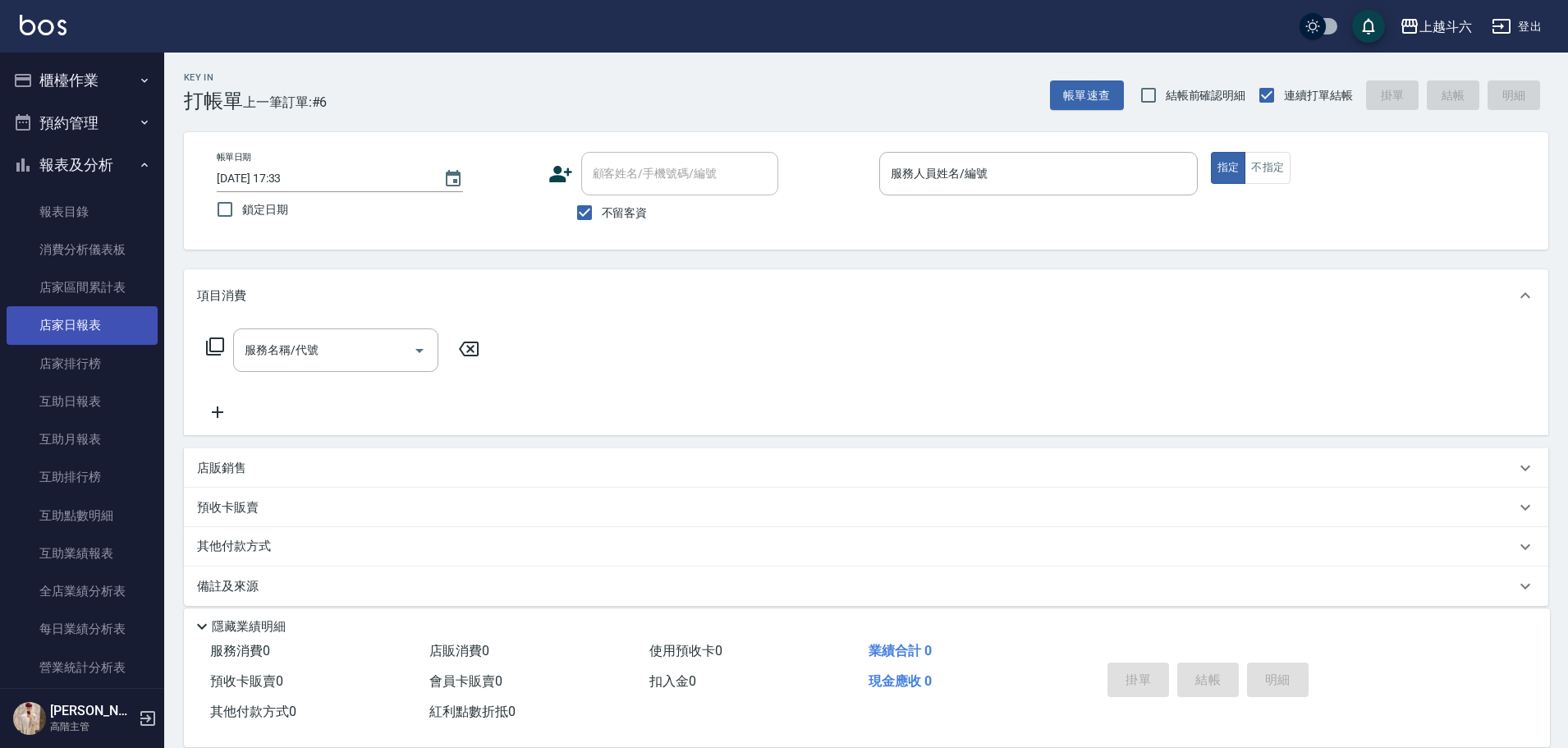
click at [133, 313] on link "店家日報表" at bounding box center [83, 325] width 151 height 37
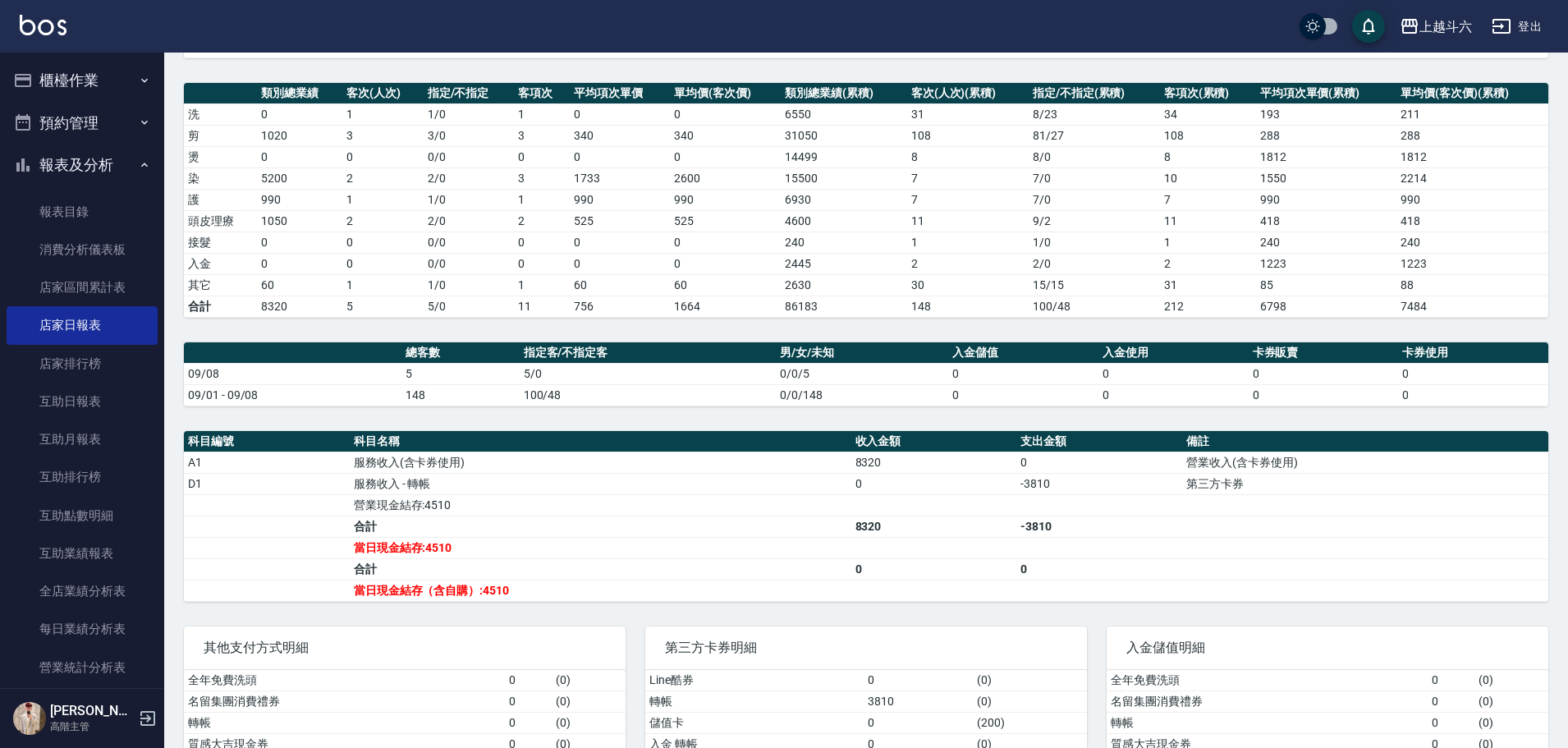
scroll to position [294, 0]
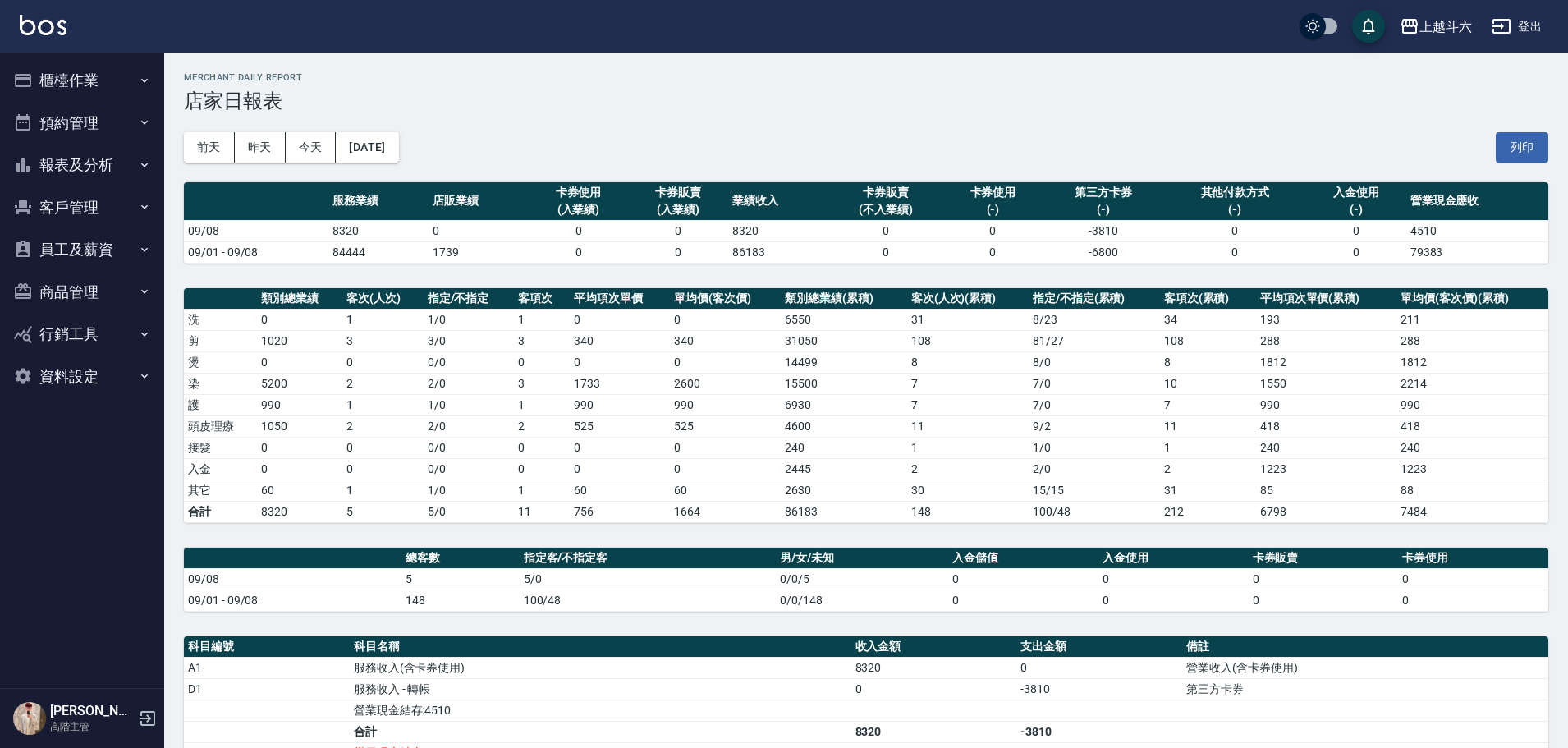
click at [52, 32] on img at bounding box center [43, 25] width 47 height 20
